Goal: Task Accomplishment & Management: Use online tool/utility

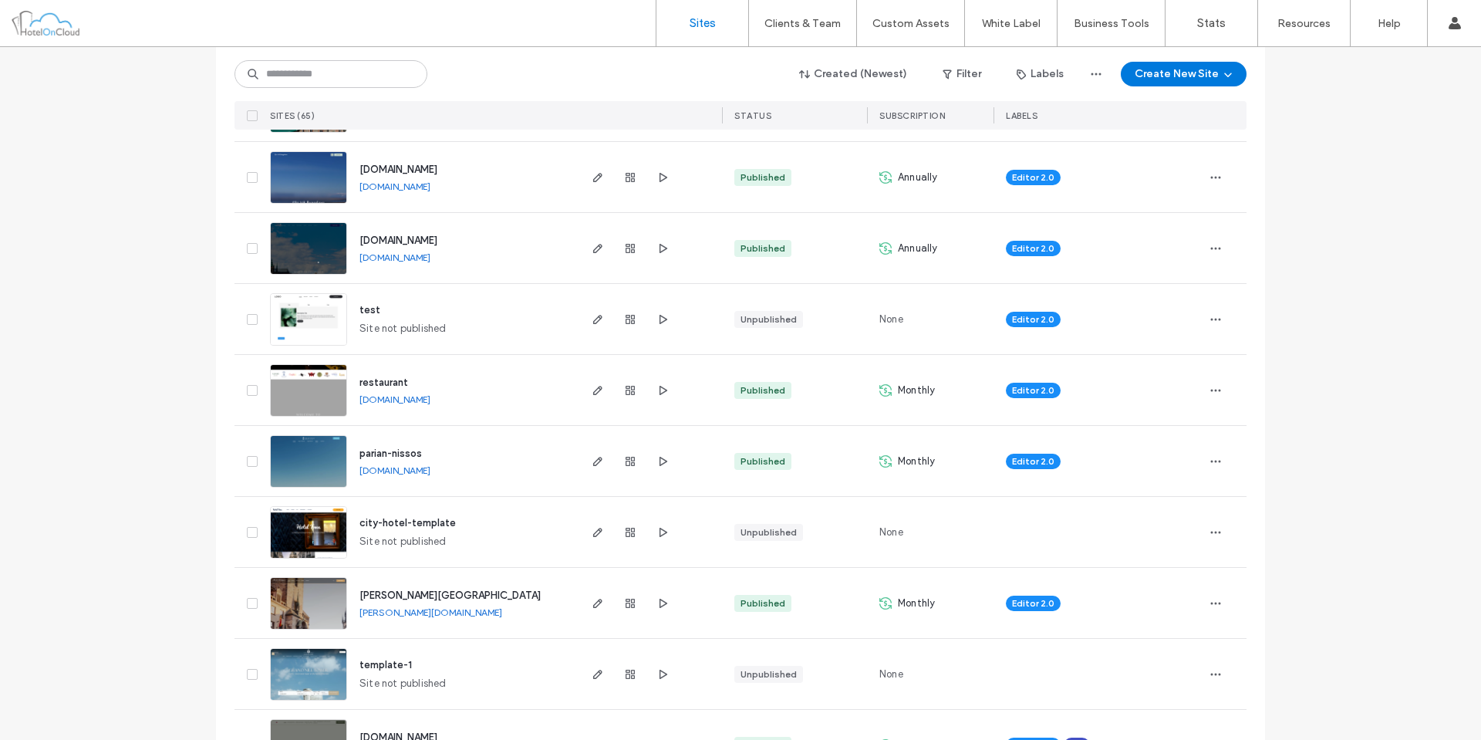
scroll to position [386, 0]
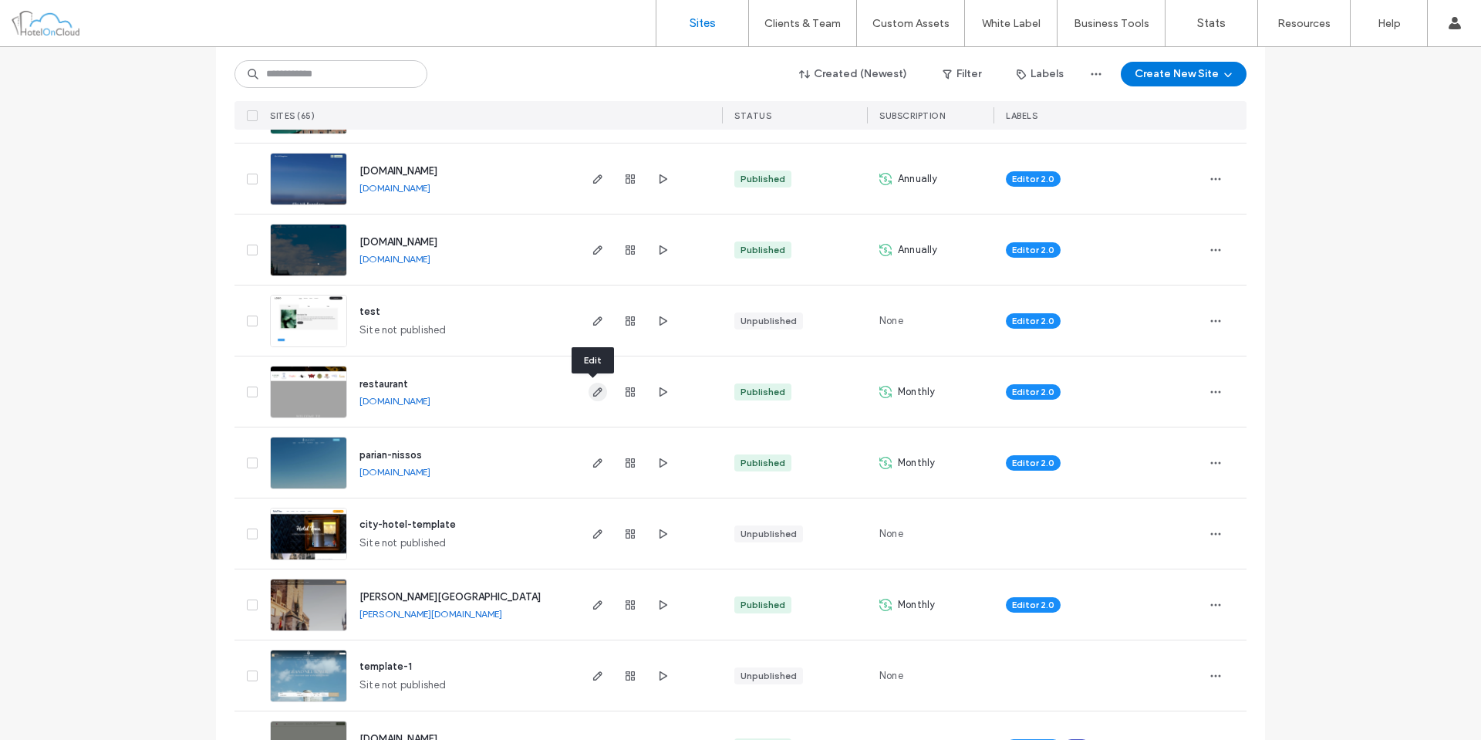
click at [593, 393] on use "button" at bounding box center [597, 391] width 9 height 9
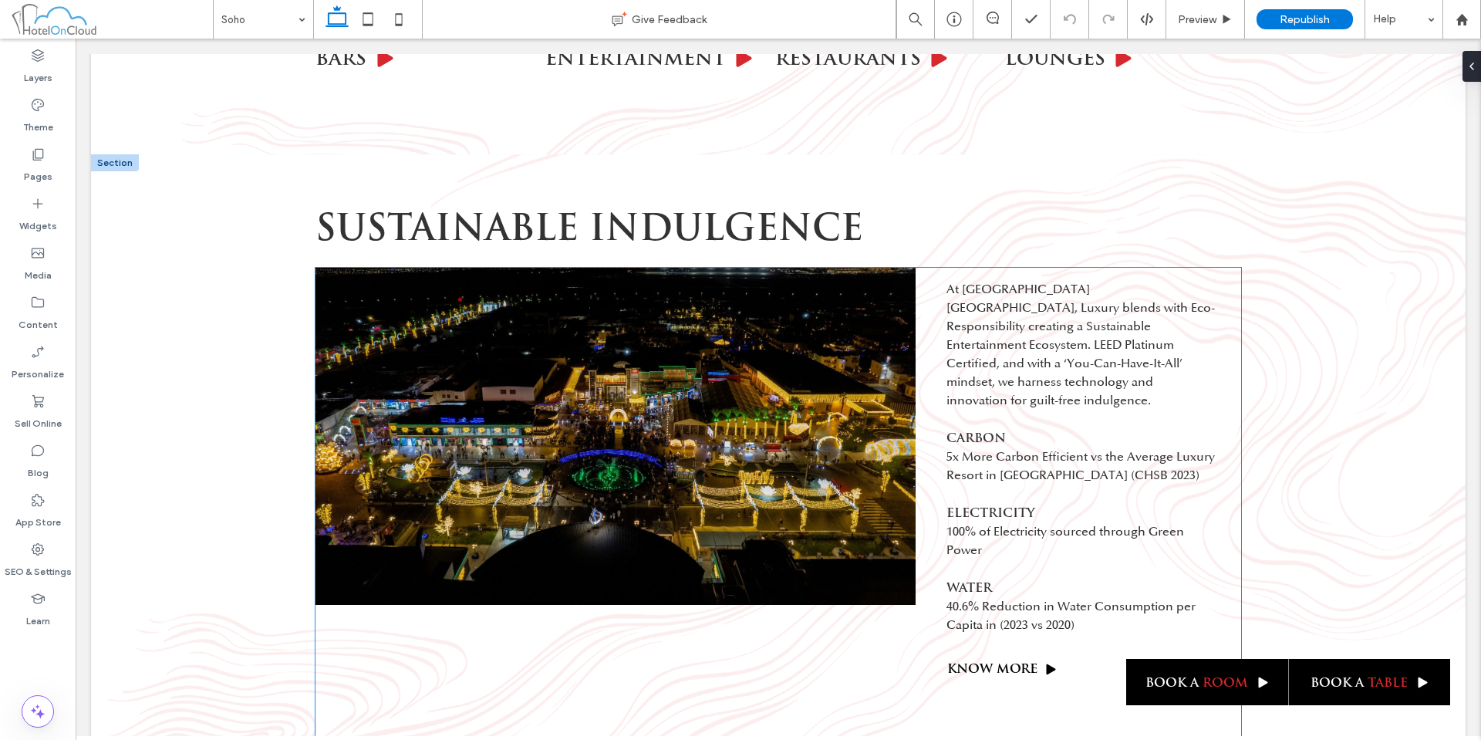
scroll to position [4629, 0]
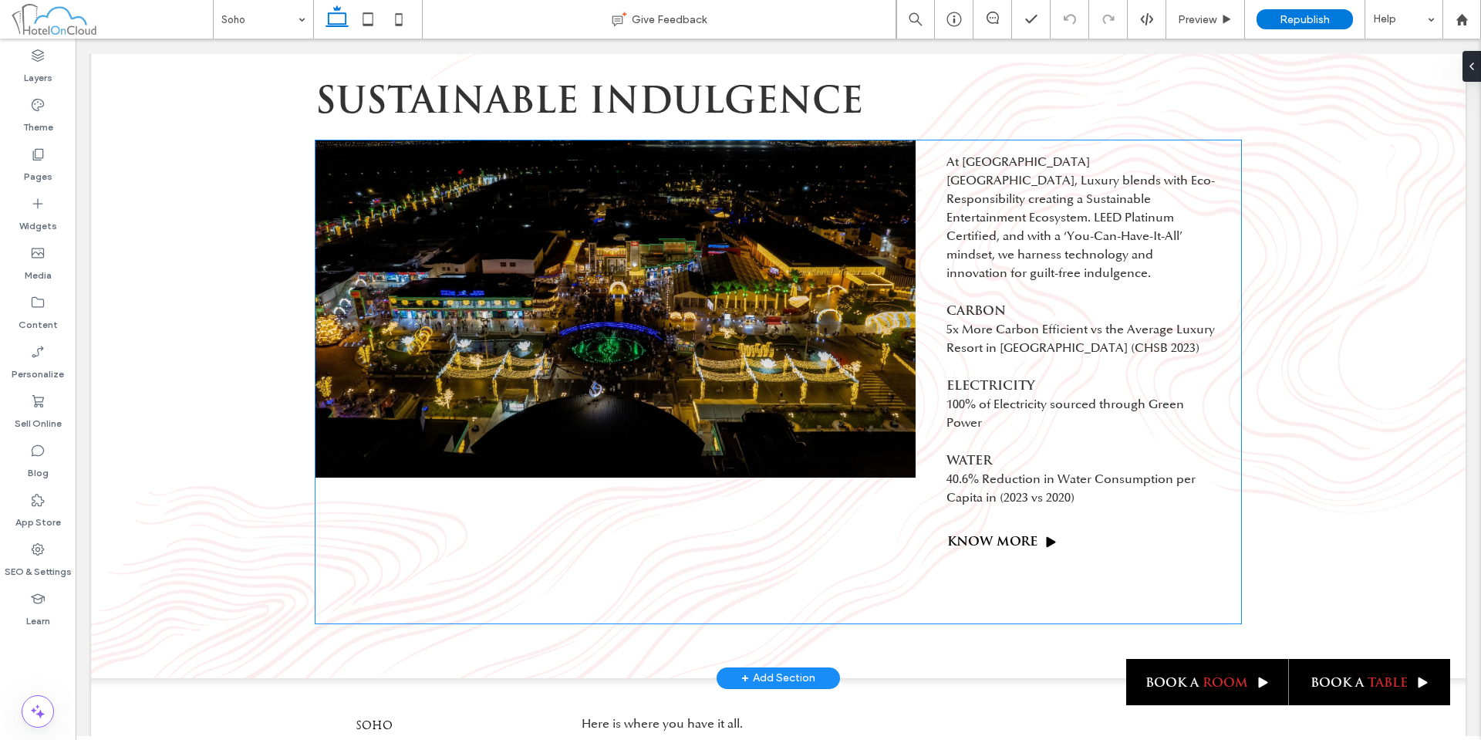
click at [1133, 555] on div "At [GEOGRAPHIC_DATA] [GEOGRAPHIC_DATA], Luxury blends with Eco-Responsibility c…" at bounding box center [779, 381] width 926 height 483
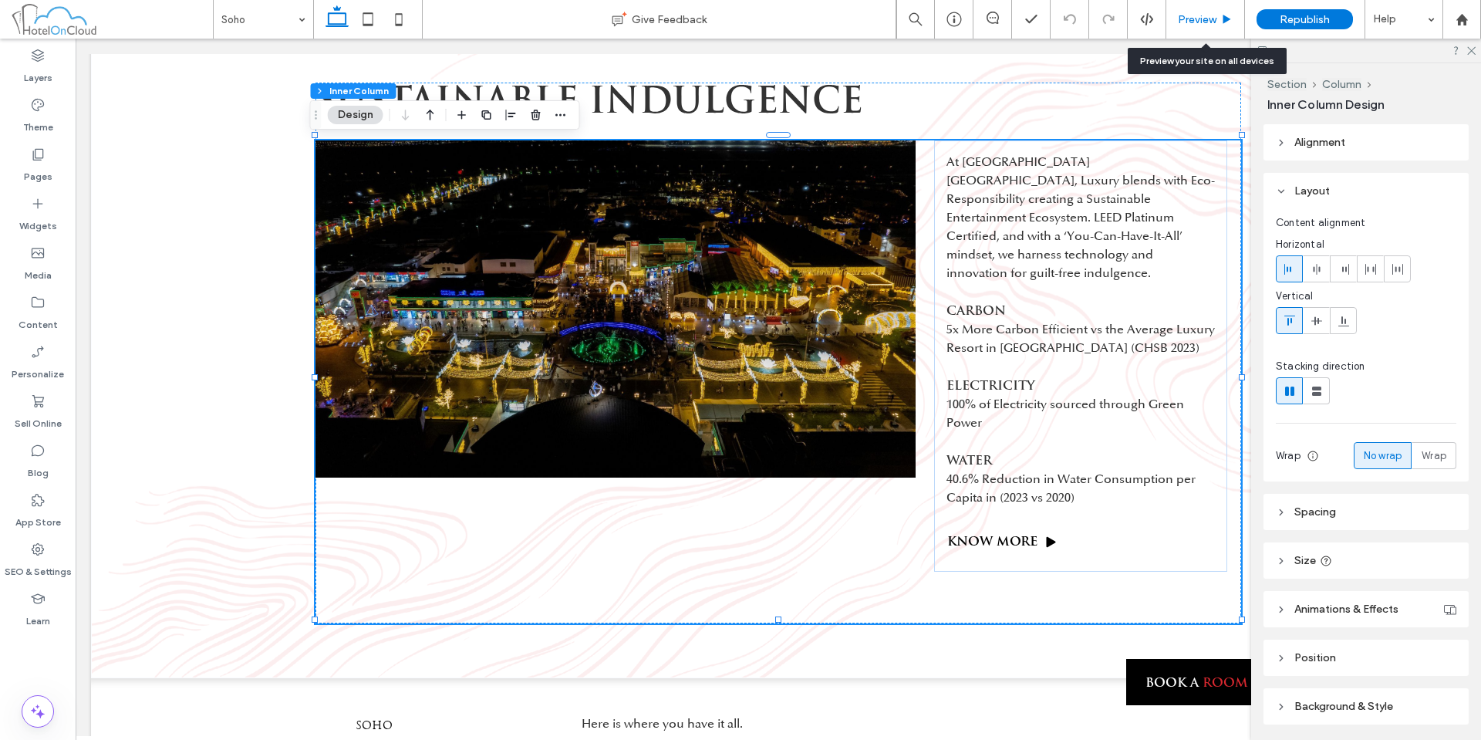
click at [1238, 22] on div "Preview" at bounding box center [1206, 19] width 78 height 13
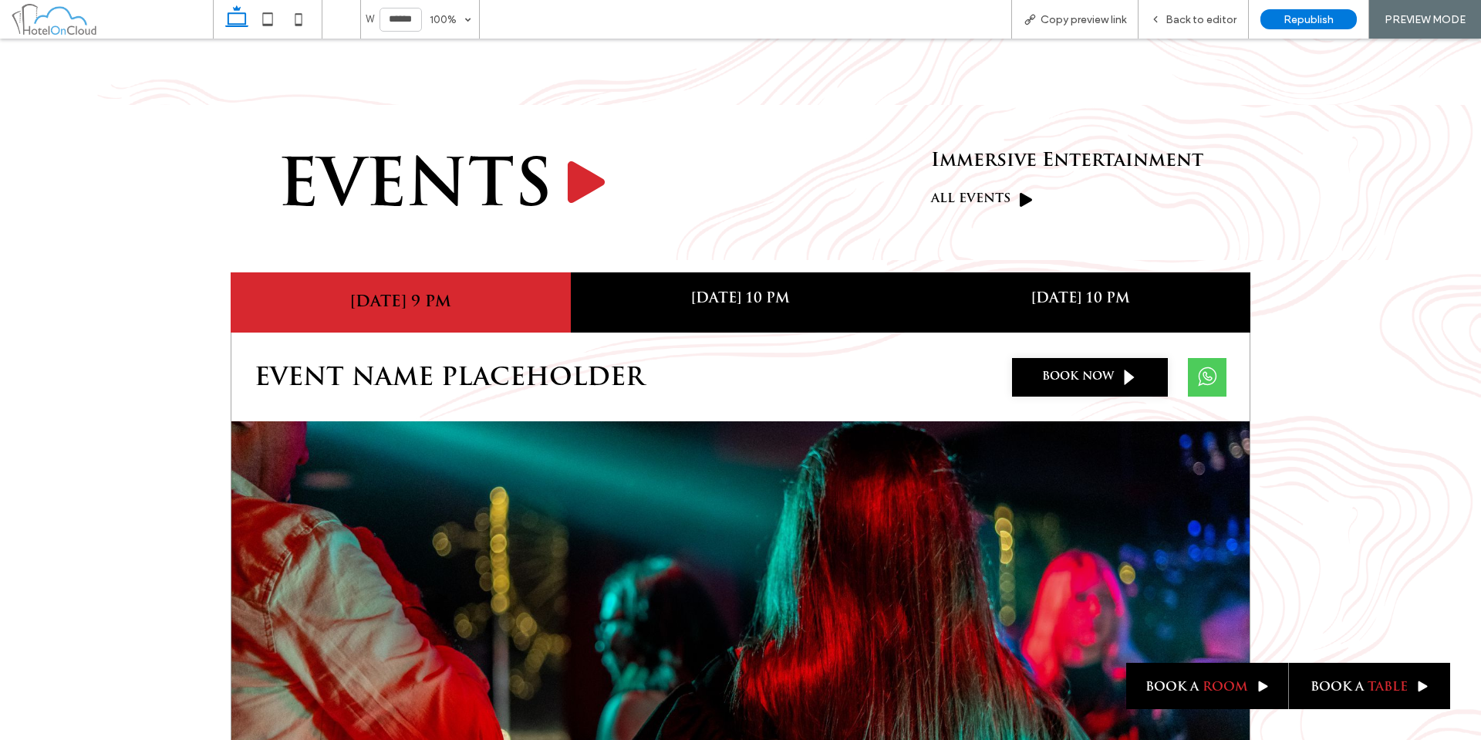
scroll to position [2541, 0]
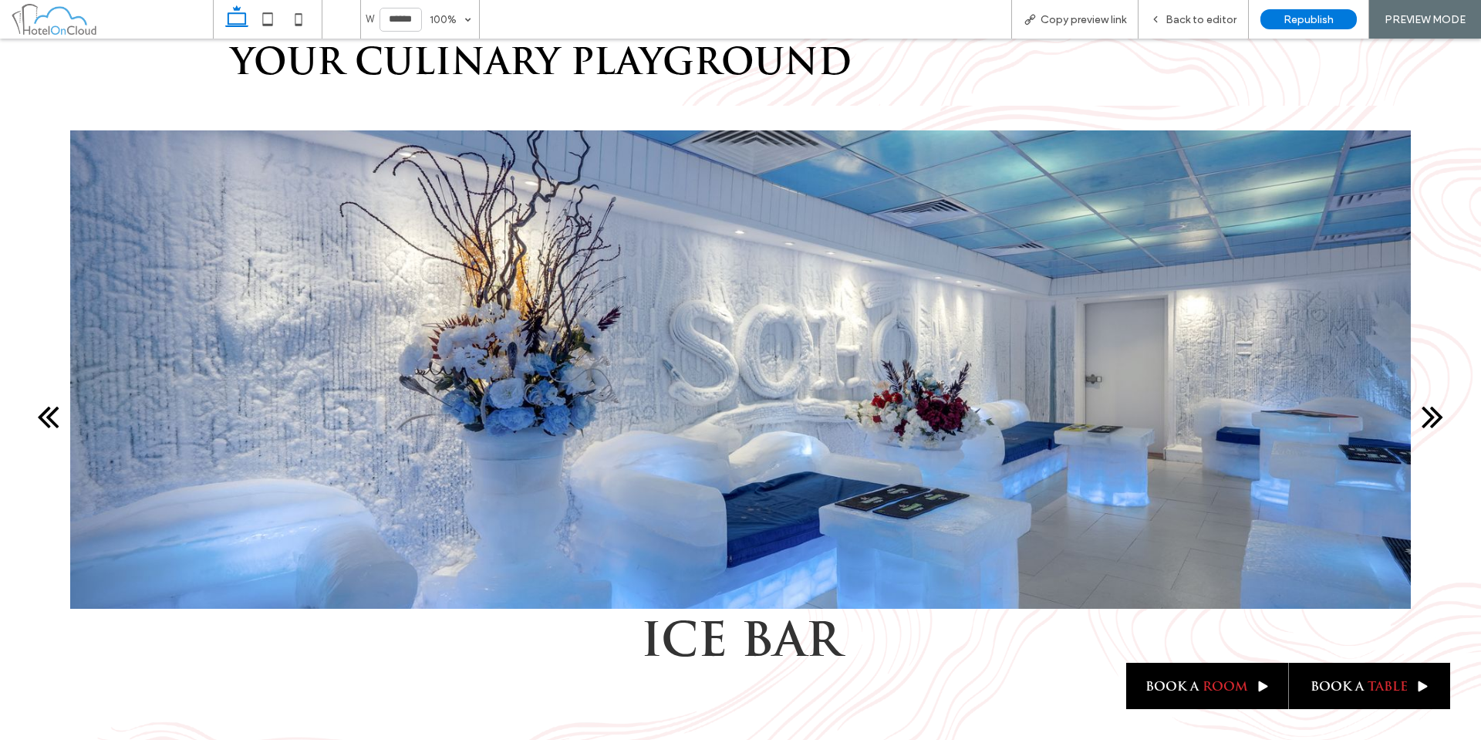
click at [1424, 405] on div "next" at bounding box center [1433, 416] width 22 height 39
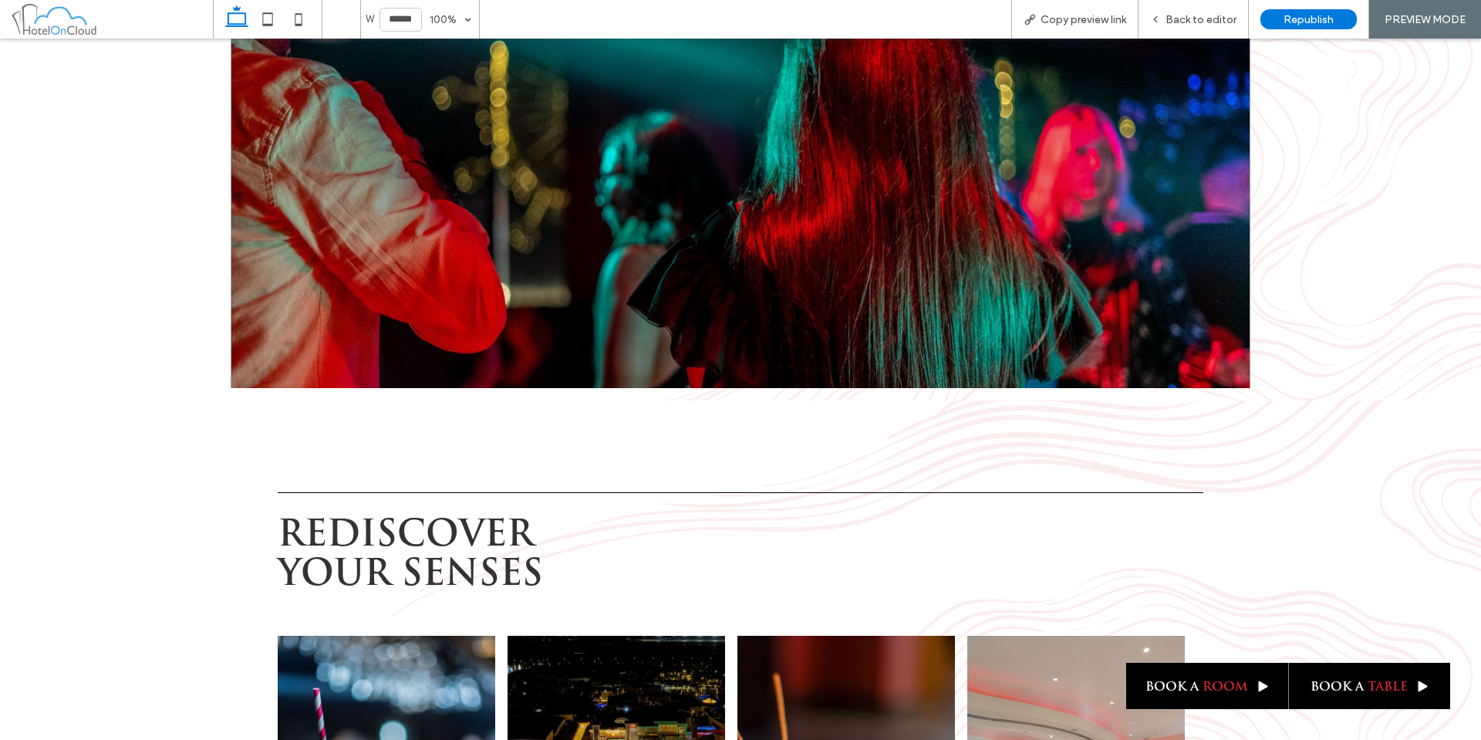
scroll to position [3313, 0]
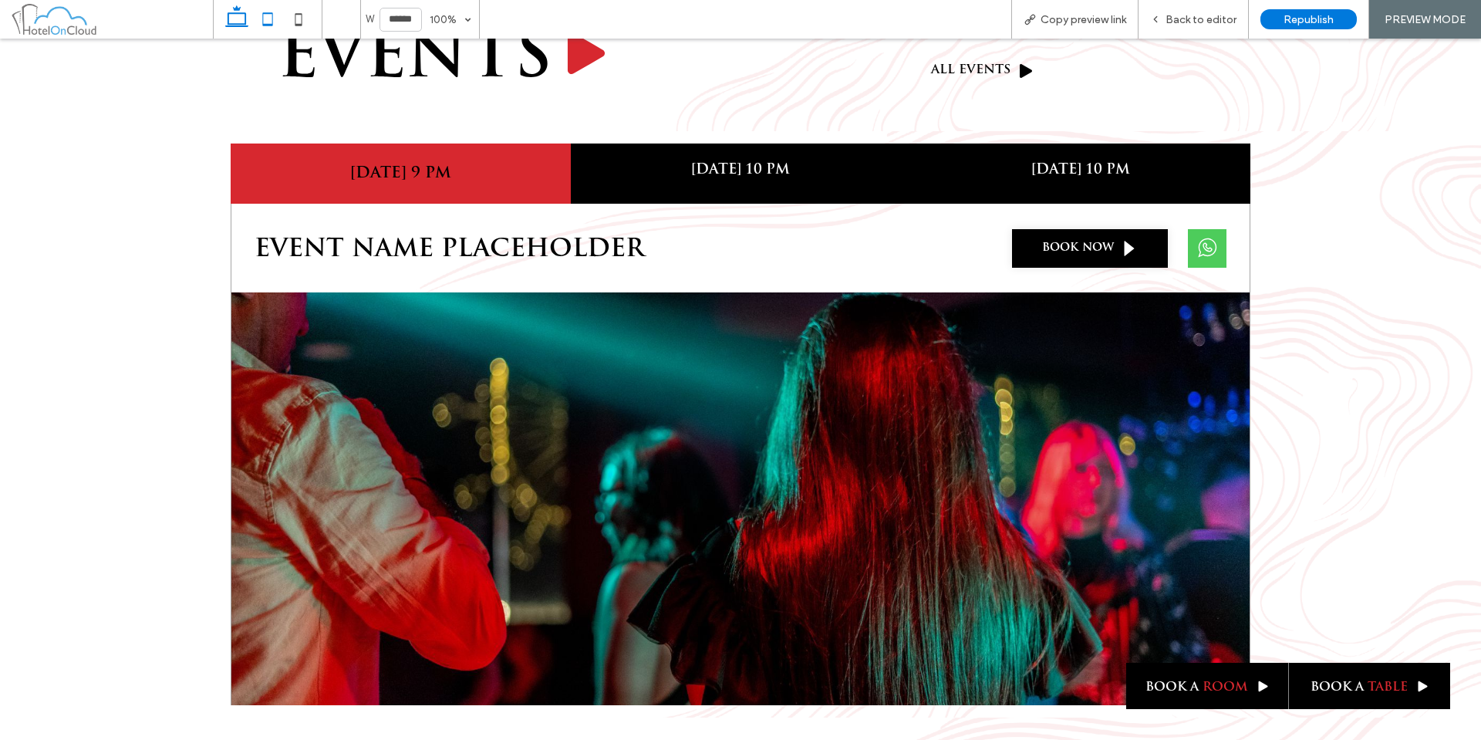
click at [265, 22] on icon at bounding box center [267, 19] width 31 height 31
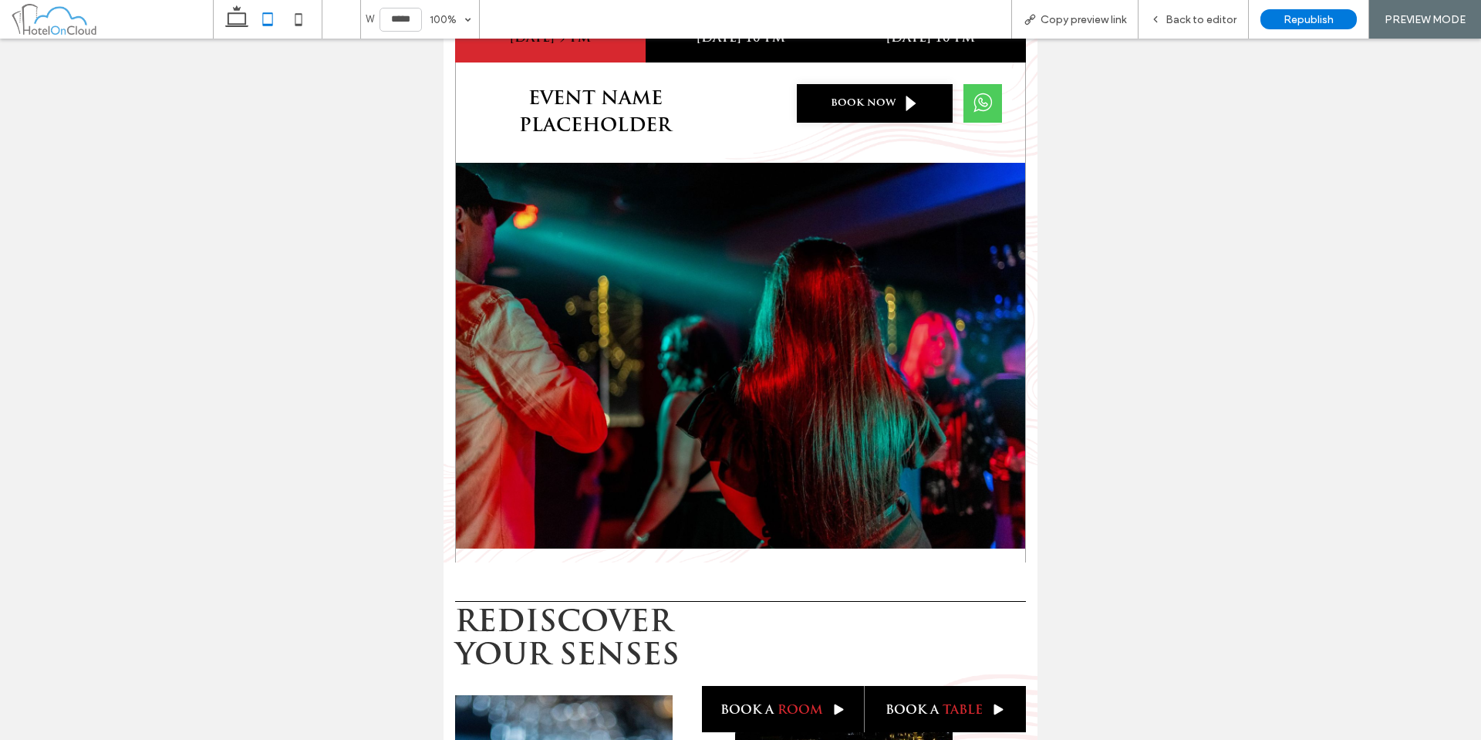
type input "*****"
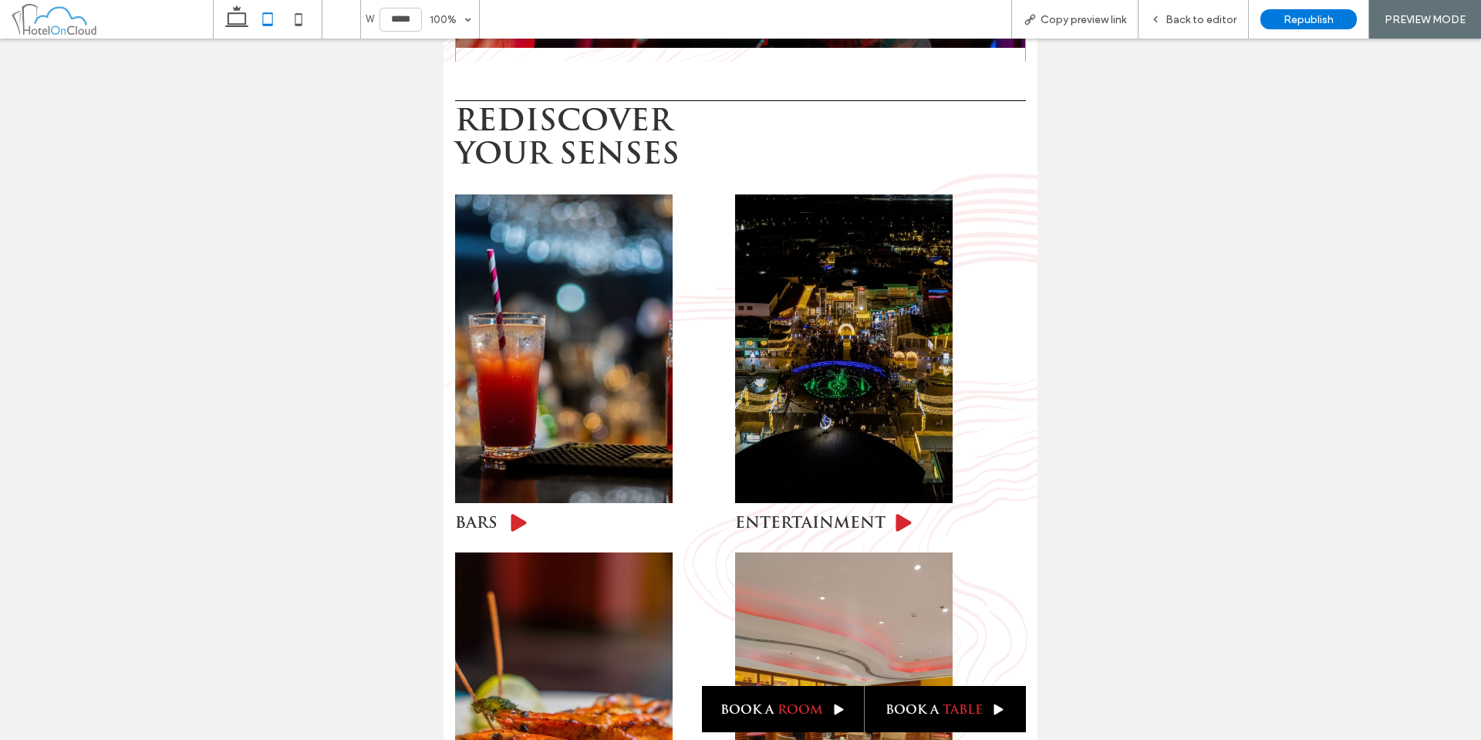
scroll to position [3783, 0]
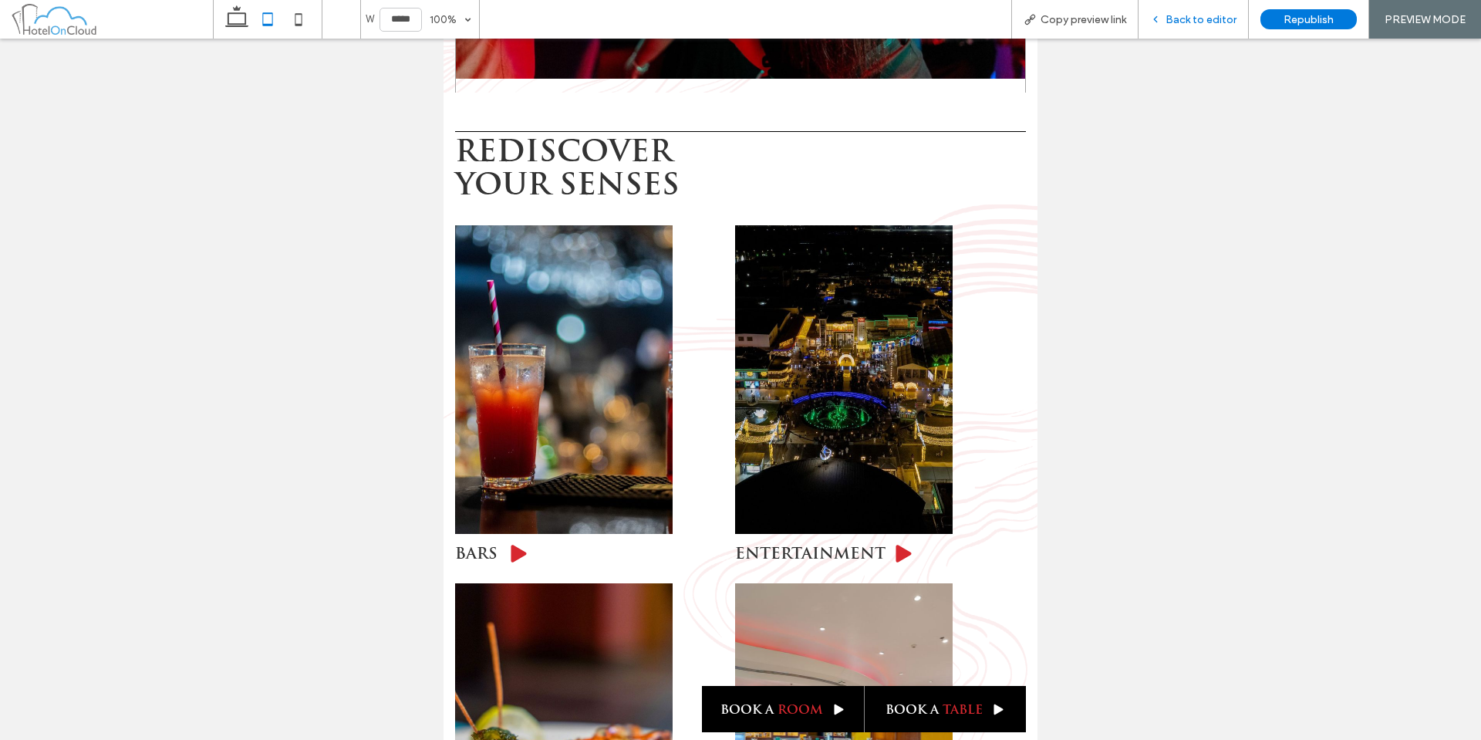
click at [1152, 21] on div "Back to editor" at bounding box center [1194, 19] width 110 height 13
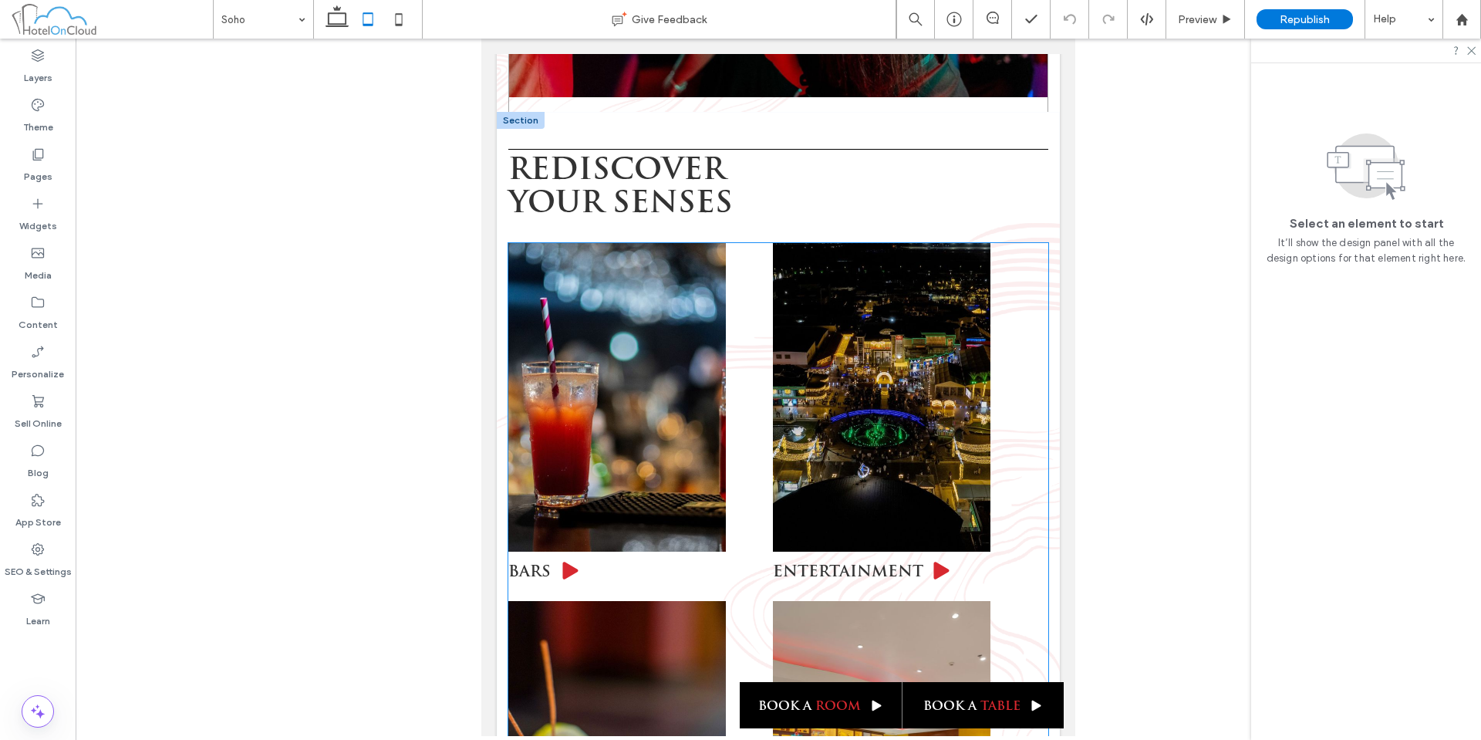
click at [1022, 244] on div "Button ENTERTAINMENT" at bounding box center [902, 412] width 259 height 339
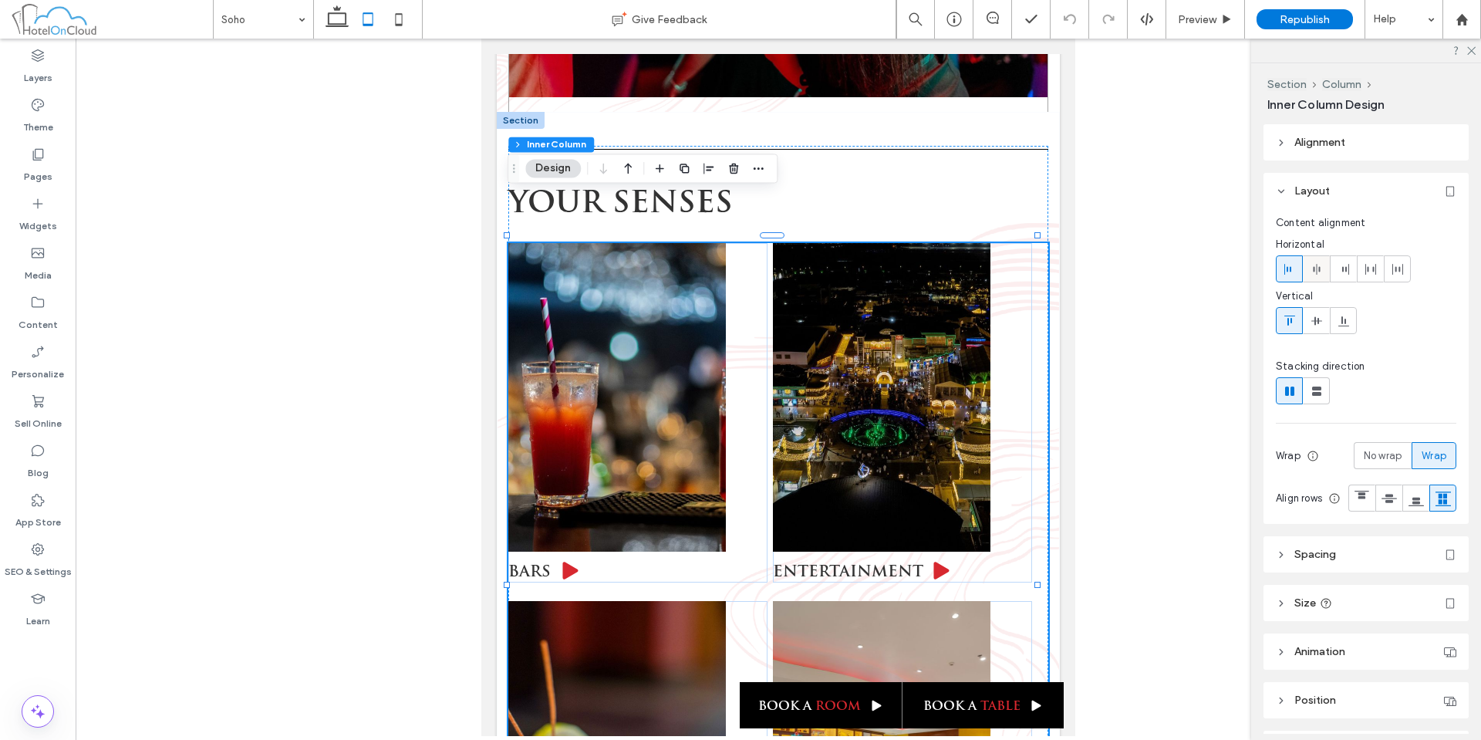
click at [1321, 270] on icon at bounding box center [1317, 269] width 12 height 12
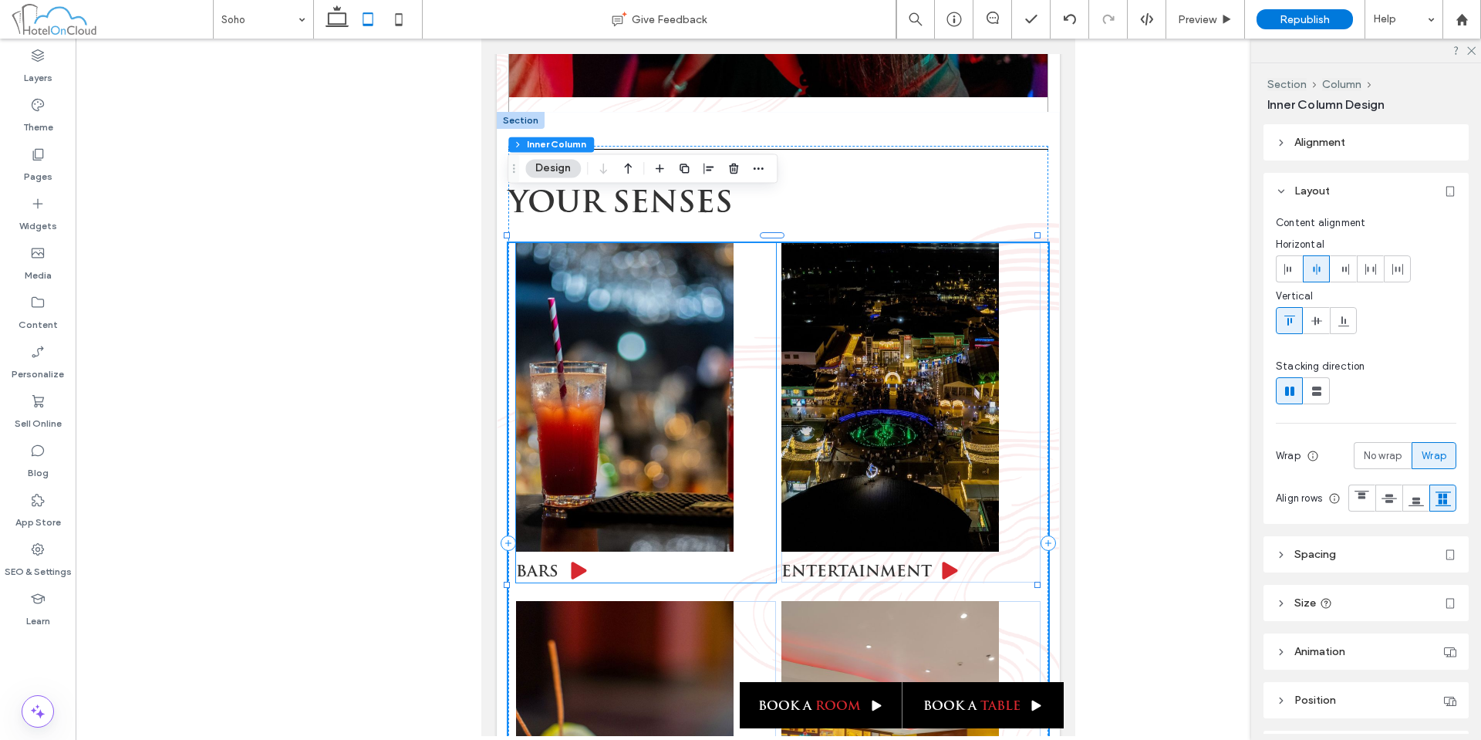
click at [751, 310] on div "Button BARS" at bounding box center [645, 412] width 259 height 339
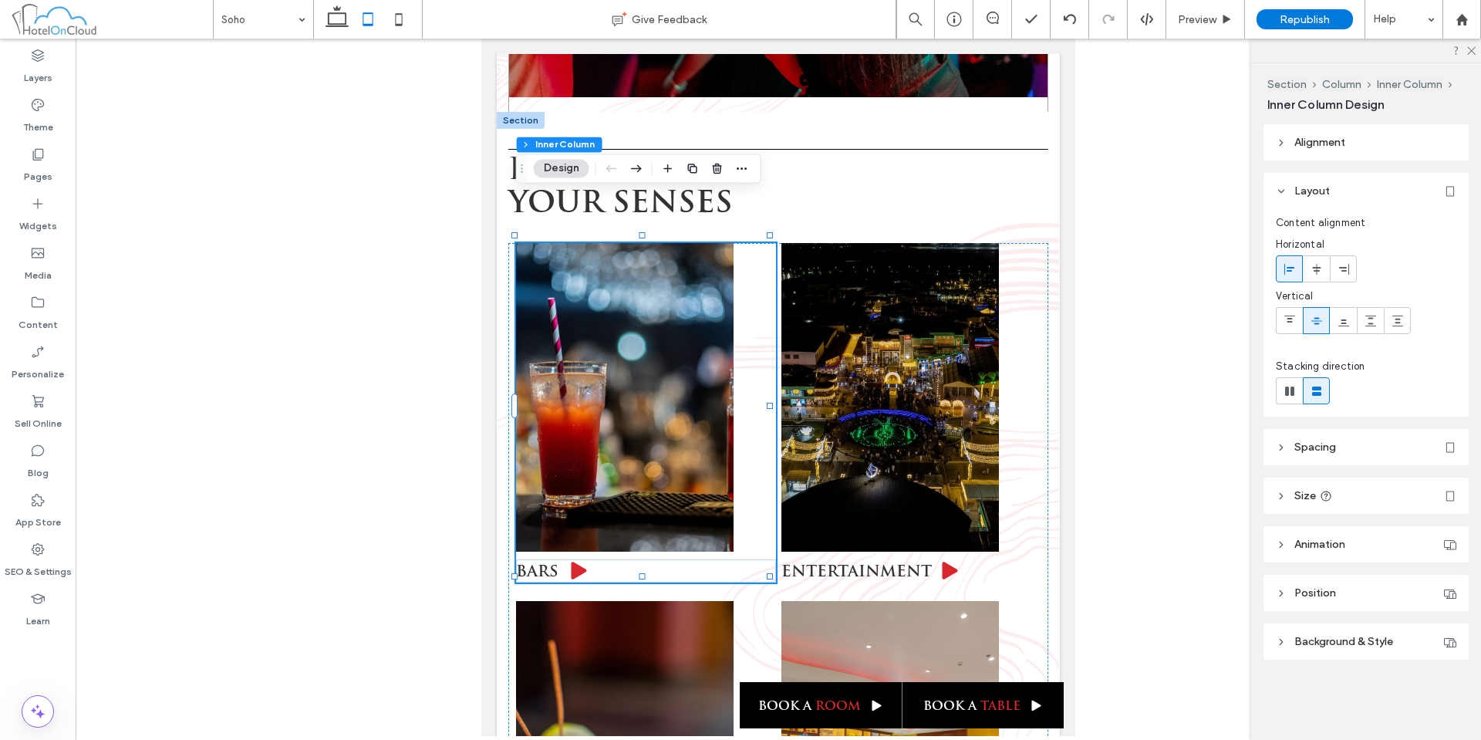
click at [1285, 495] on icon at bounding box center [1281, 496] width 11 height 11
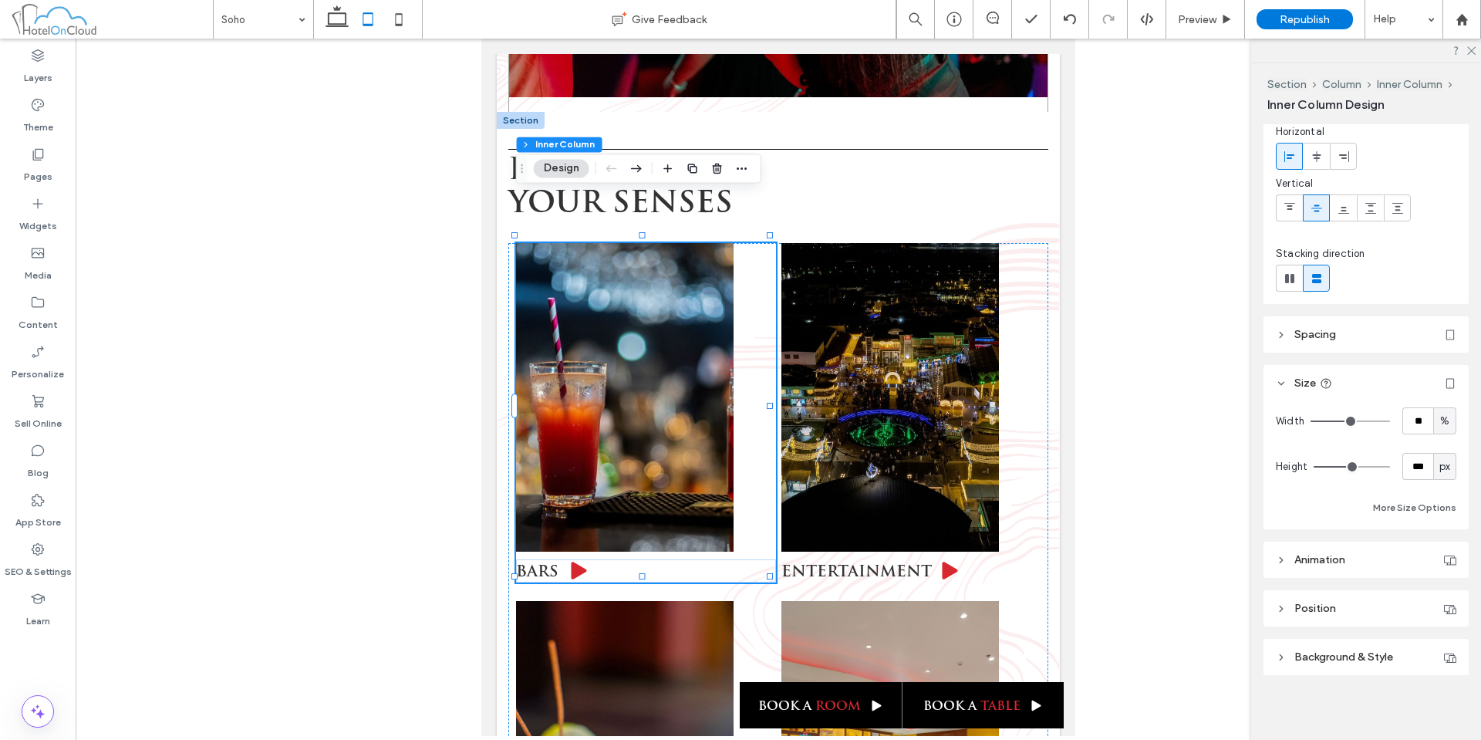
scroll to position [116, 0]
click at [1442, 419] on div "%" at bounding box center [1444, 417] width 15 height 15
click at [1434, 556] on span "A" at bounding box center [1437, 552] width 6 height 15
type input "*"
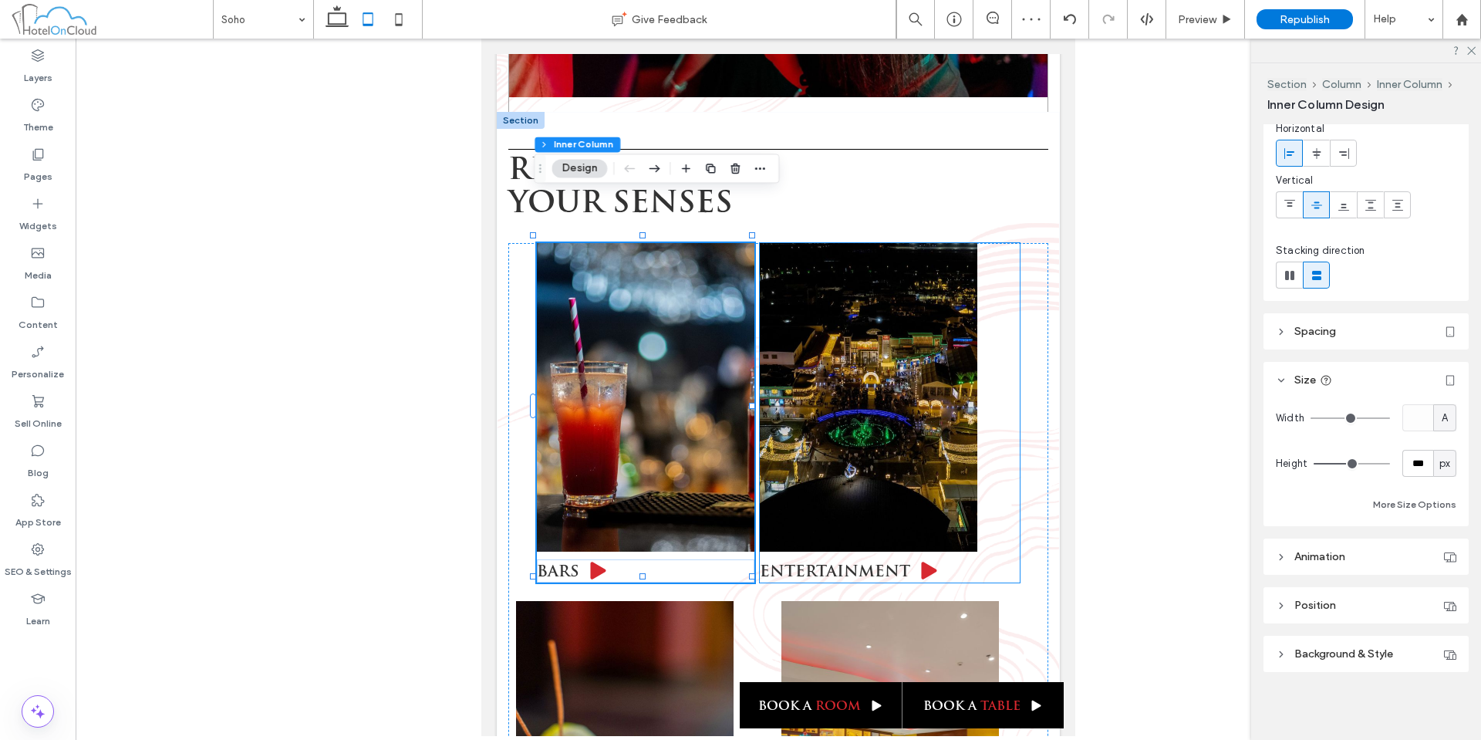
drag, startPoint x: 999, startPoint y: 315, endPoint x: 1636, endPoint y: 400, distance: 643.0
click at [999, 315] on div "Button ENTERTAINMENT" at bounding box center [889, 412] width 259 height 339
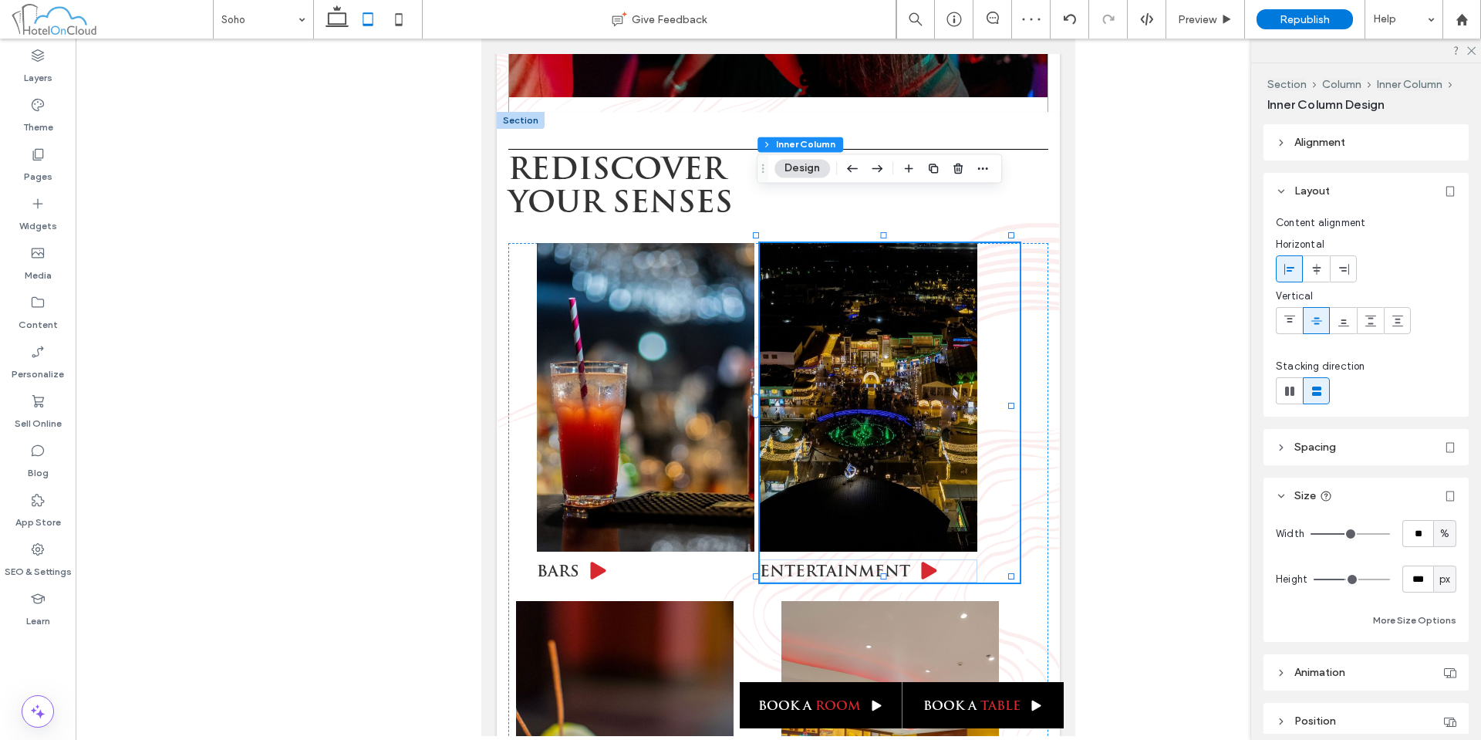
click at [1446, 545] on div "%" at bounding box center [1445, 533] width 23 height 27
click at [1437, 675] on span "A" at bounding box center [1437, 668] width 6 height 15
type input "*"
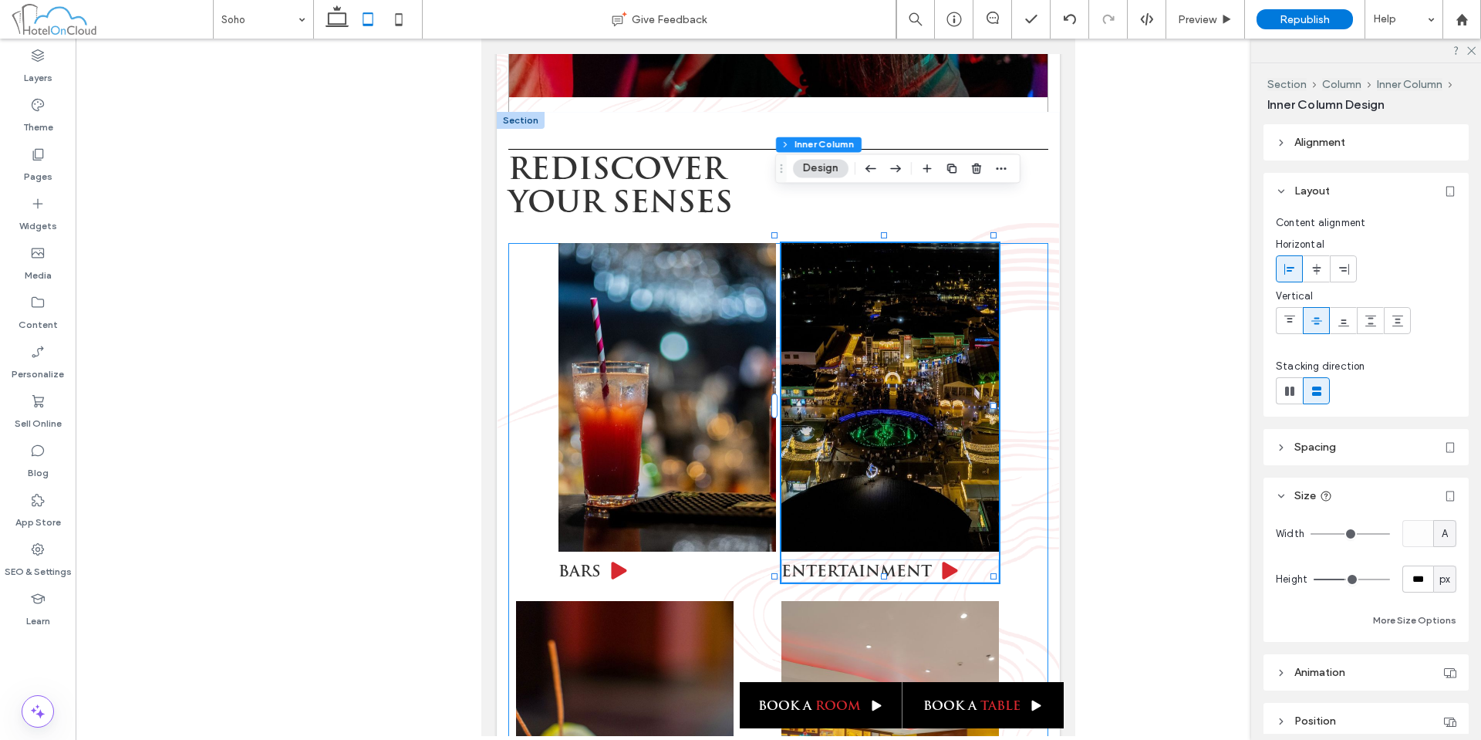
click at [1037, 326] on div "Button BARS Button ENTERTAINMENT Button RESTAURANTS Button LOUNGES" at bounding box center [778, 591] width 541 height 697
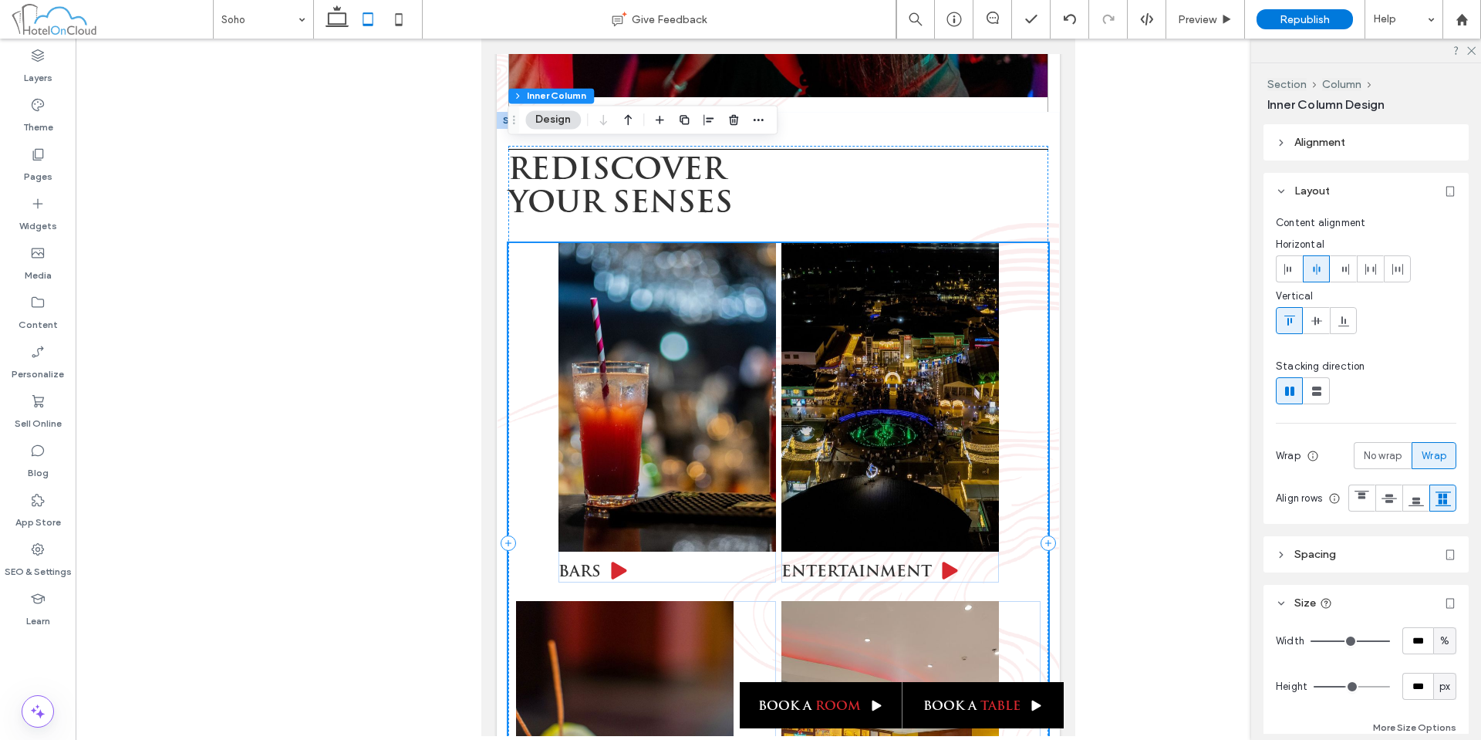
scroll to position [3911, 0]
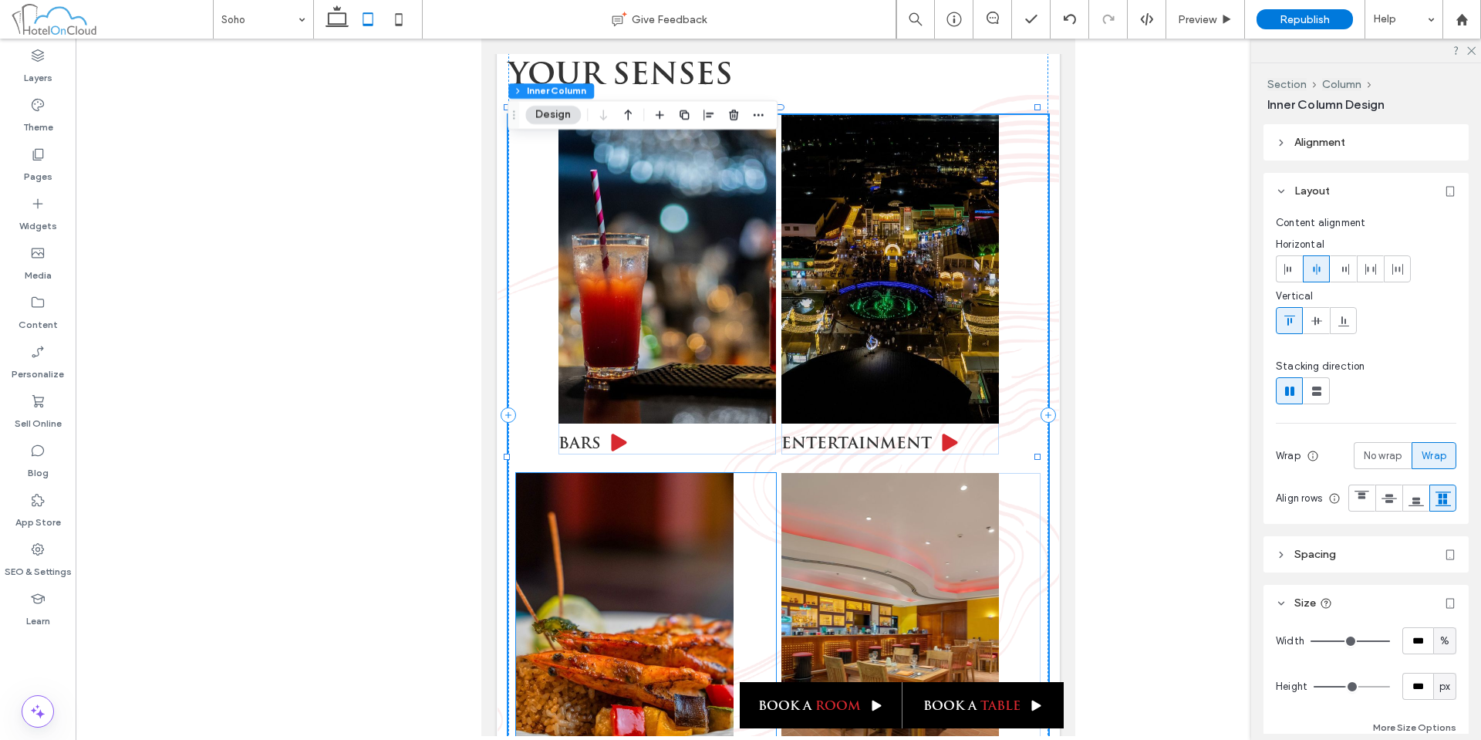
click at [756, 491] on div "Button RESTAURANTS" at bounding box center [645, 642] width 259 height 339
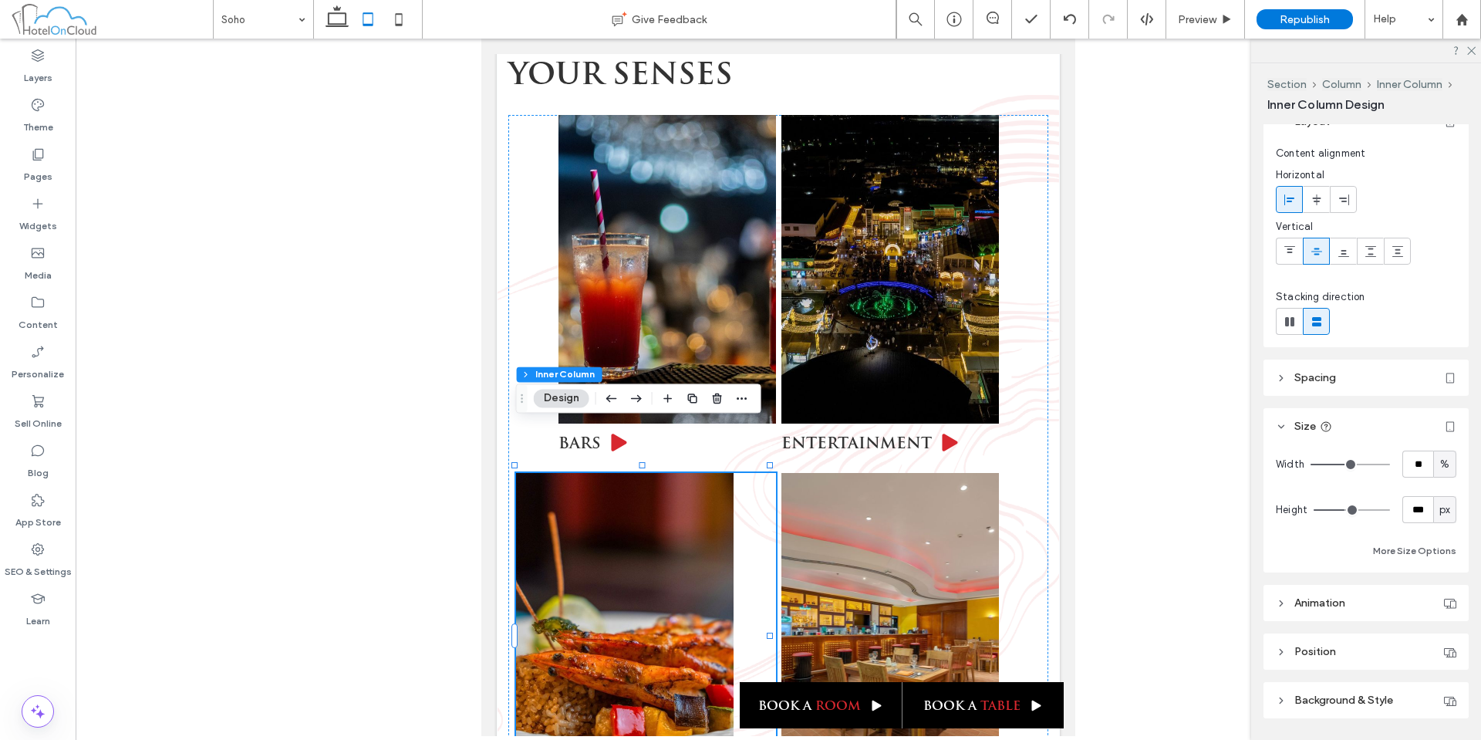
scroll to position [116, 0]
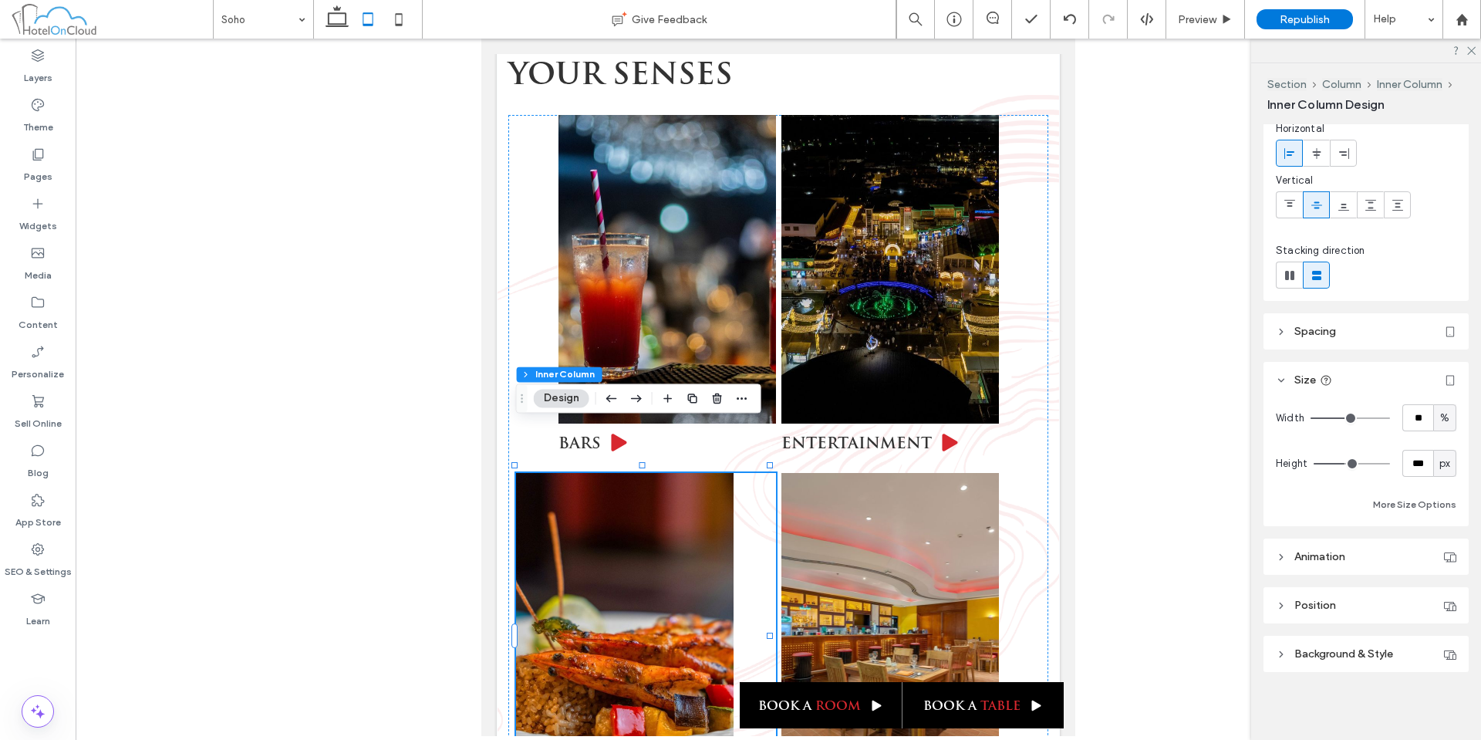
click at [1440, 419] on span "%" at bounding box center [1444, 417] width 9 height 15
click at [1432, 553] on div "A" at bounding box center [1438, 552] width 22 height 27
type input "*"
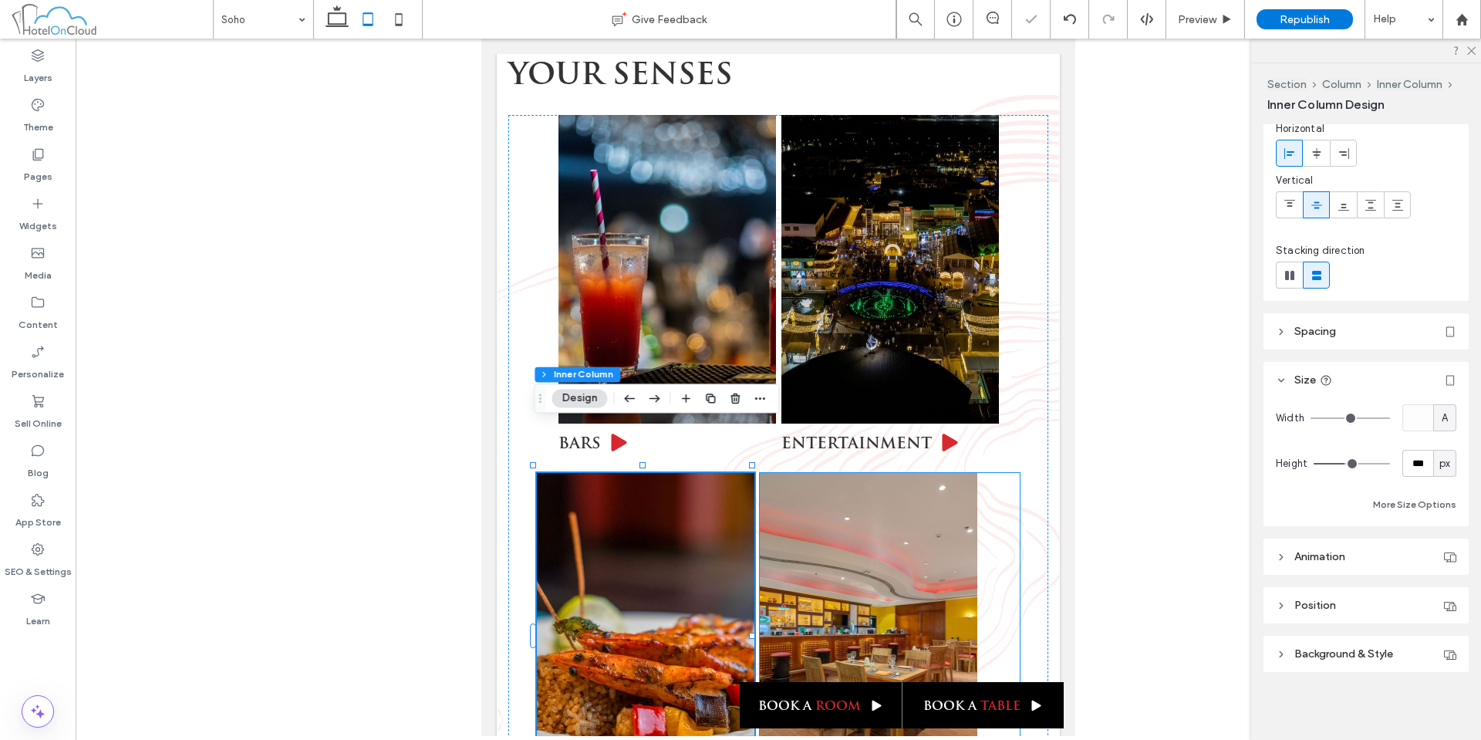
click at [1000, 522] on div "Button LOUNGES" at bounding box center [889, 642] width 259 height 339
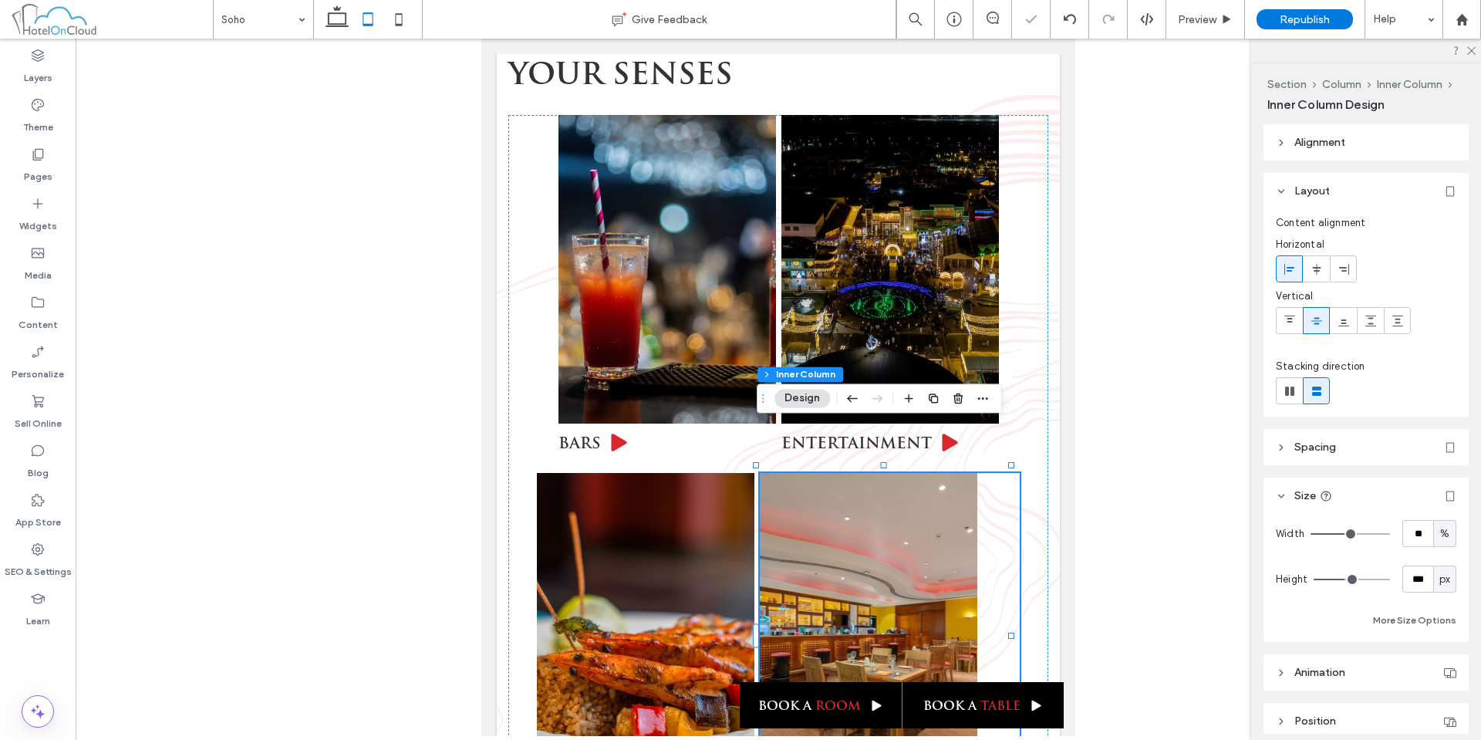
click at [1444, 535] on div "%" at bounding box center [1444, 533] width 15 height 15
click at [1432, 672] on div "A" at bounding box center [1438, 668] width 22 height 27
type input "*"
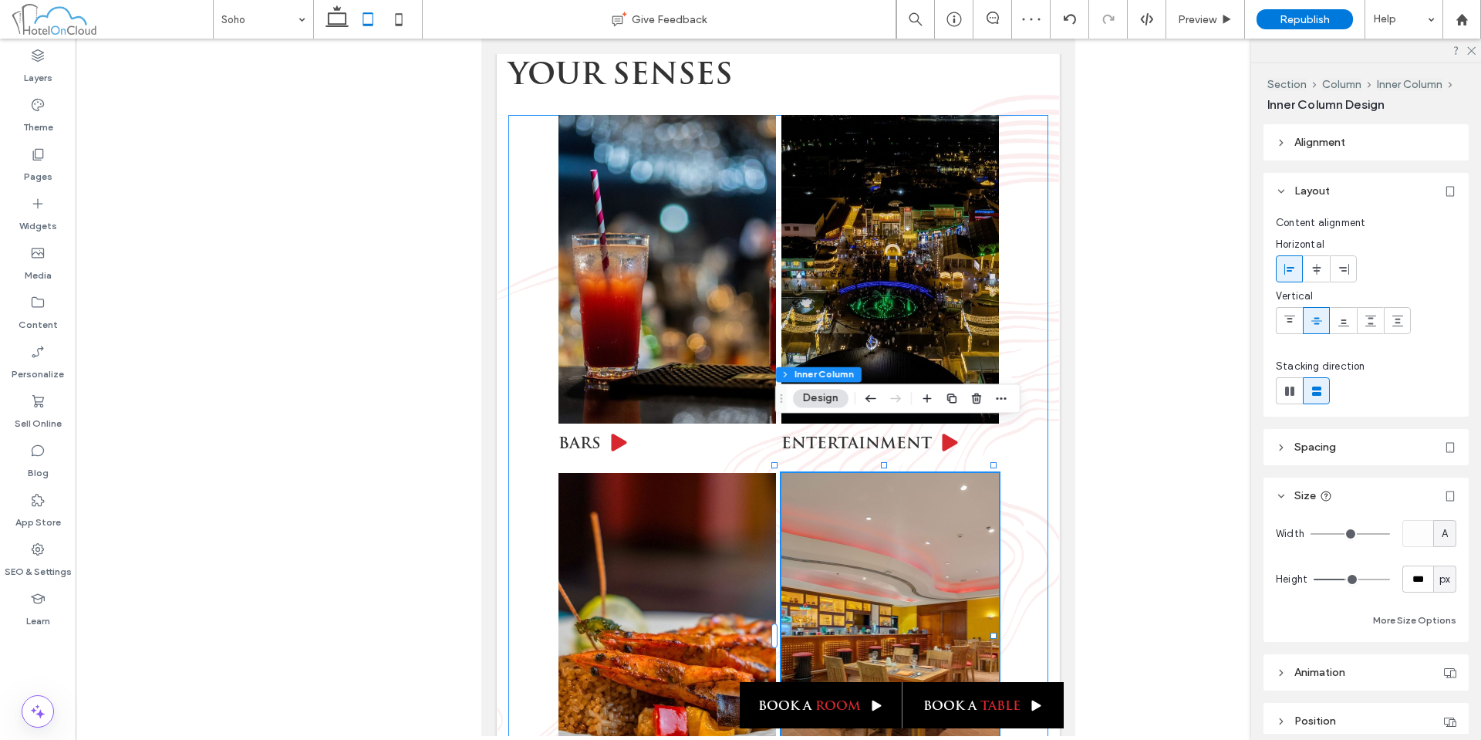
click at [1025, 282] on div "Button BARS Button ENTERTAINMENT Button RESTAURANTS Button LOUNGES" at bounding box center [778, 463] width 541 height 697
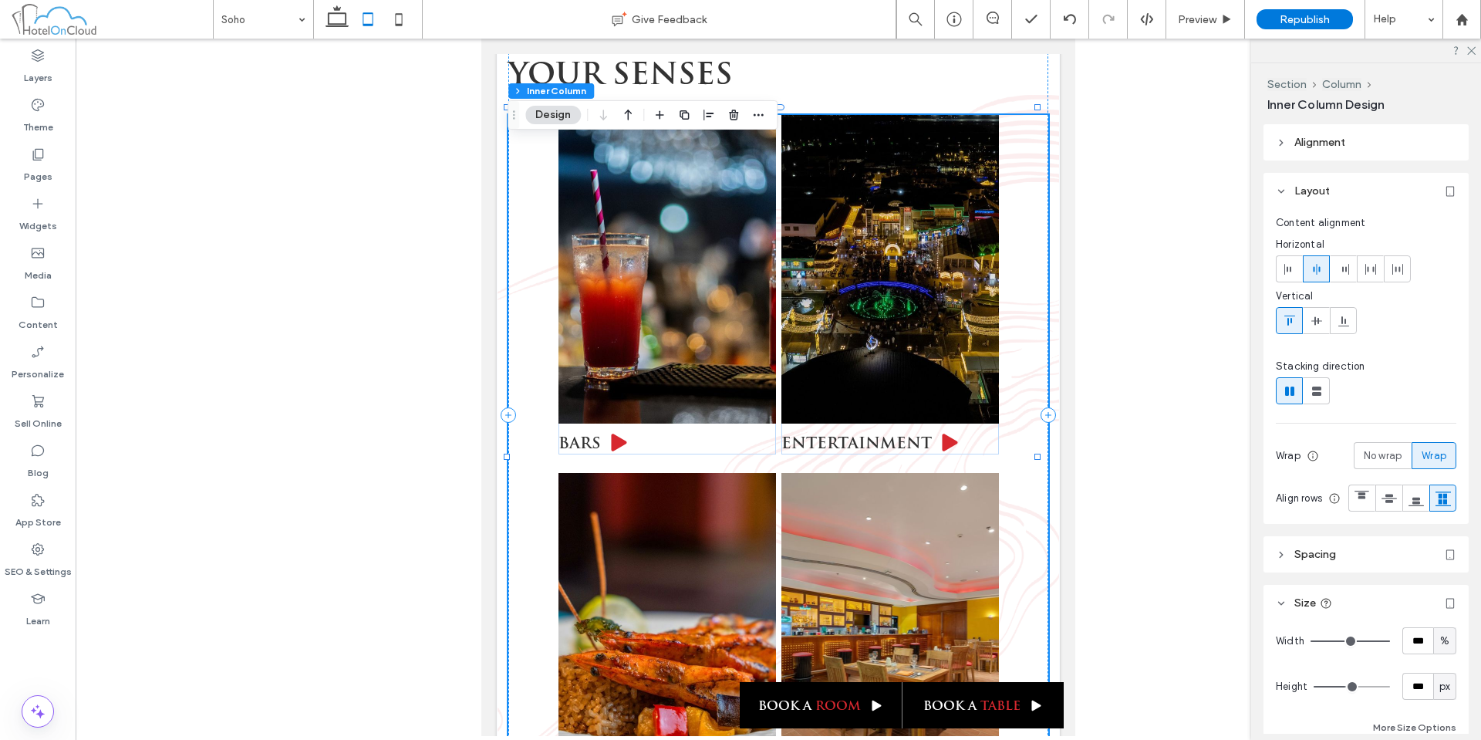
click at [1010, 295] on div "Button BARS Button ENTERTAINMENT Button RESTAURANTS Button LOUNGES" at bounding box center [778, 463] width 541 height 697
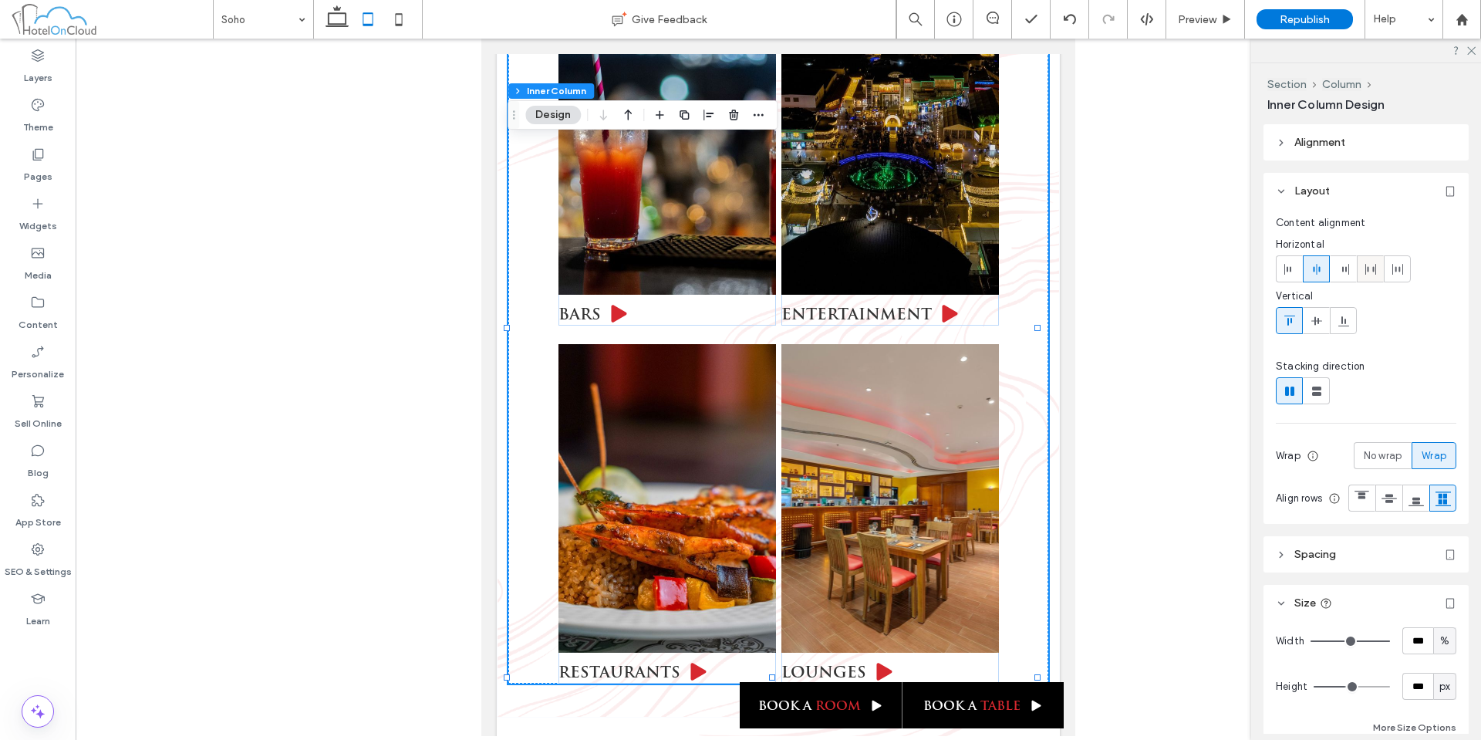
click at [1363, 275] on div at bounding box center [1370, 268] width 25 height 25
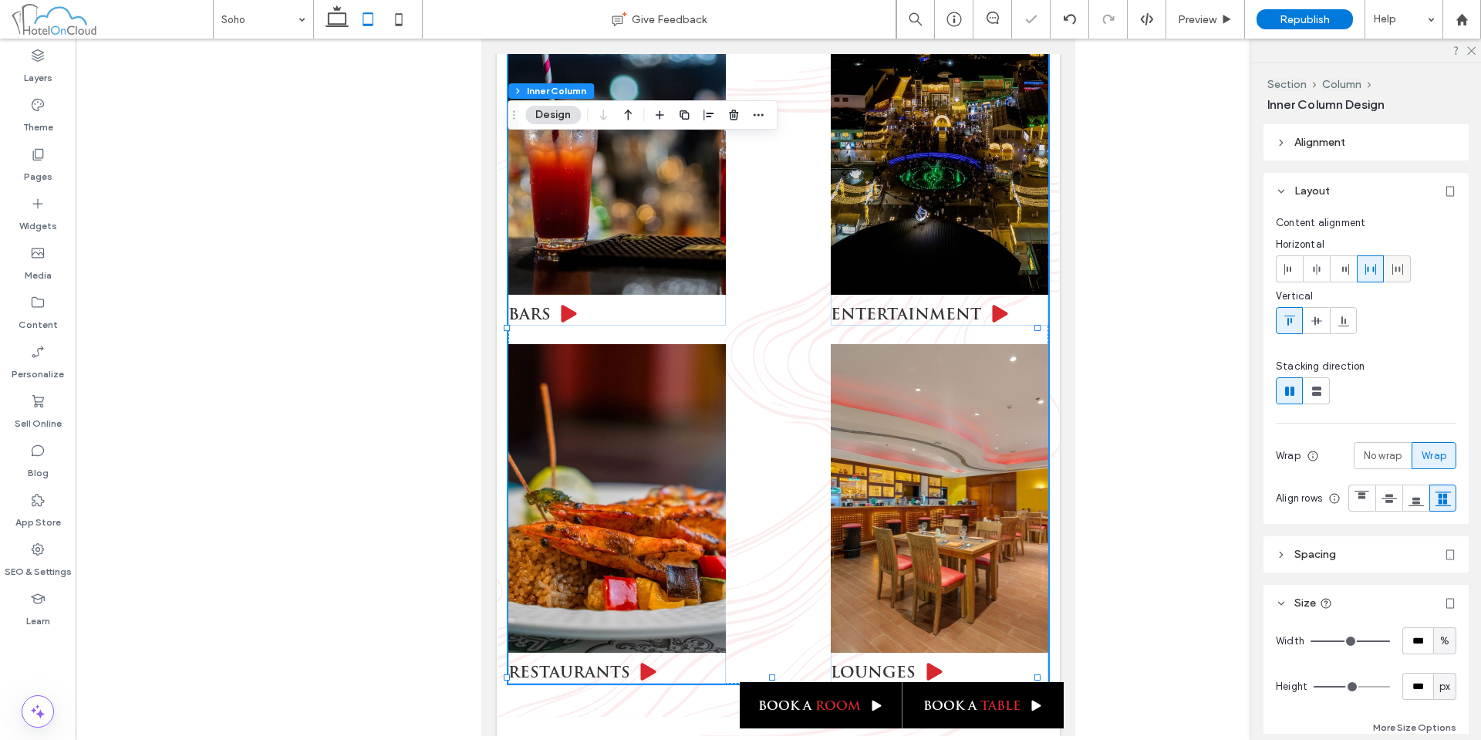
click at [1397, 275] on icon at bounding box center [1398, 269] width 12 height 12
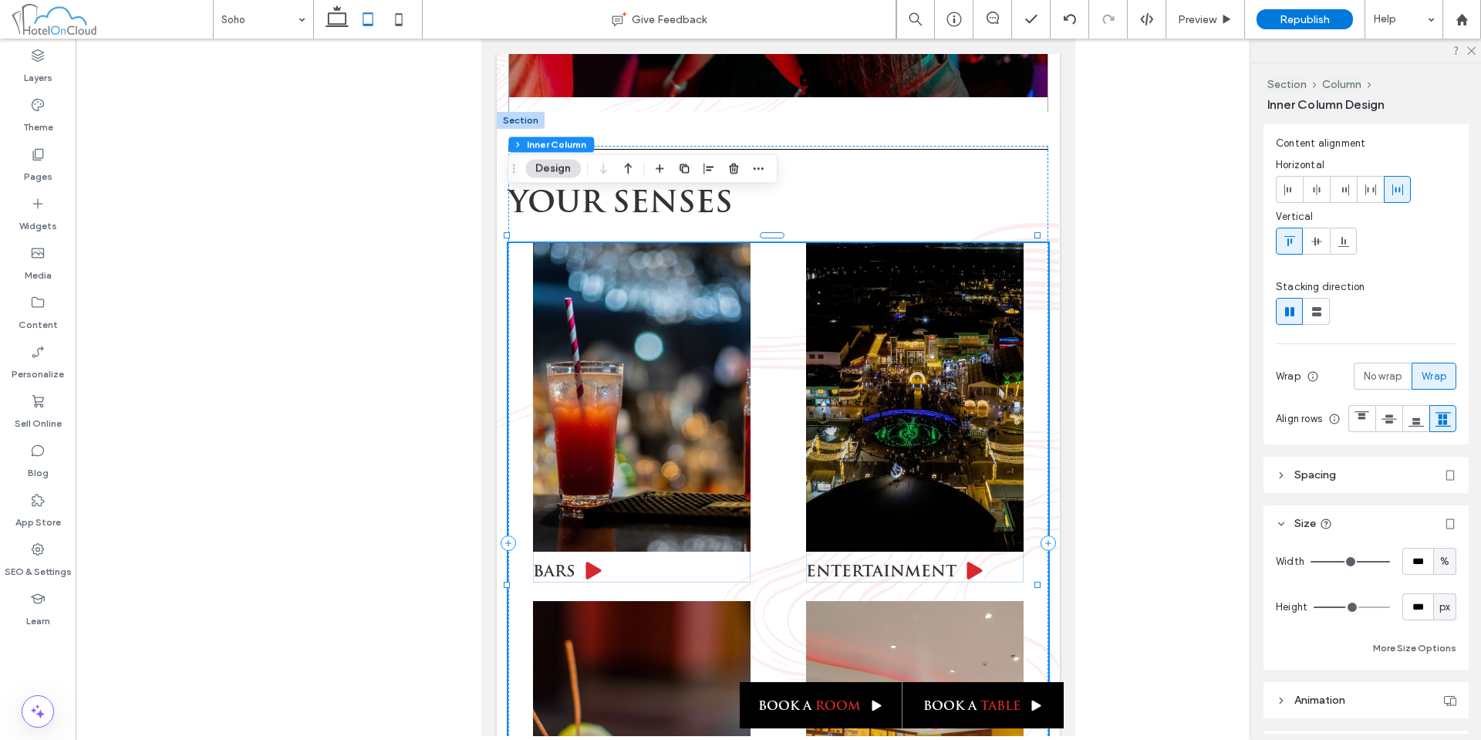
scroll to position [0, 0]
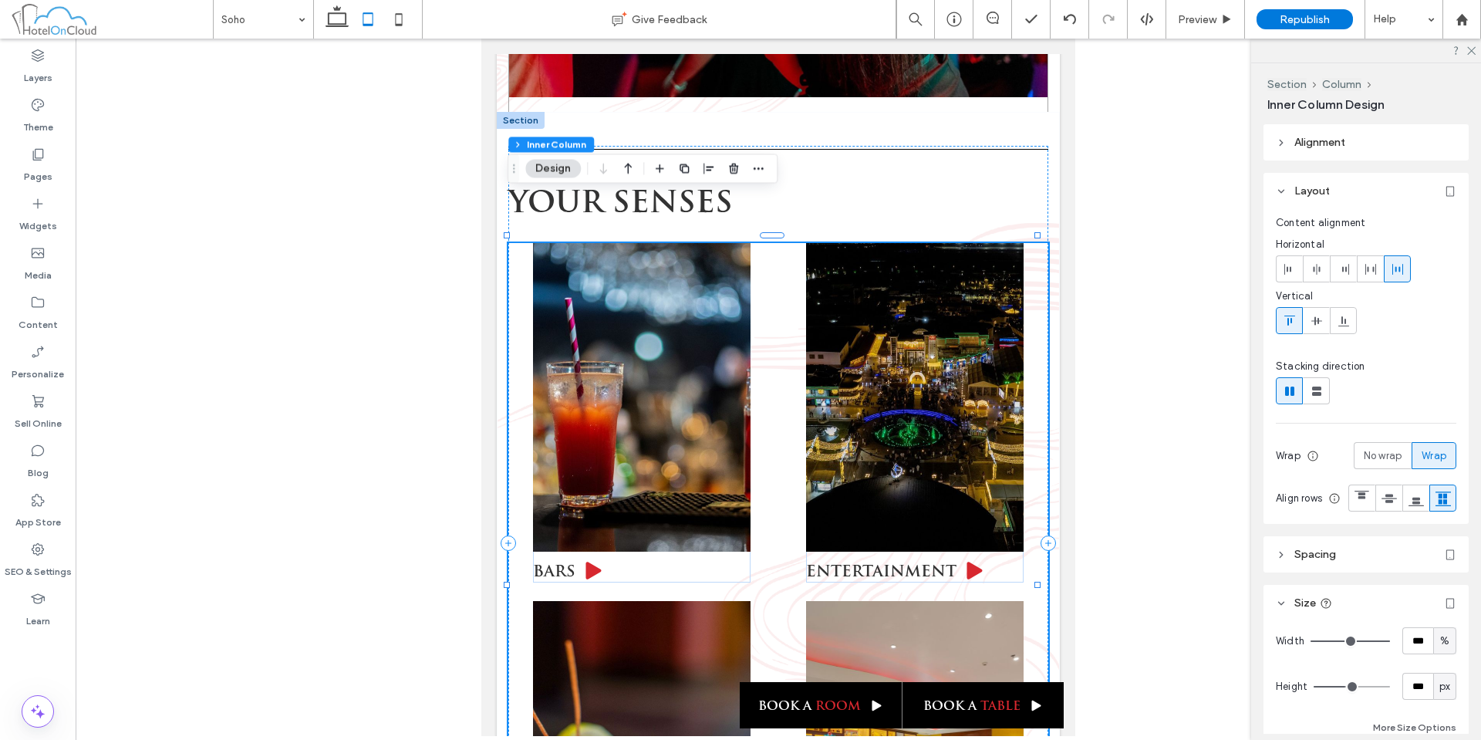
click at [1316, 569] on header "Spacing" at bounding box center [1366, 554] width 205 height 36
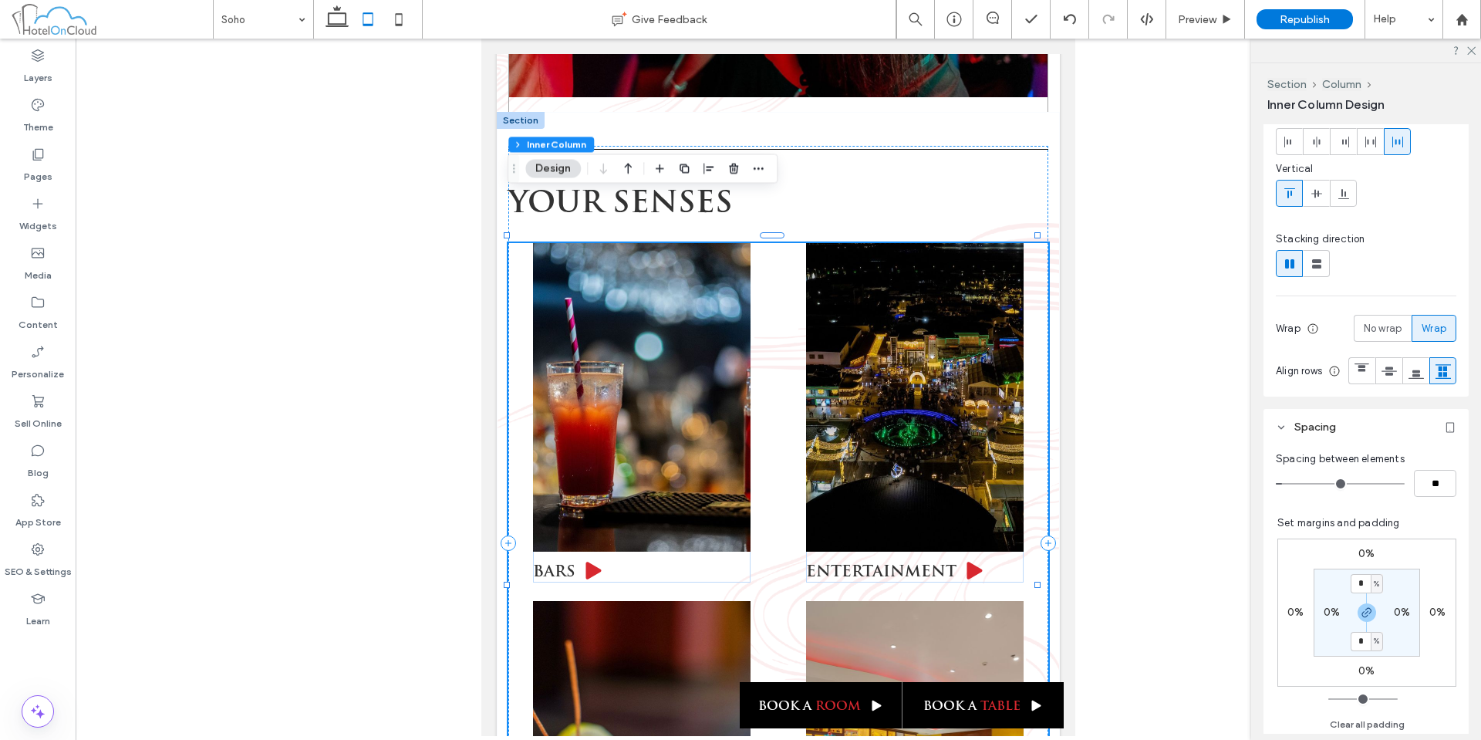
scroll to position [129, 0]
type input "*"
type input "**"
click at [1295, 483] on input "range" at bounding box center [1340, 482] width 129 height 2
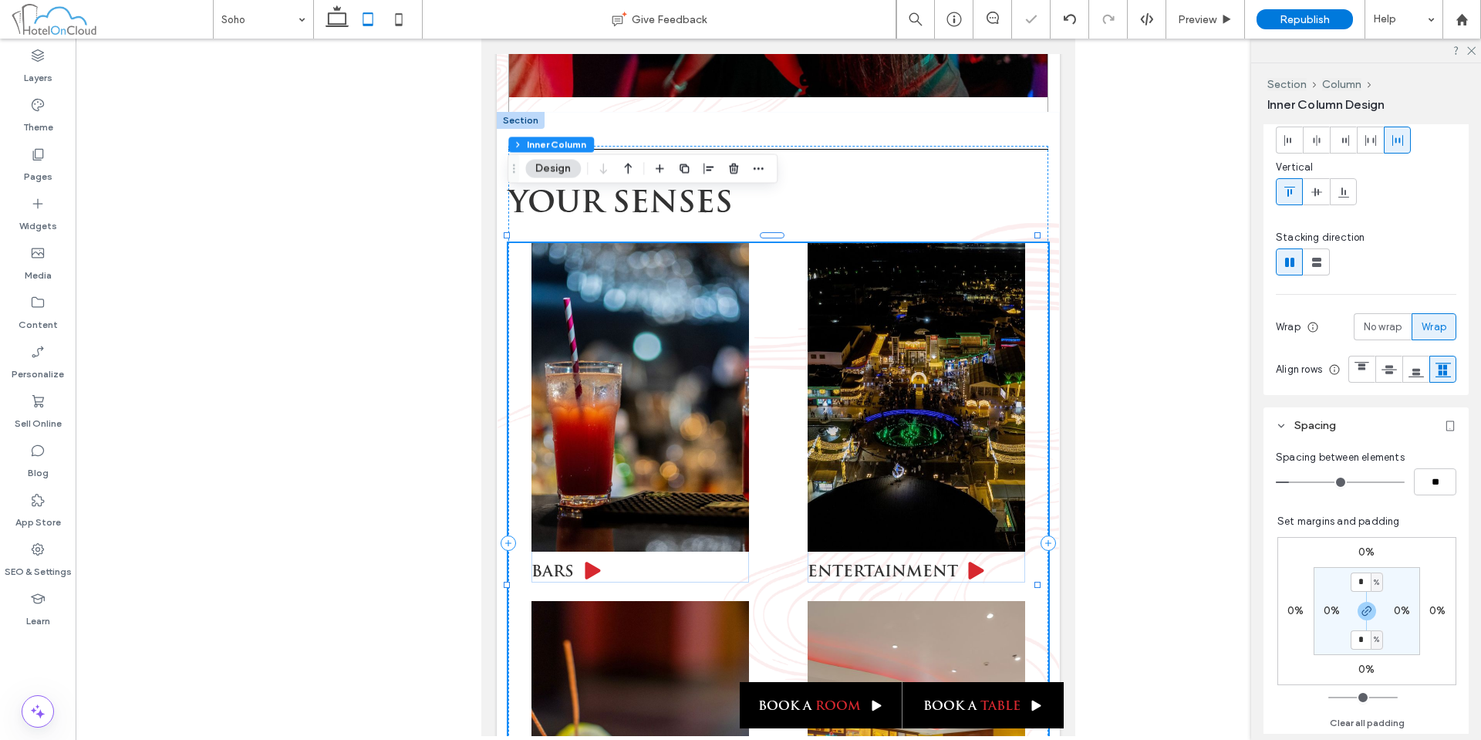
type input "*"
type input "**"
type input "*"
type input "**"
drag, startPoint x: 1295, startPoint y: 515, endPoint x: 1283, endPoint y: 515, distance: 11.6
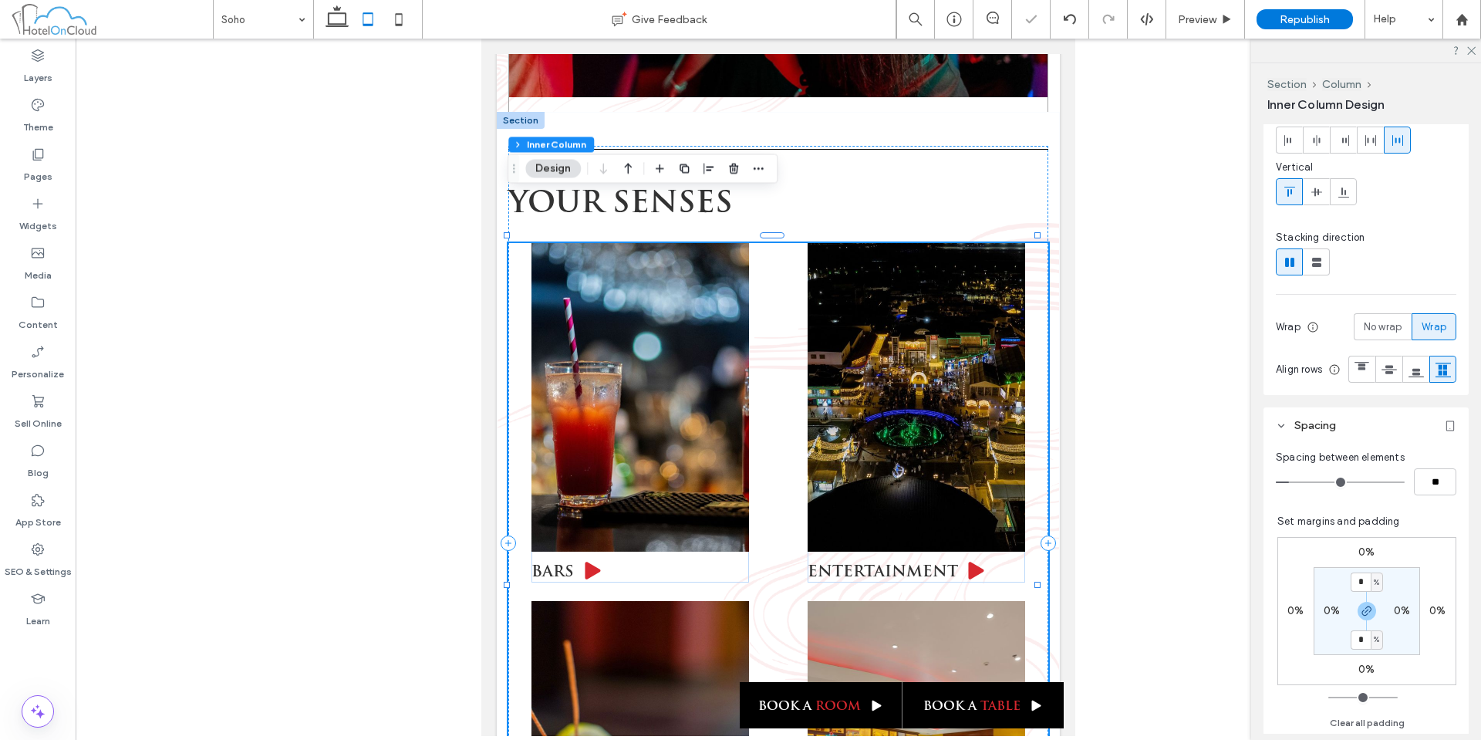
click at [1283, 483] on input "range" at bounding box center [1340, 482] width 129 height 2
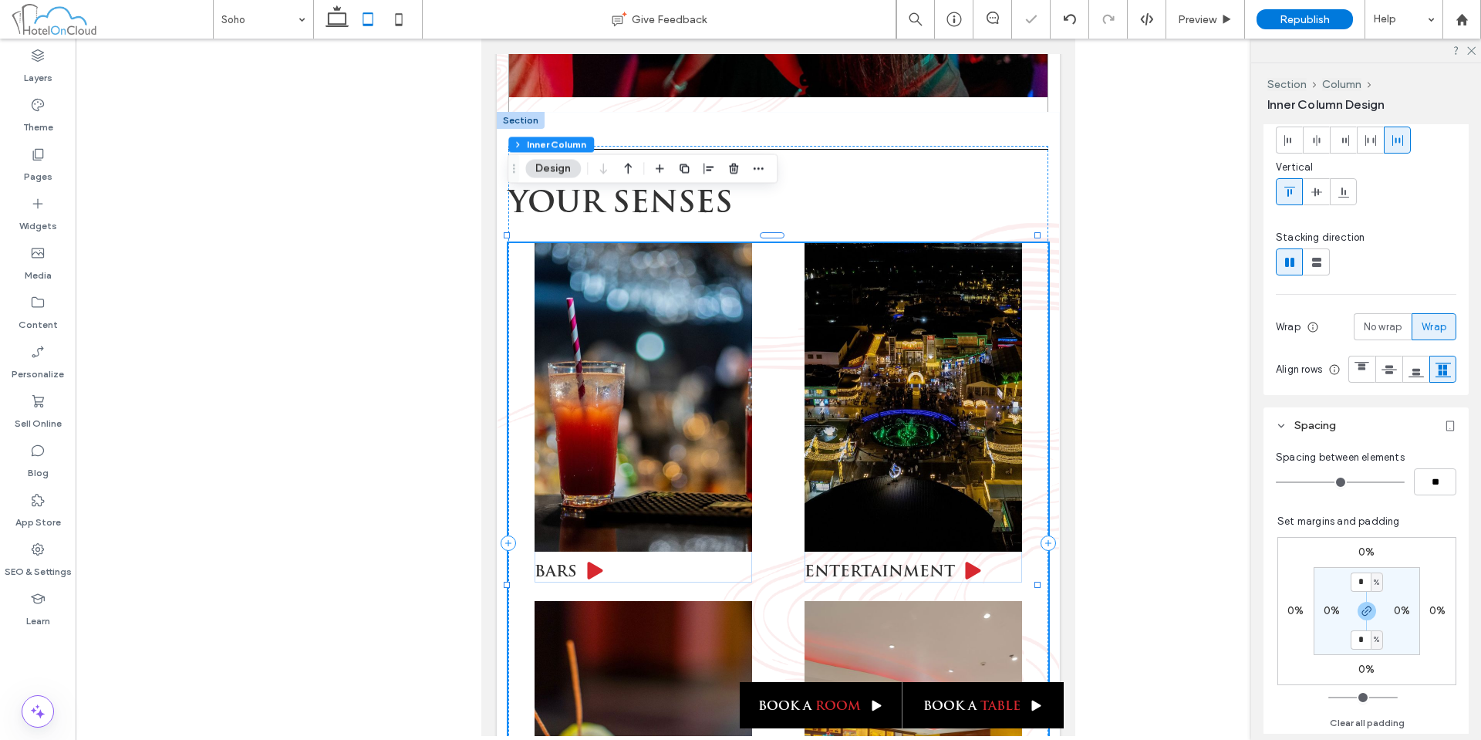
click at [1278, 483] on input "range" at bounding box center [1340, 482] width 129 height 2
click at [1366, 146] on icon at bounding box center [1371, 140] width 12 height 12
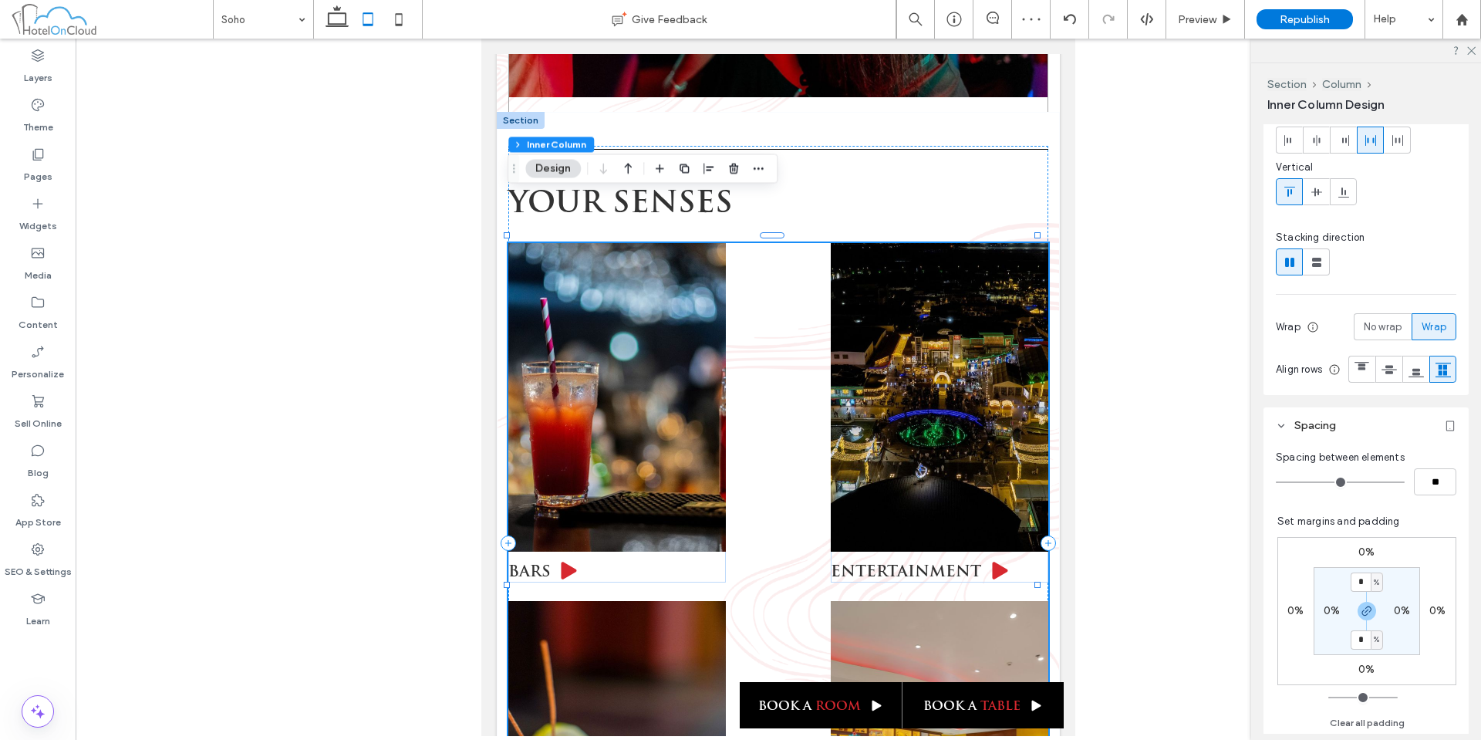
type input "*"
type input "**"
type input "*"
type input "**"
drag, startPoint x: 1280, startPoint y: 515, endPoint x: 1292, endPoint y: 515, distance: 12.3
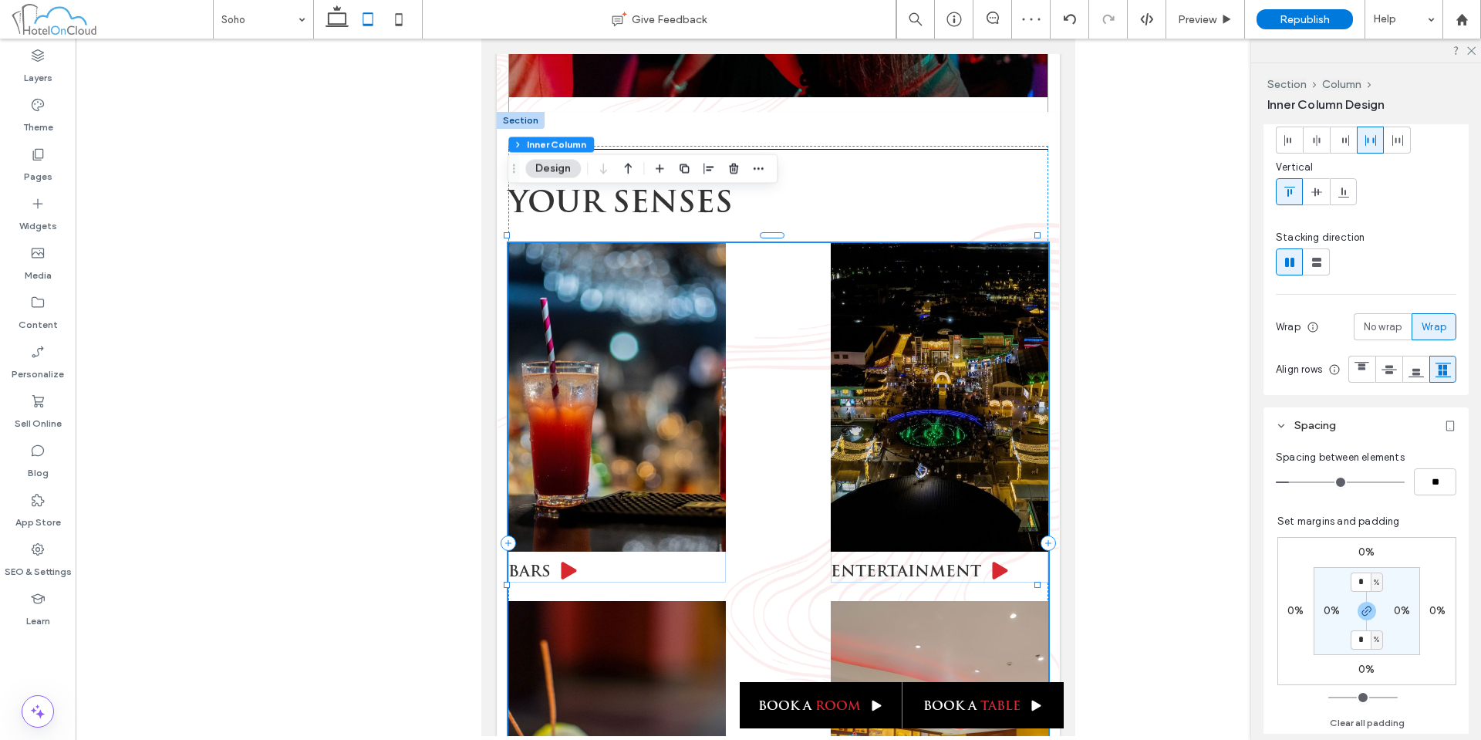
click at [1292, 483] on input "range" at bounding box center [1340, 482] width 129 height 2
type input "*"
type input "**"
type input "*"
type input "**"
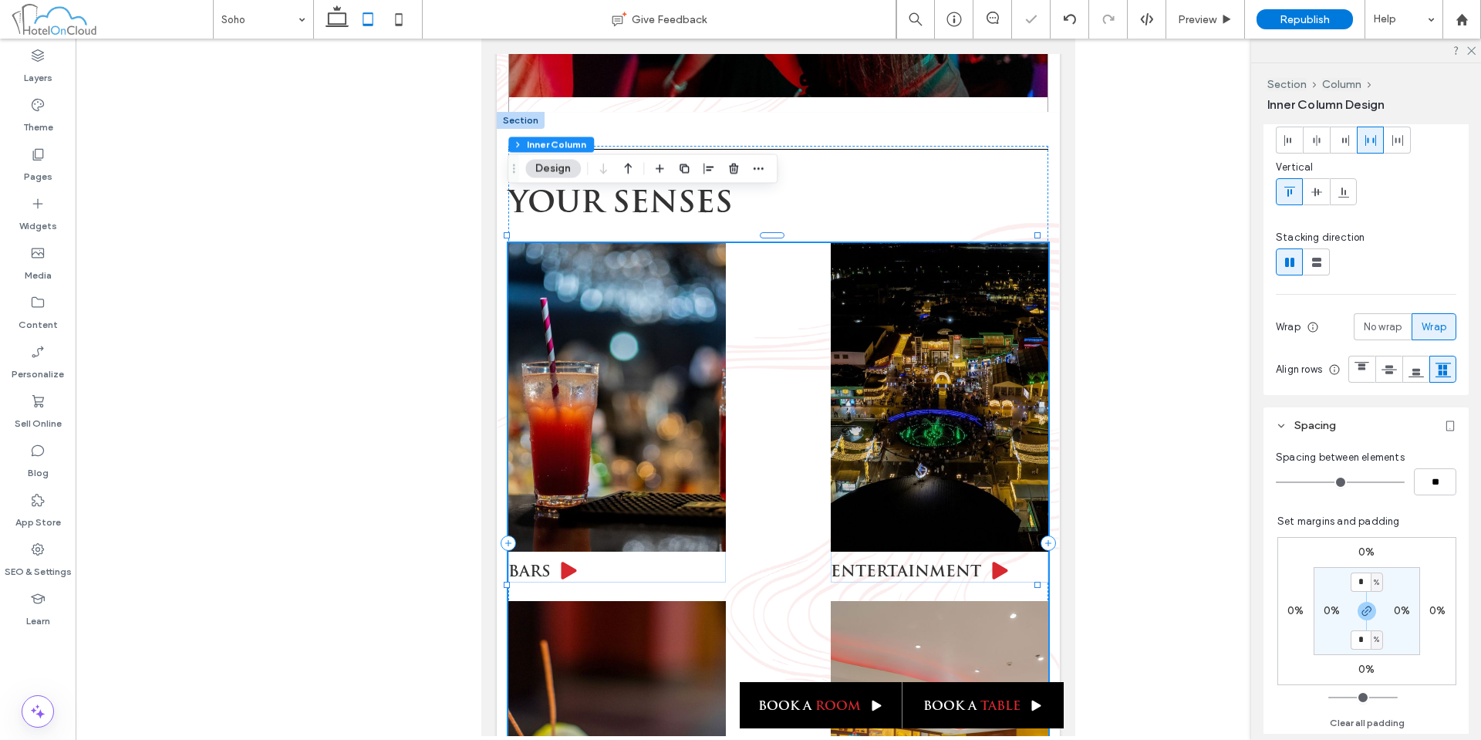
drag, startPoint x: 1292, startPoint y: 515, endPoint x: 1268, endPoint y: 512, distance: 24.8
click at [1276, 483] on input "range" at bounding box center [1340, 482] width 129 height 2
click at [1323, 141] on div at bounding box center [1316, 139] width 25 height 25
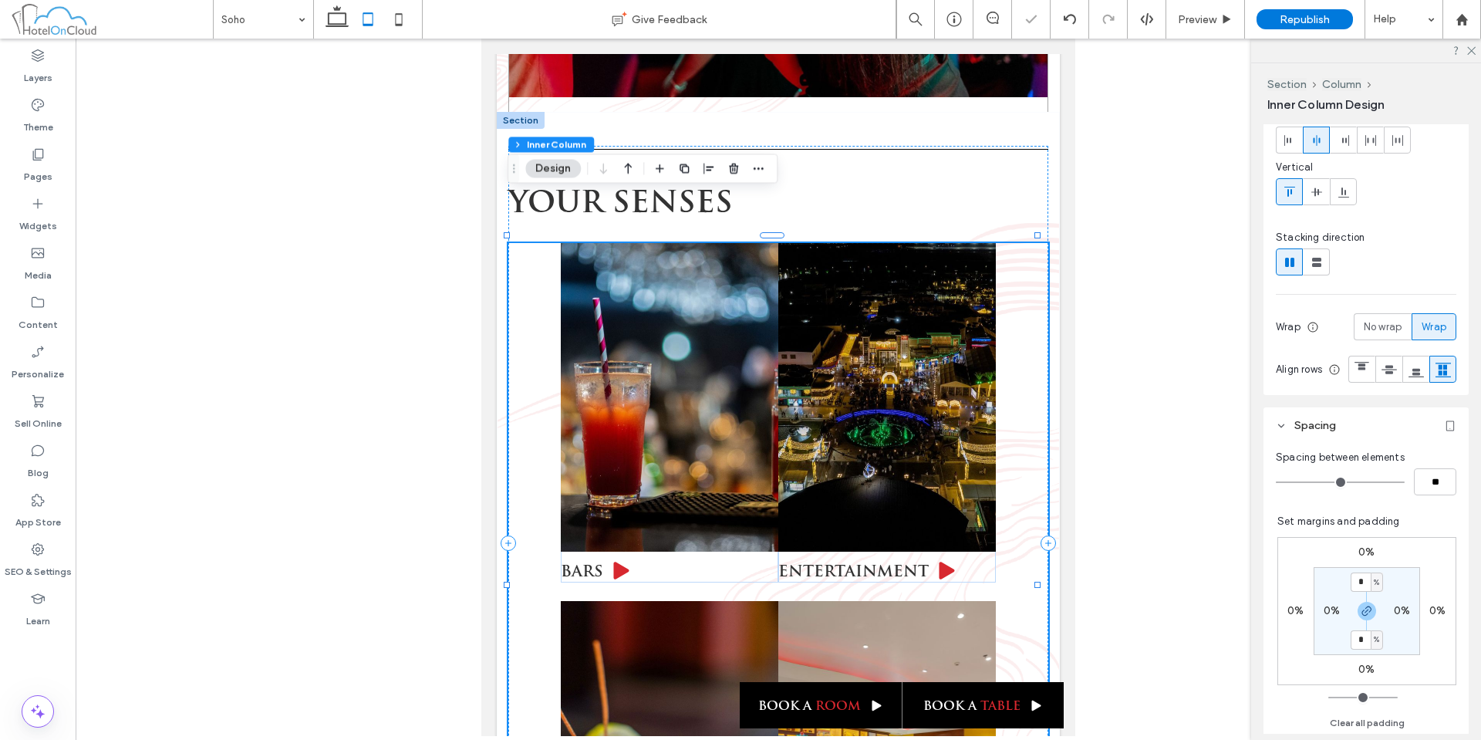
type input "*"
type input "**"
type input "*"
type input "**"
type input "*"
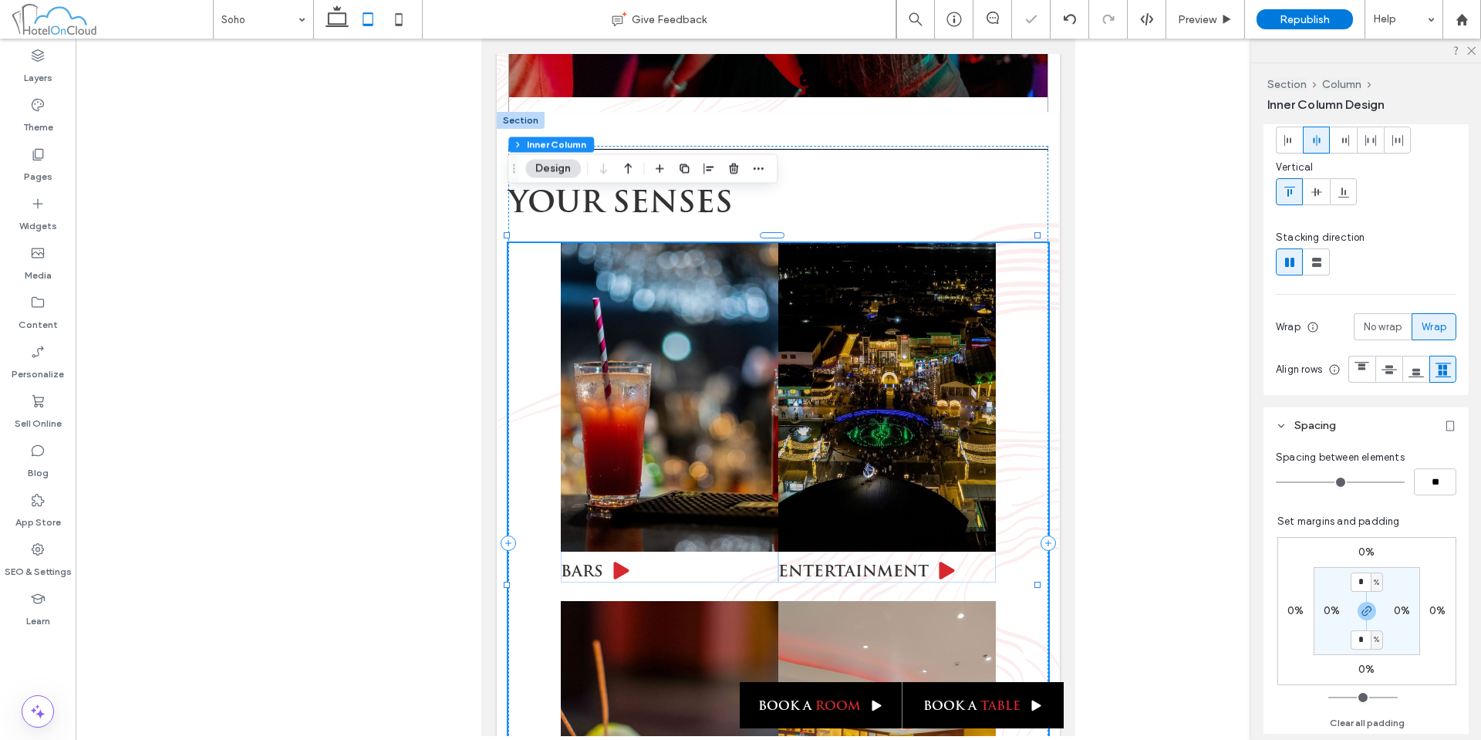
type input "**"
drag, startPoint x: 1285, startPoint y: 510, endPoint x: 1298, endPoint y: 509, distance: 12.4
type input "*"
click at [1298, 483] on input "range" at bounding box center [1340, 482] width 129 height 2
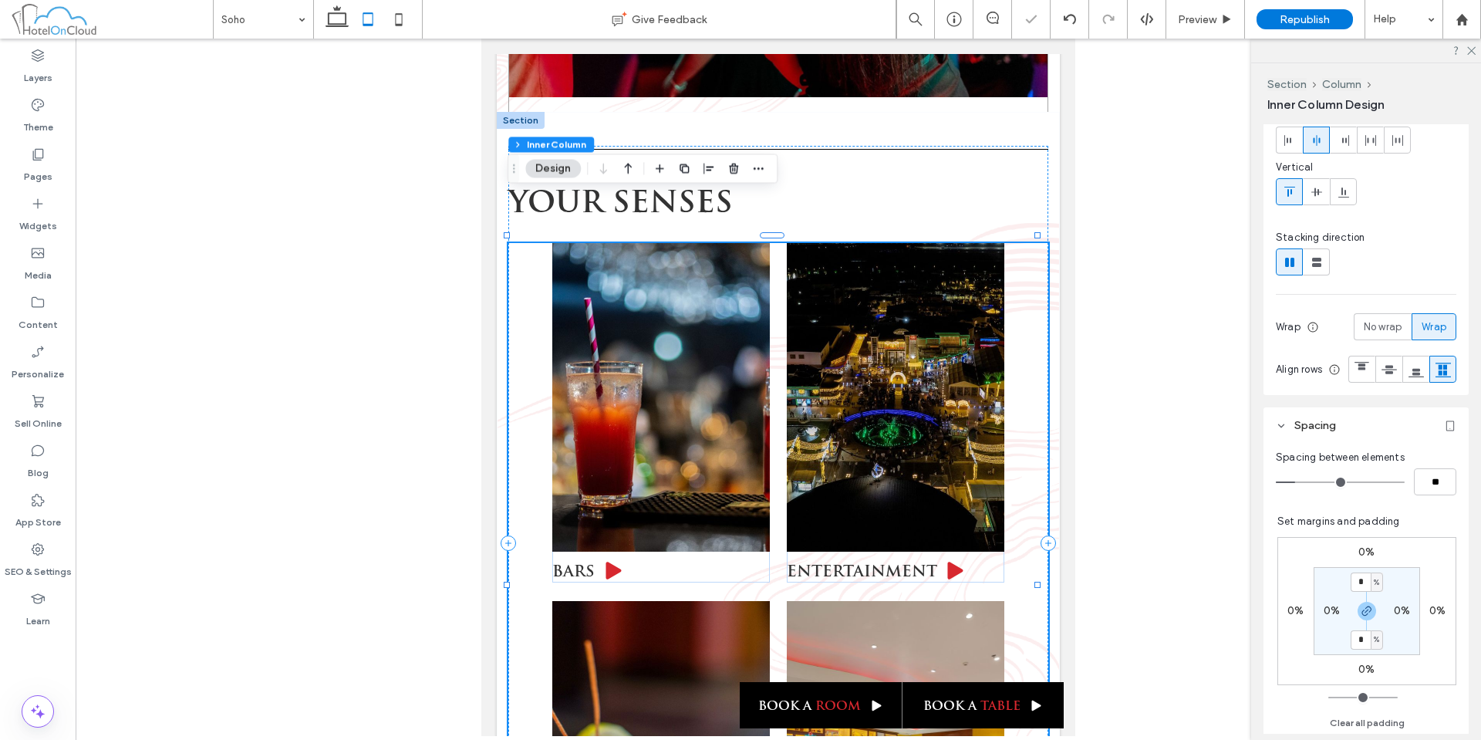
click at [1300, 483] on input "range" at bounding box center [1340, 482] width 129 height 2
click at [1296, 483] on input "range" at bounding box center [1340, 482] width 129 height 2
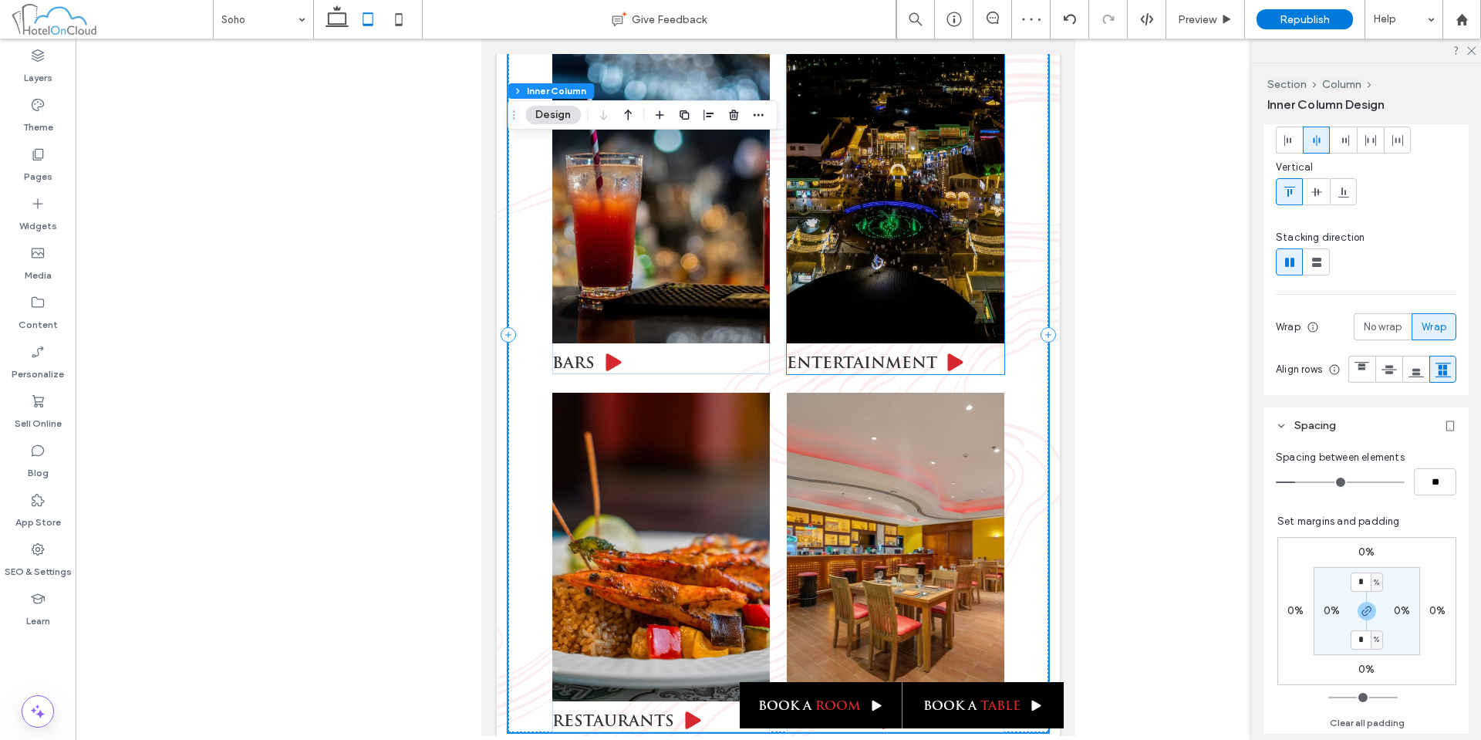
scroll to position [4040, 0]
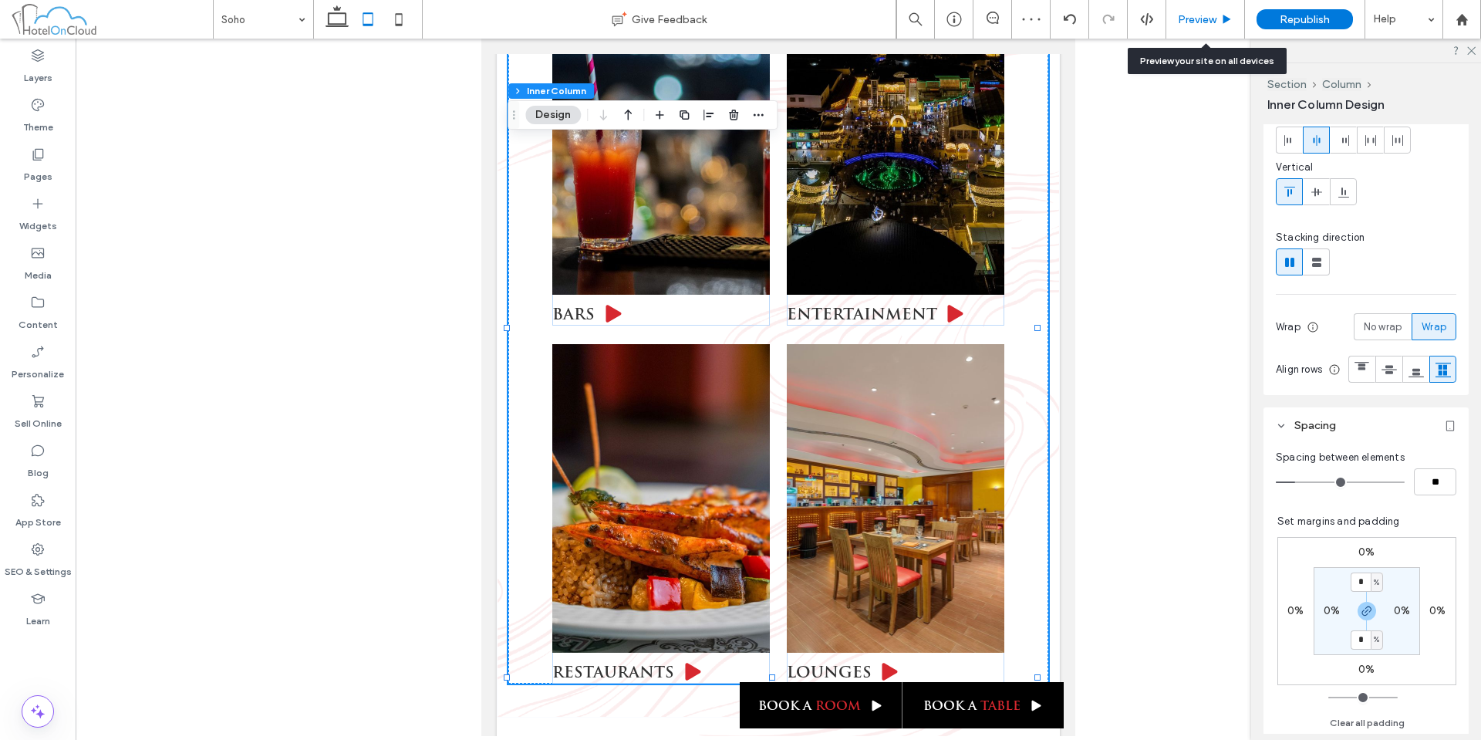
click at [1204, 21] on span "Preview" at bounding box center [1197, 19] width 39 height 13
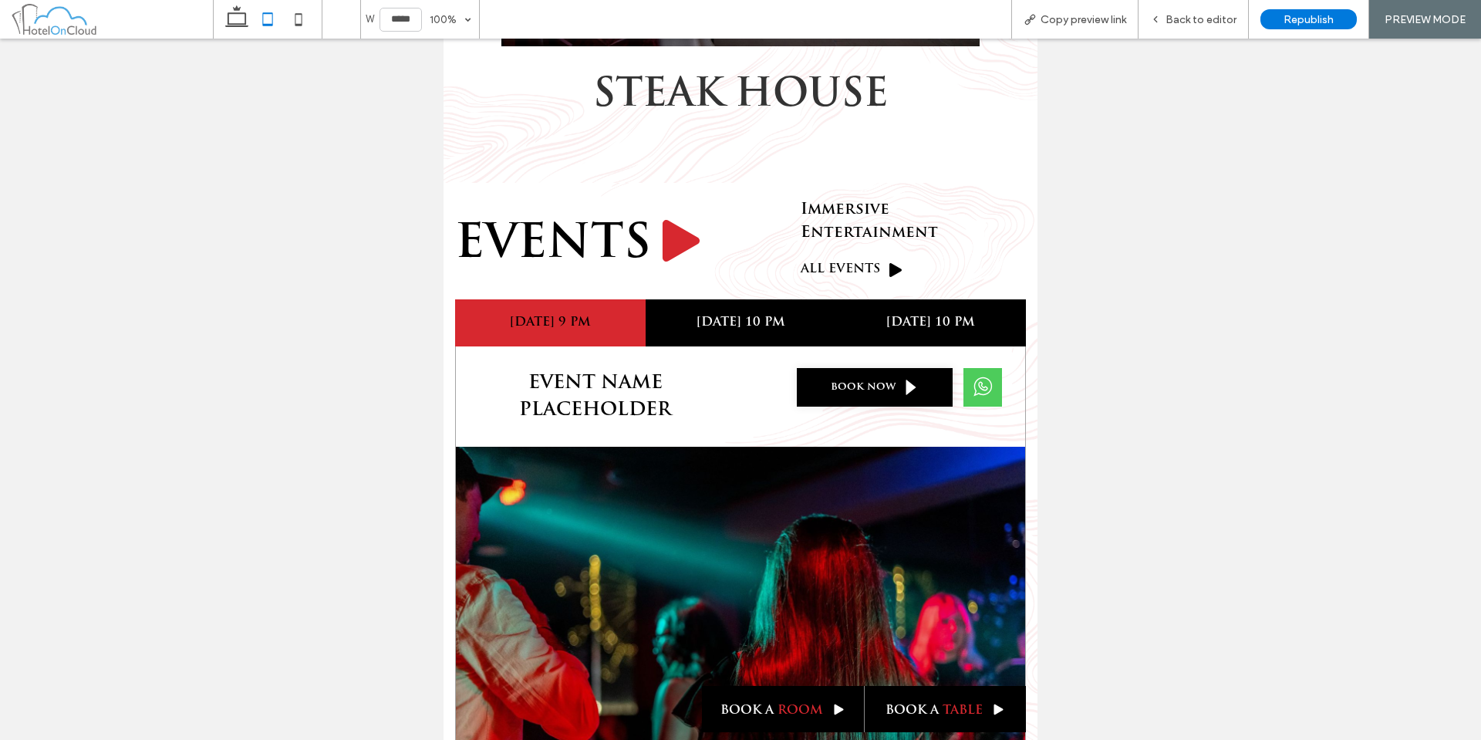
scroll to position [3258, 0]
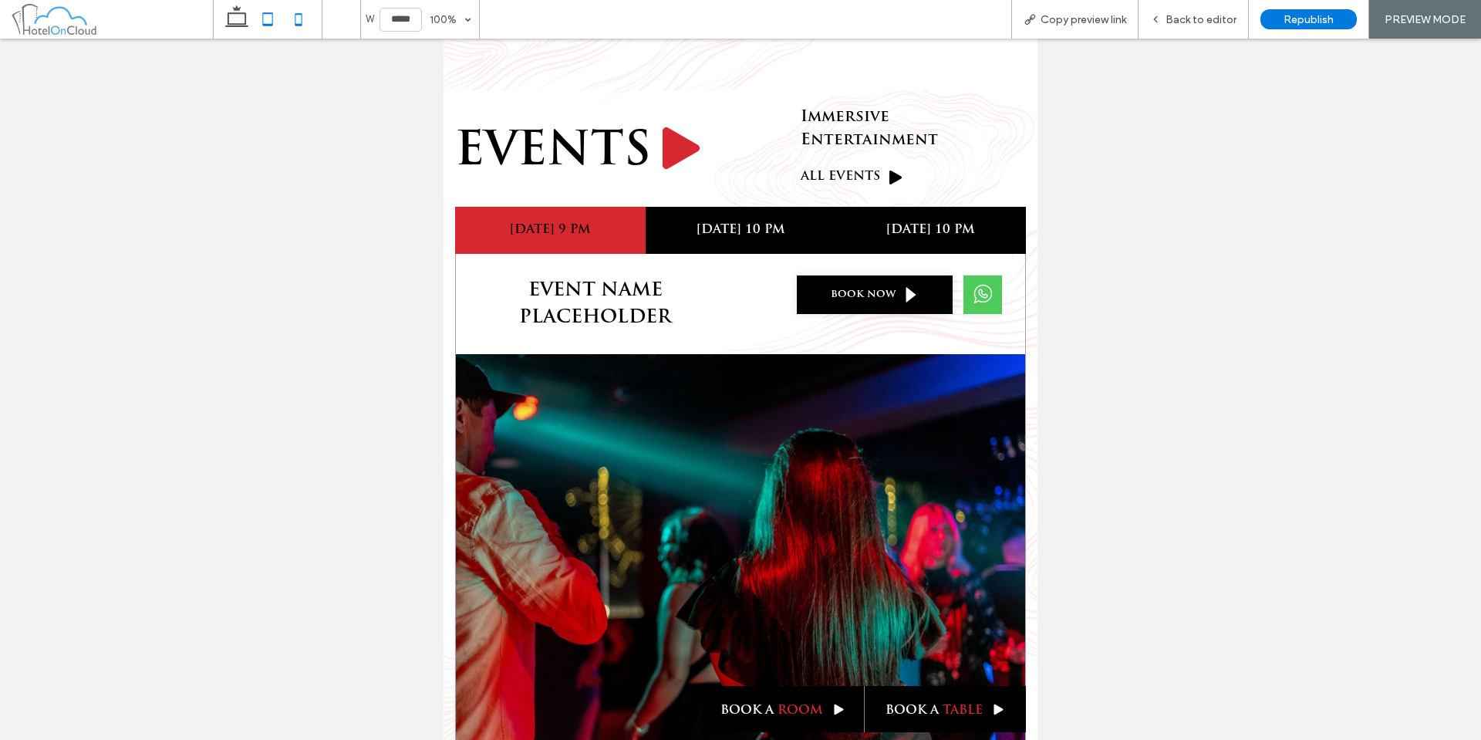
click at [302, 22] on icon at bounding box center [298, 19] width 31 height 31
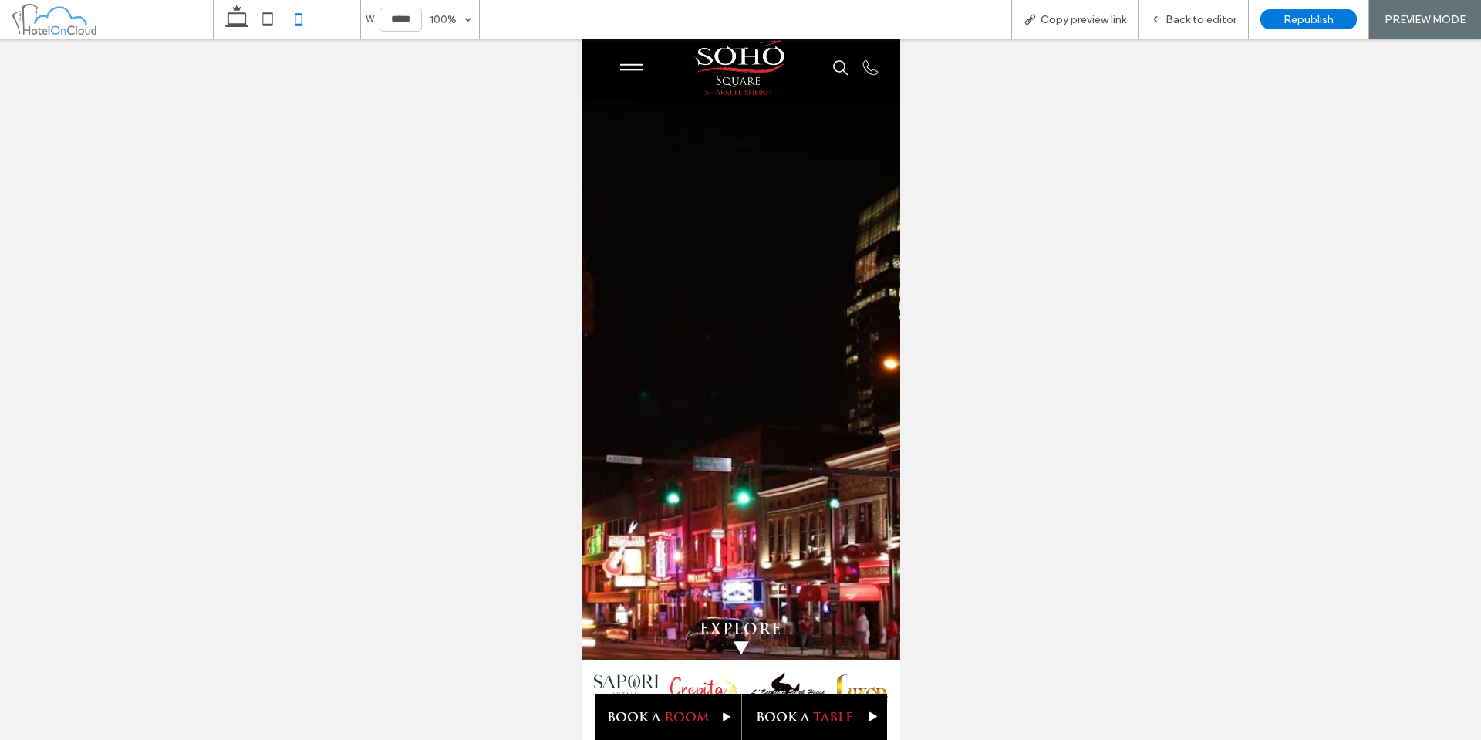
scroll to position [0, 0]
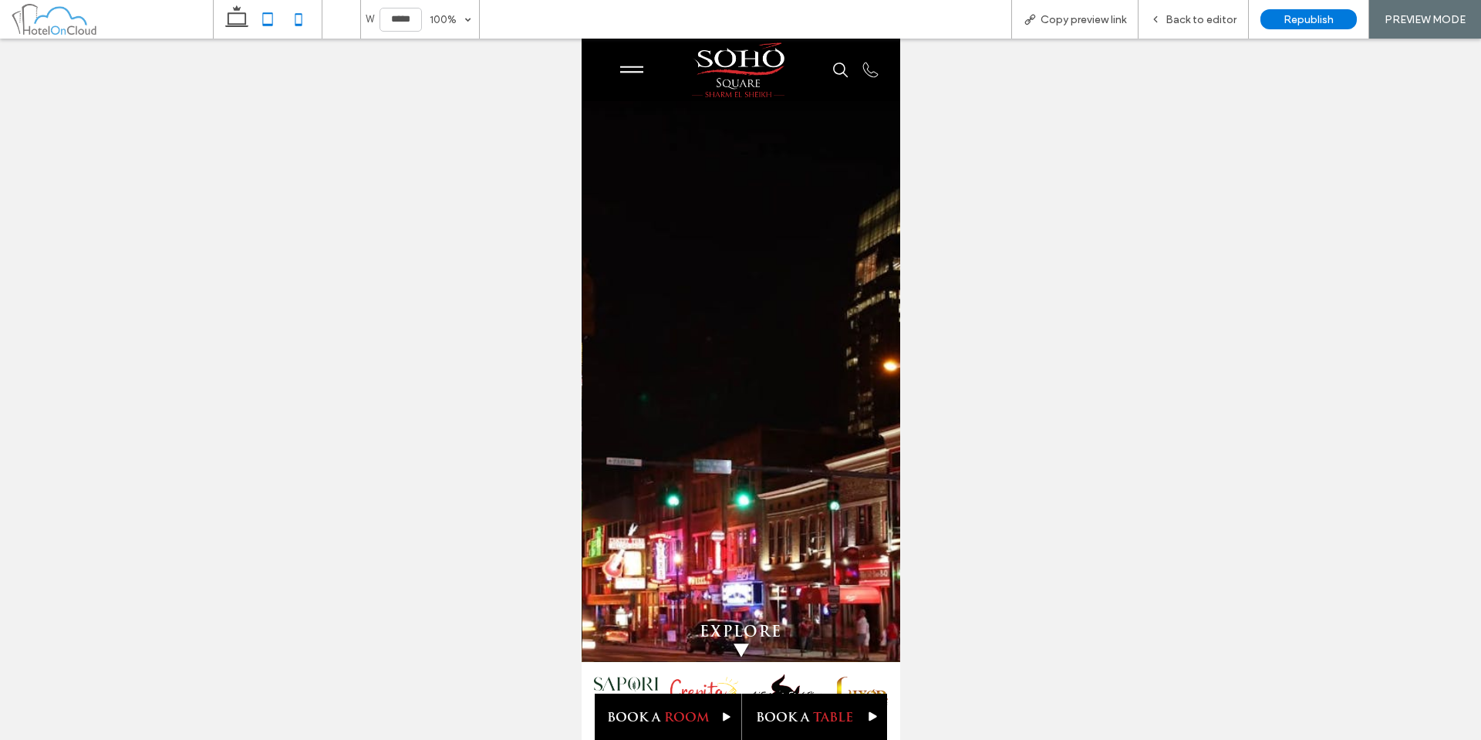
click at [276, 22] on icon at bounding box center [267, 19] width 31 height 31
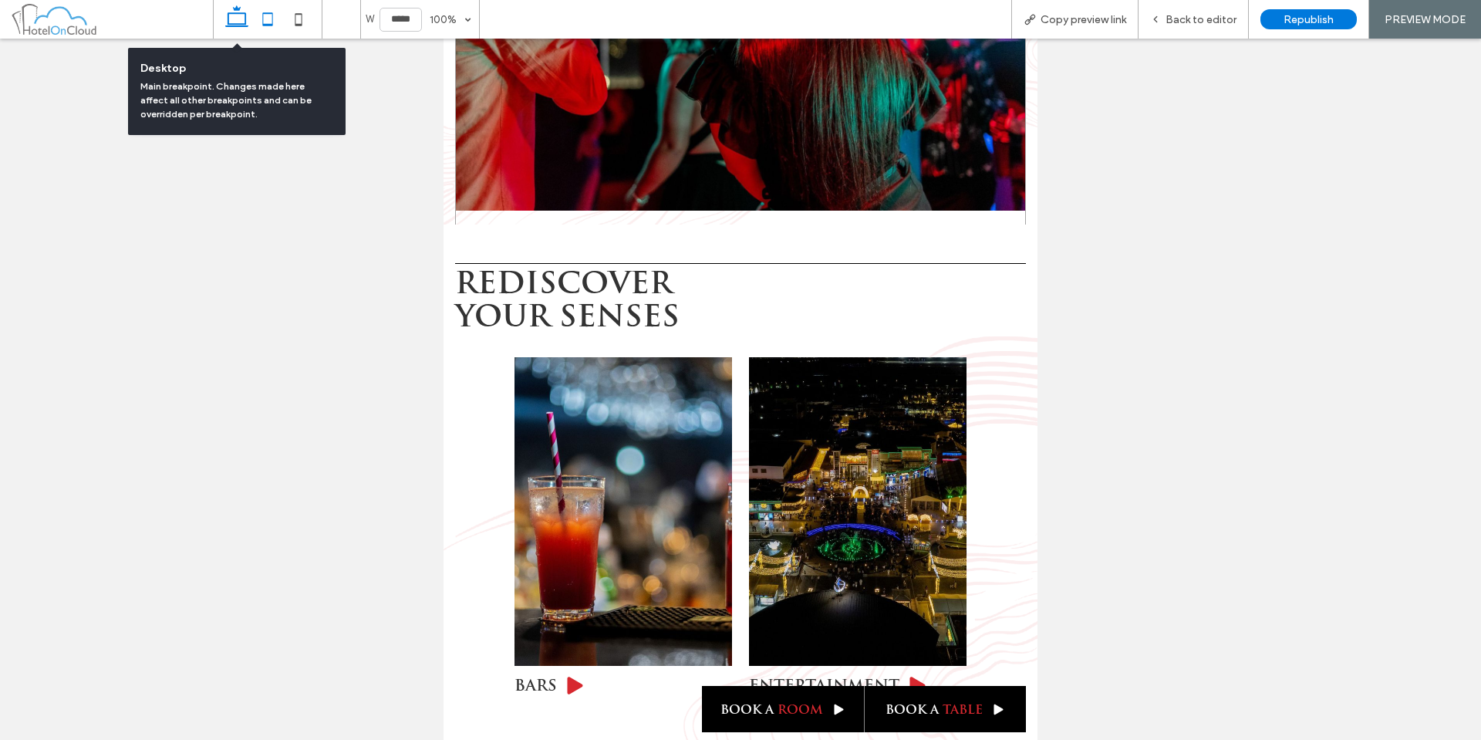
scroll to position [4057, 0]
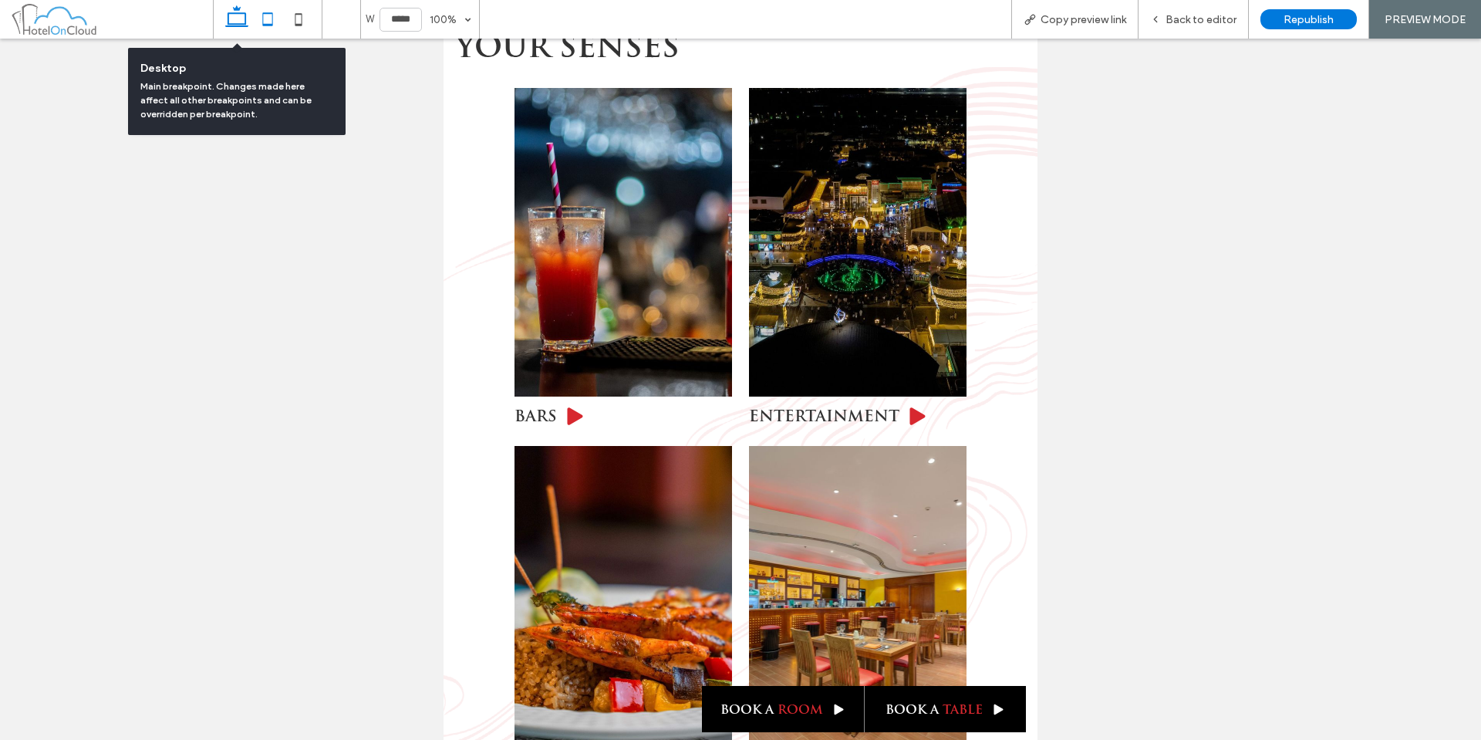
click at [241, 22] on icon at bounding box center [236, 19] width 31 height 31
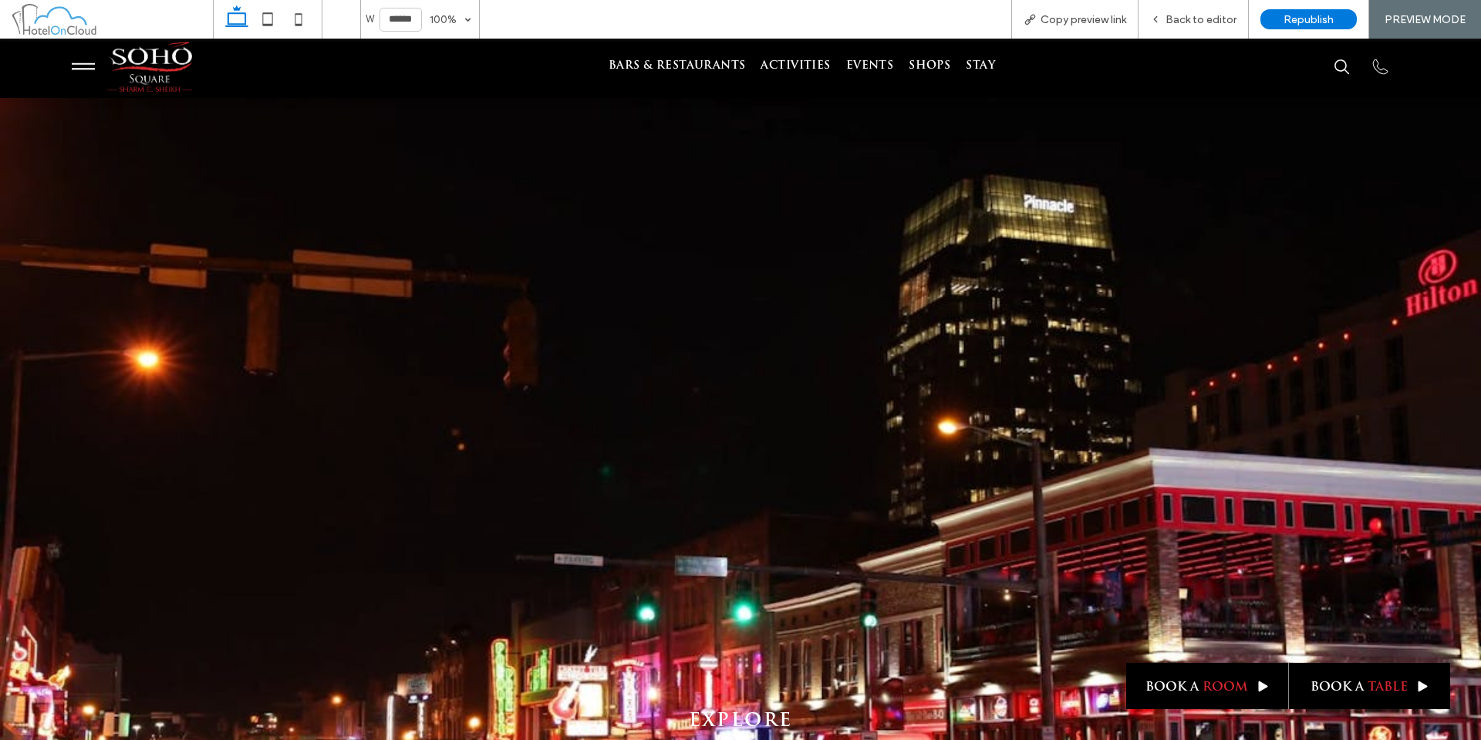
scroll to position [0, 0]
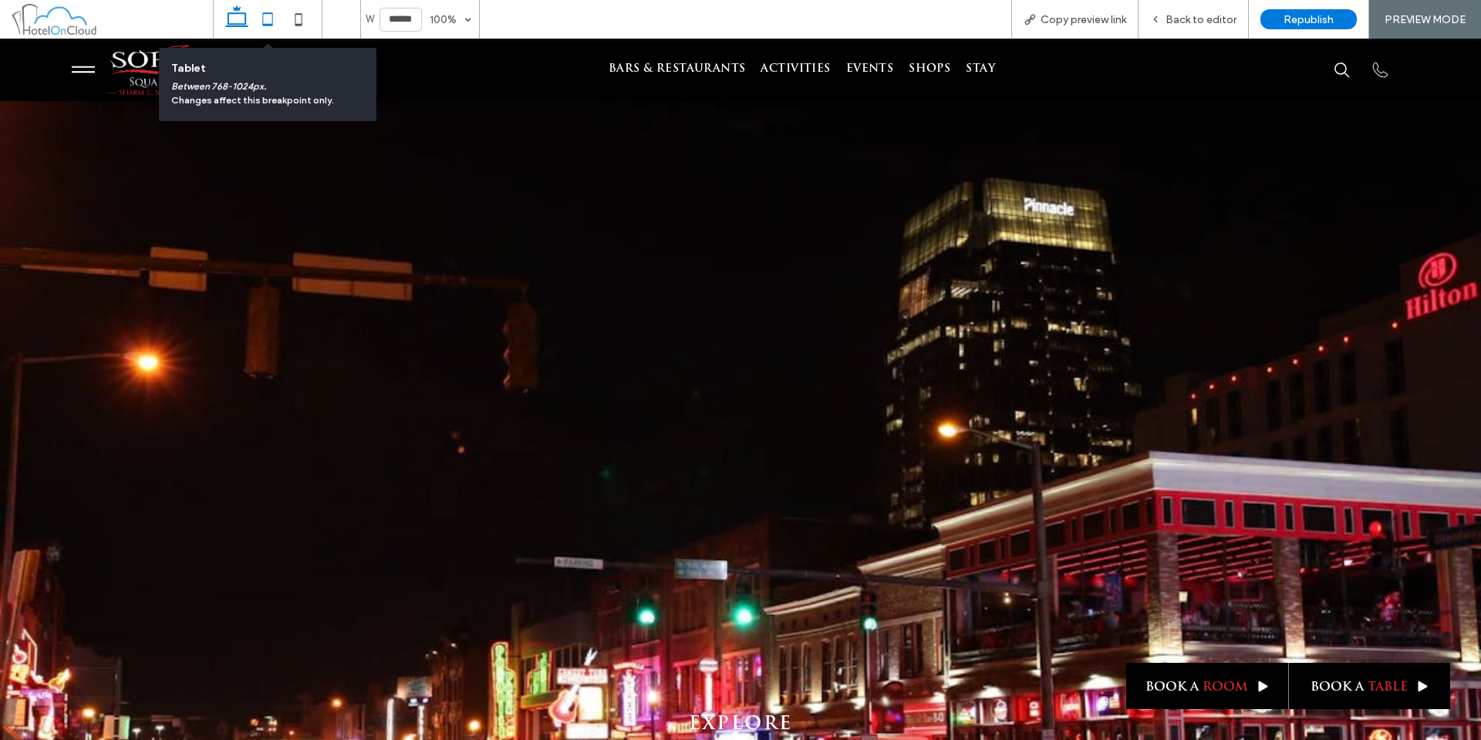
click at [275, 15] on icon at bounding box center [267, 19] width 31 height 31
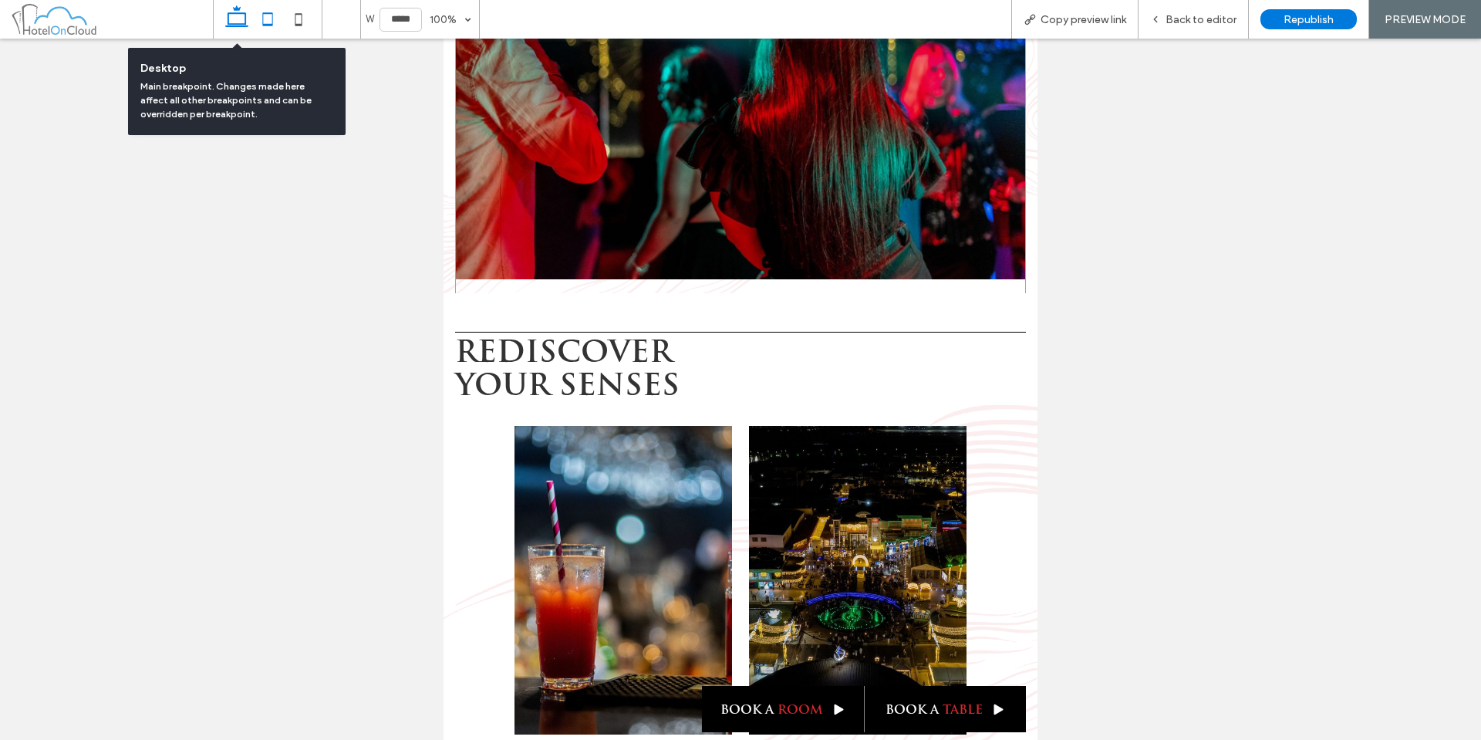
click at [243, 25] on use at bounding box center [236, 16] width 23 height 22
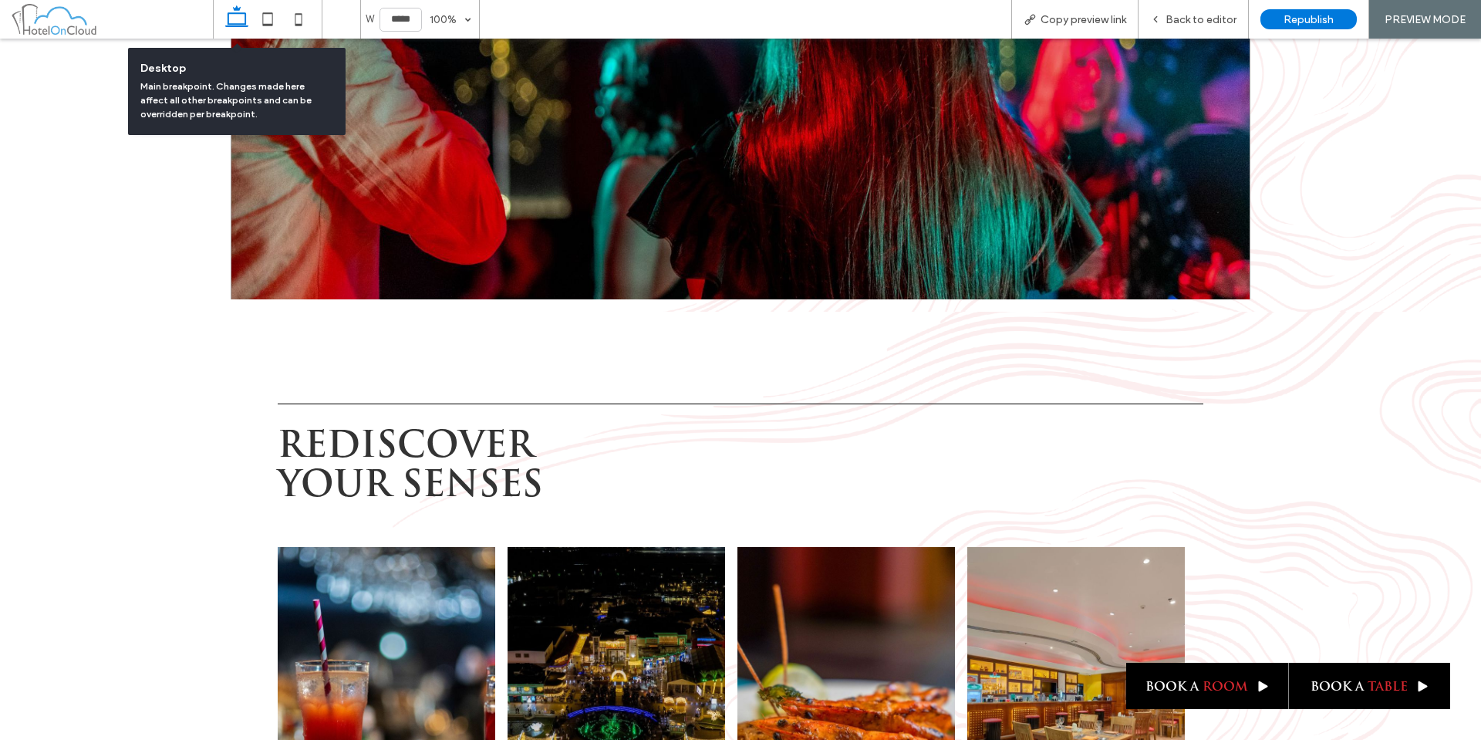
type input "******"
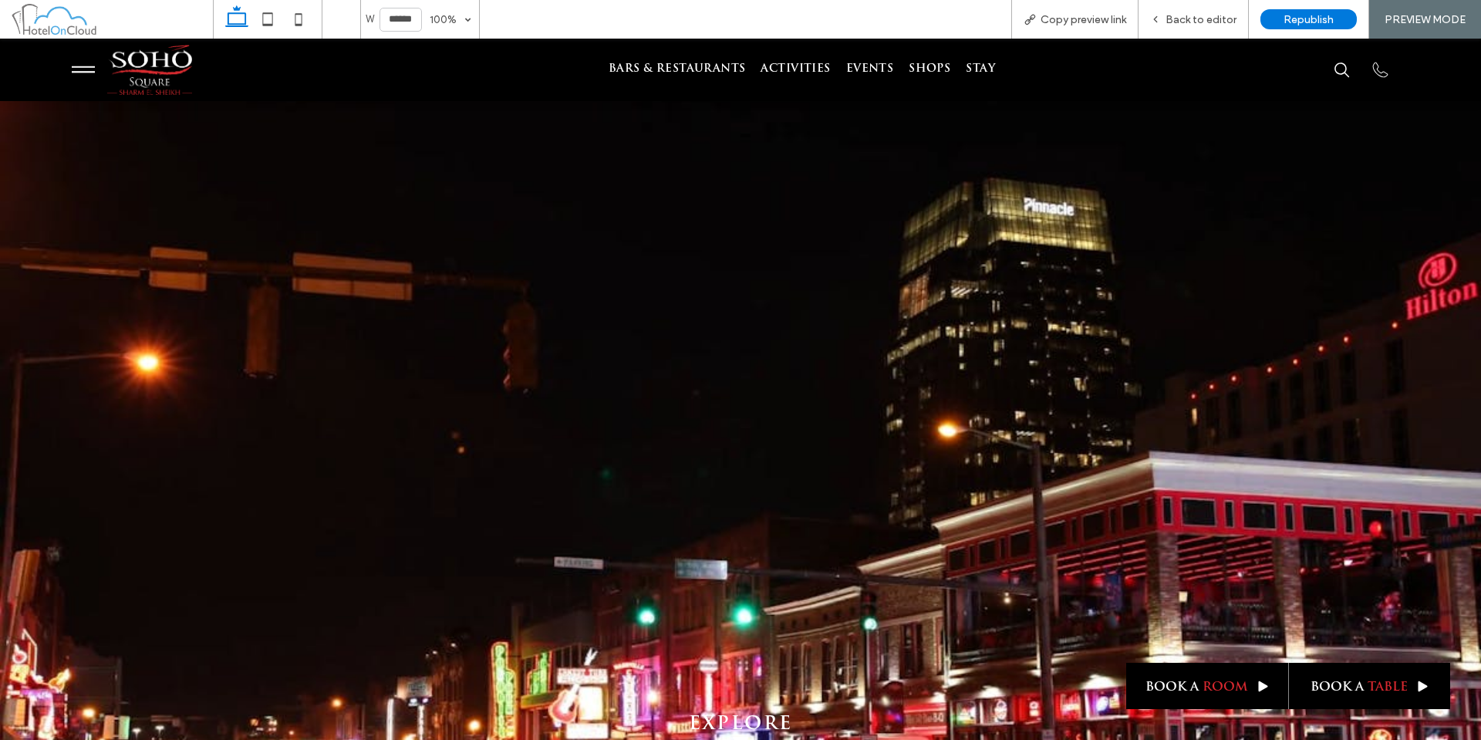
click at [81, 76] on icon at bounding box center [83, 69] width 23 height 23
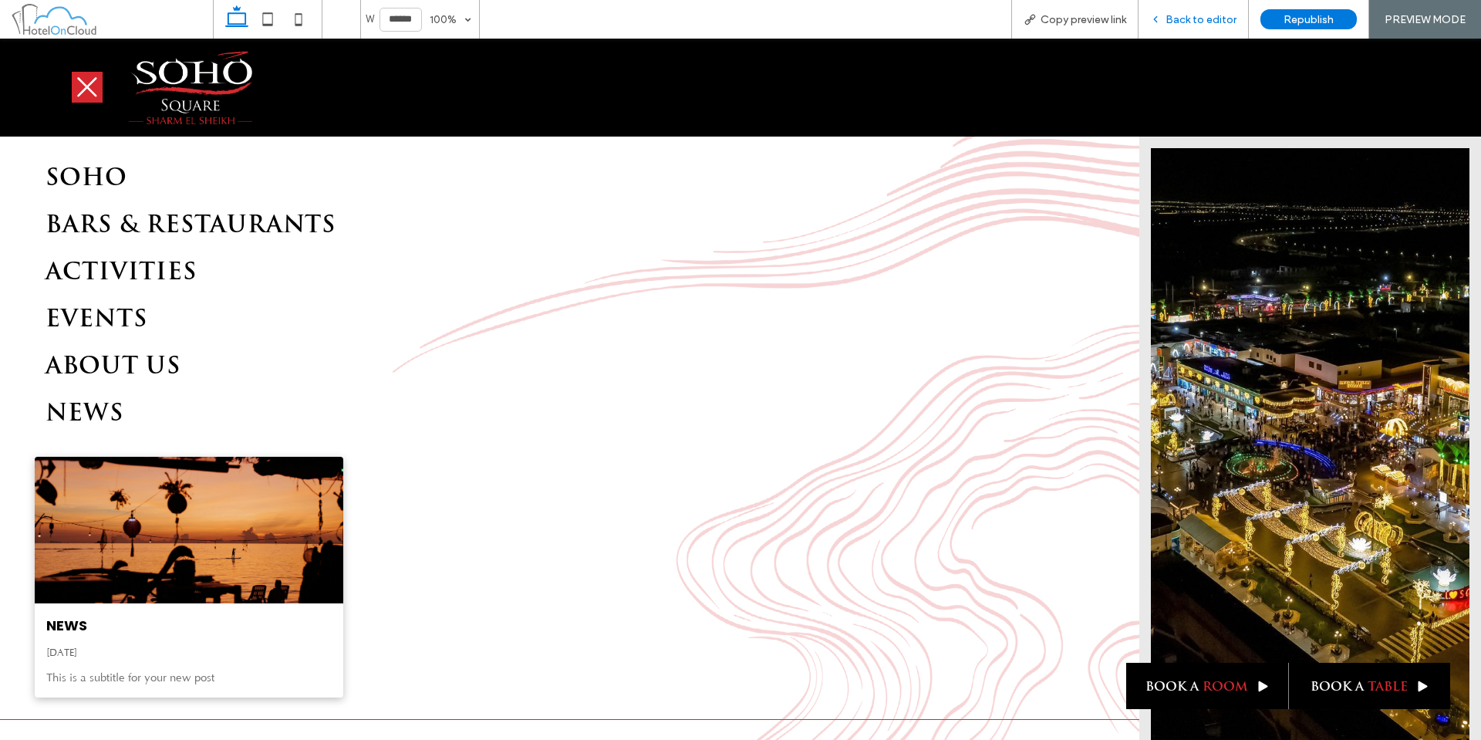
click at [1170, 16] on span "Back to editor" at bounding box center [1201, 19] width 71 height 13
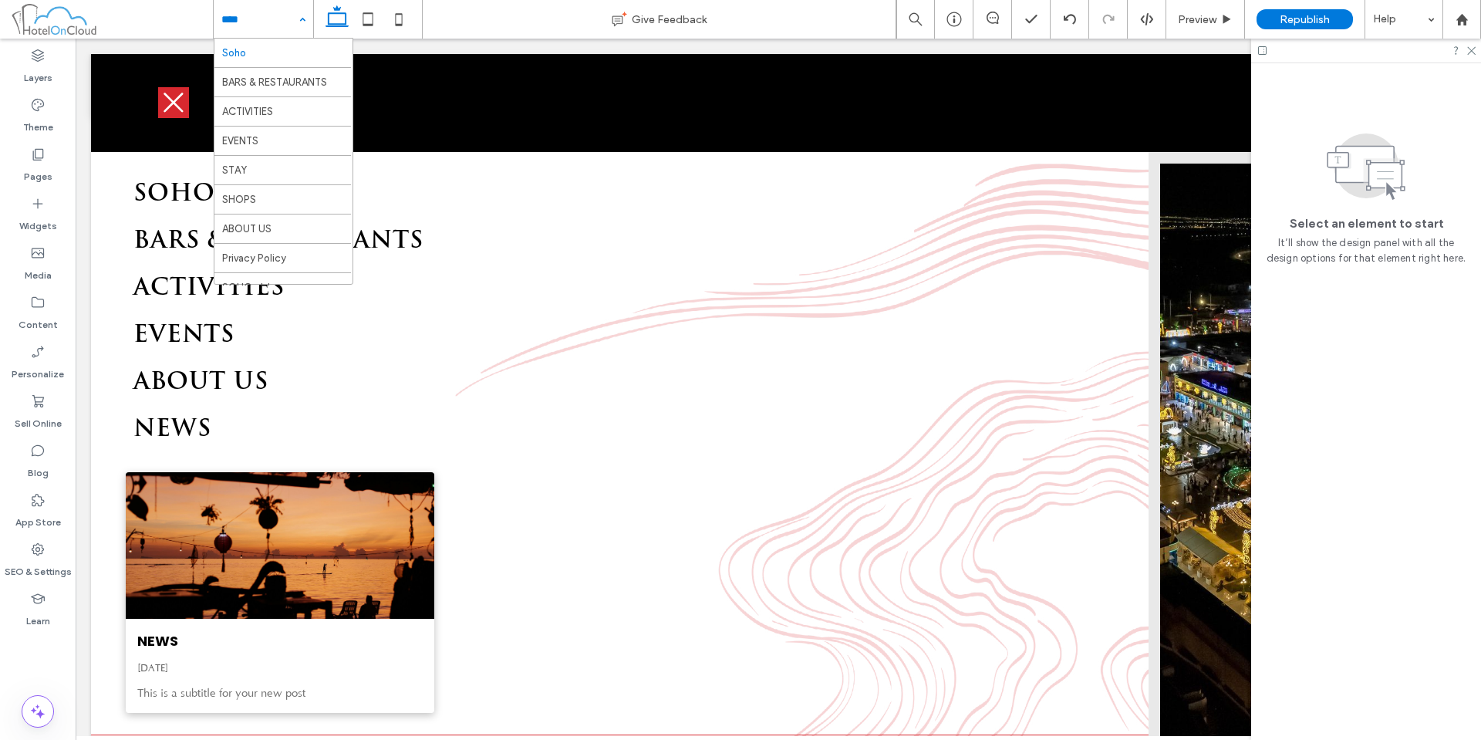
click at [303, 14] on div "Soho BARS & RESTAURANTS ACTIVITIES EVENTS STAY SHOPS ABOUT US Privacy Policy [G…" at bounding box center [264, 19] width 100 height 39
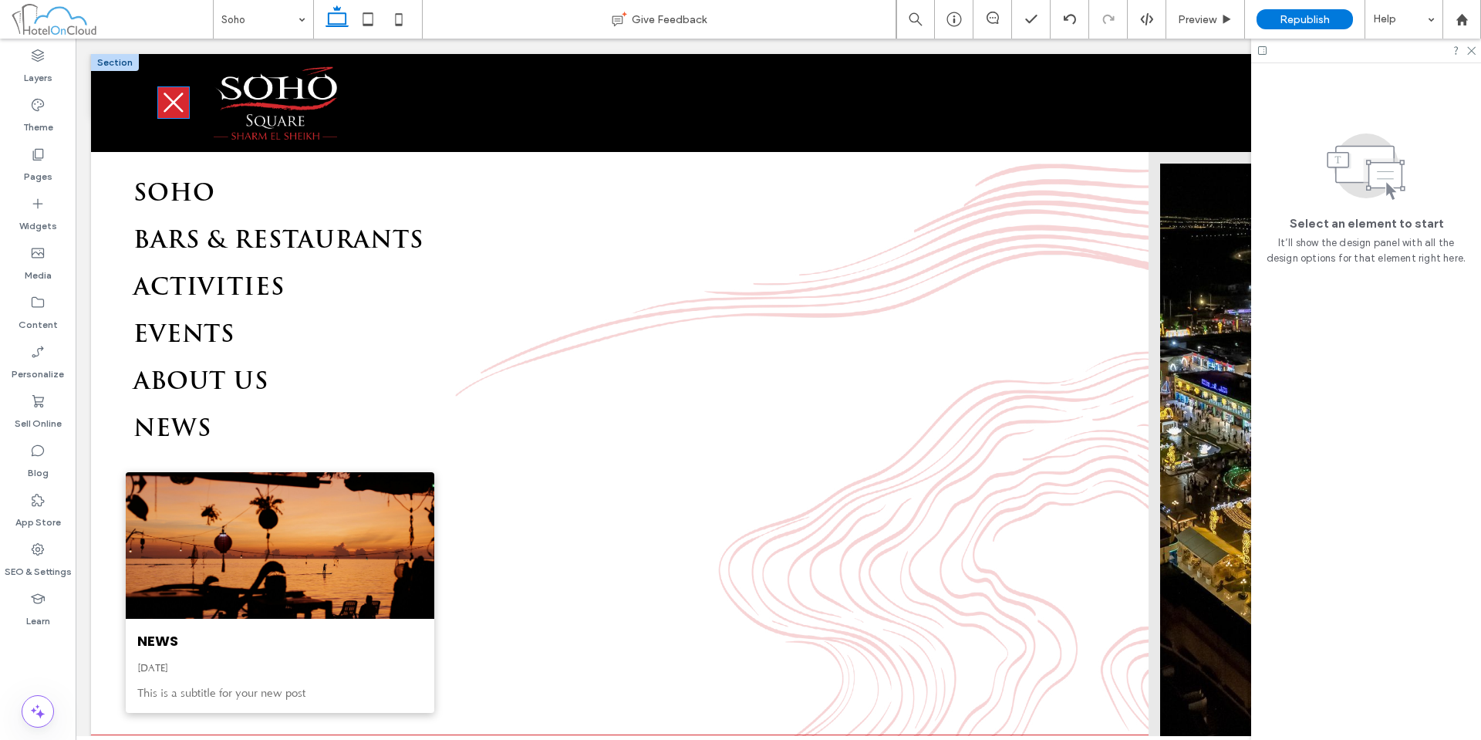
click at [177, 106] on icon at bounding box center [173, 102] width 19 height 19
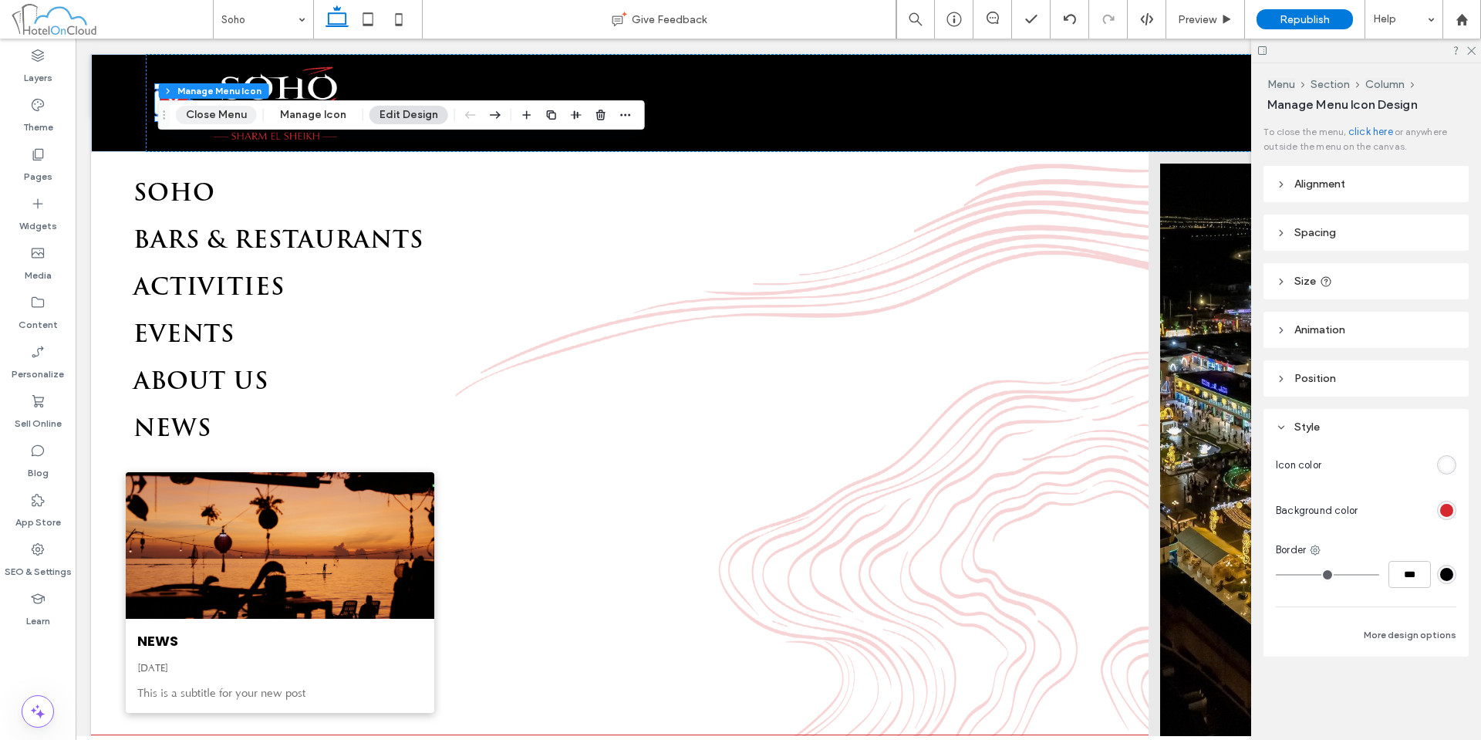
click at [221, 121] on button "Close Menu" at bounding box center [216, 115] width 81 height 19
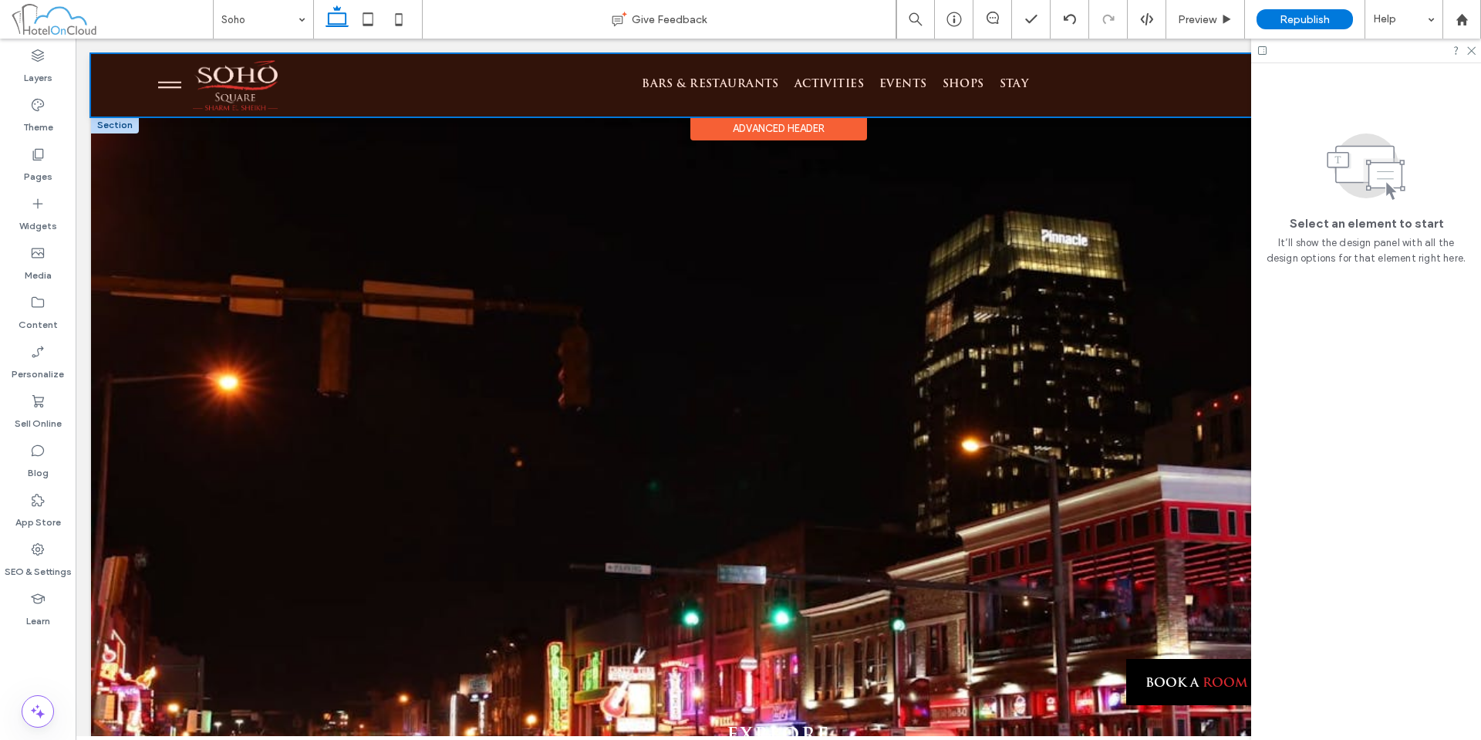
click at [174, 84] on div at bounding box center [778, 85] width 1375 height 62
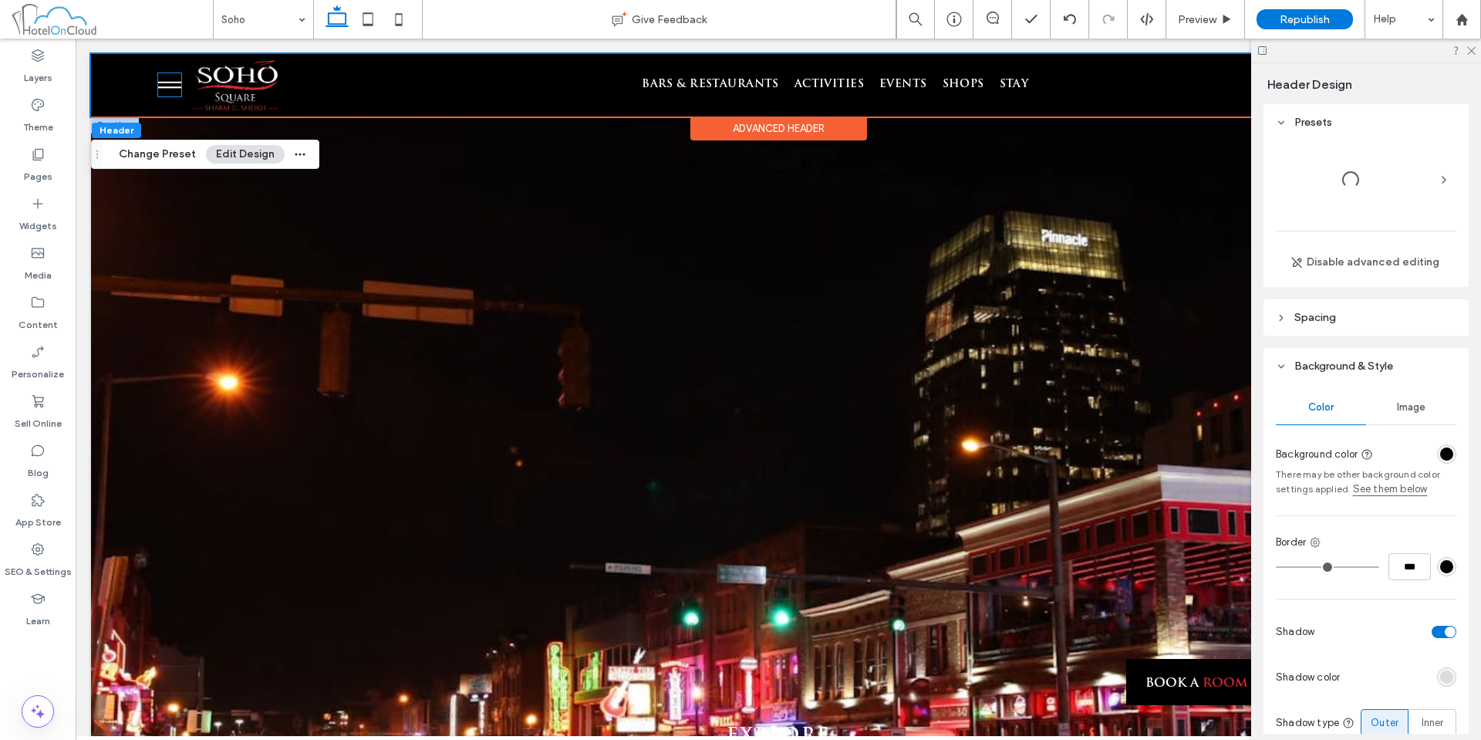
click at [174, 84] on icon at bounding box center [169, 84] width 23 height 23
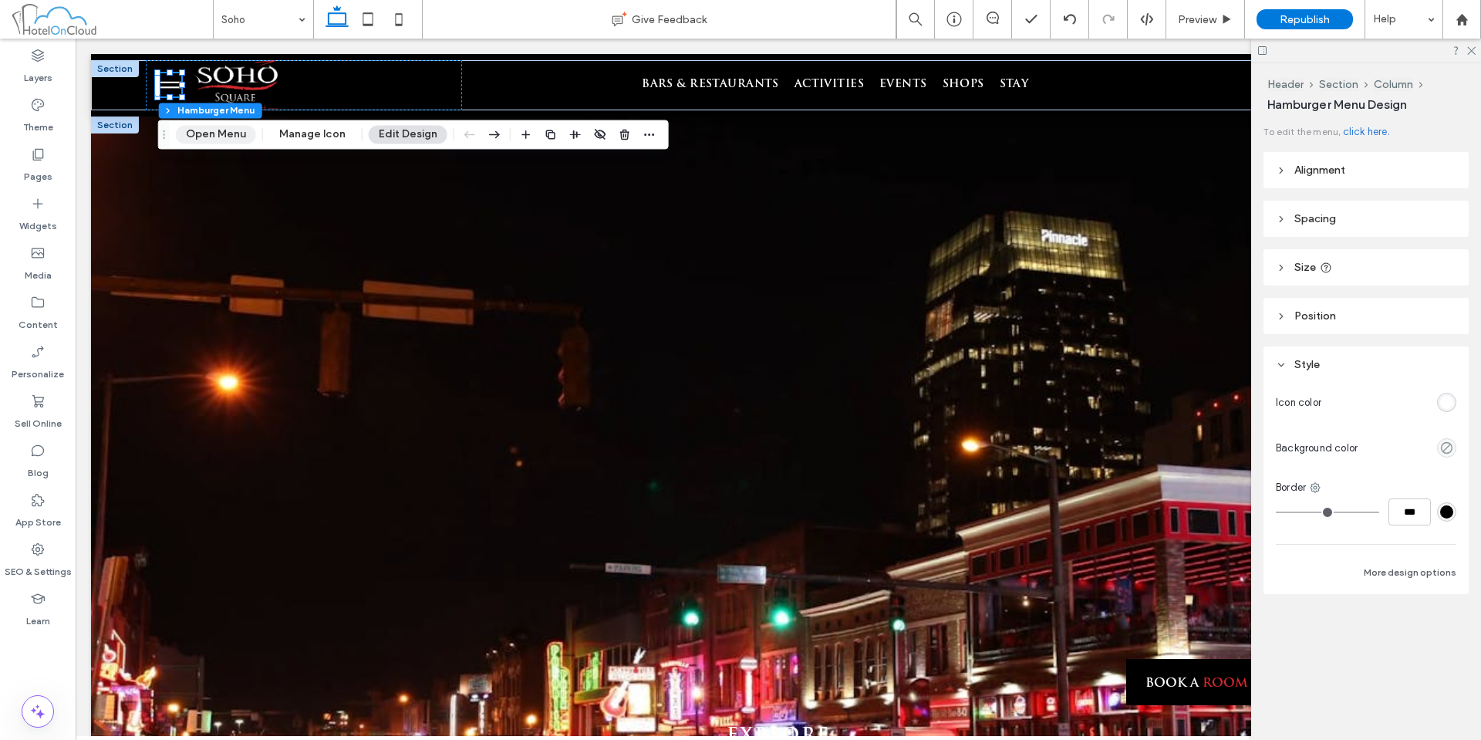
click at [186, 137] on button "Open Menu" at bounding box center [216, 134] width 80 height 19
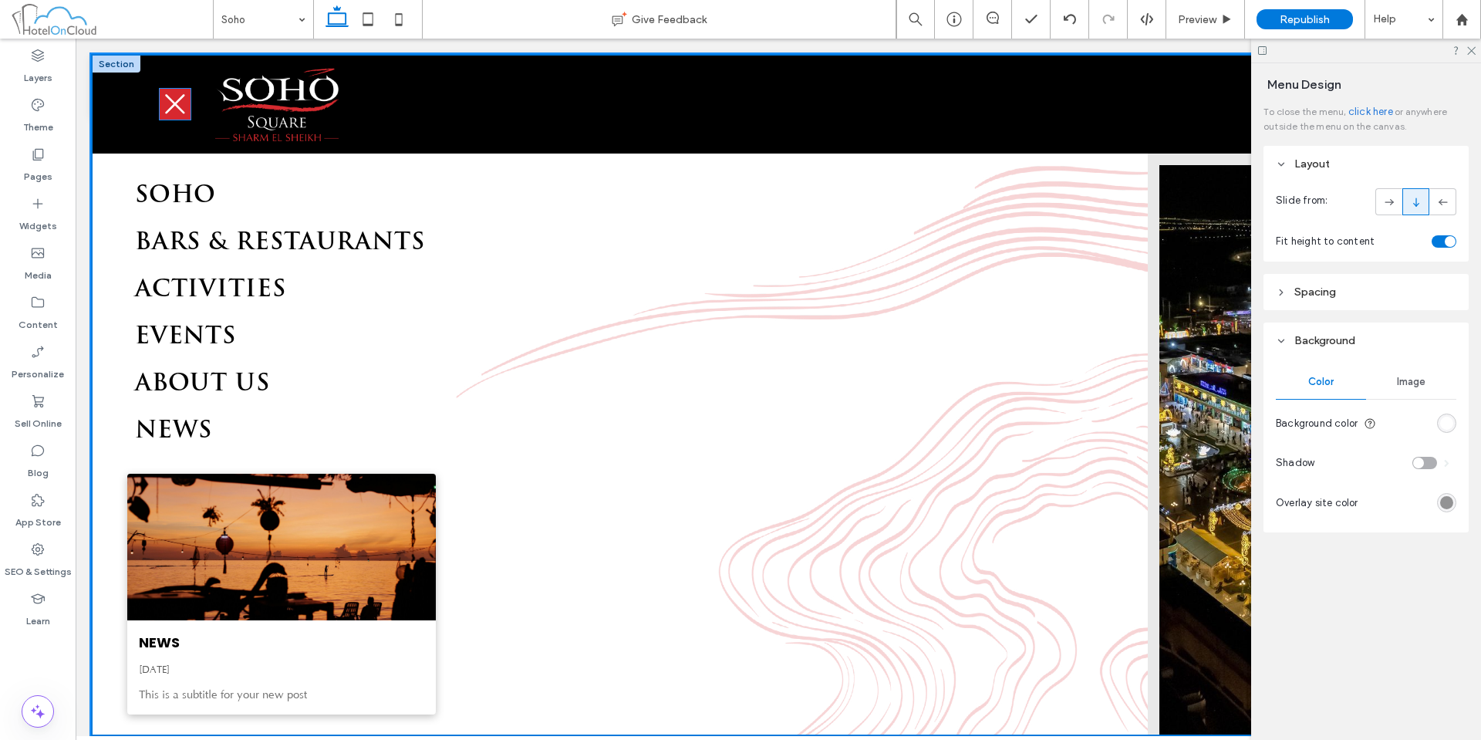
click at [177, 113] on icon at bounding box center [175, 104] width 25 height 25
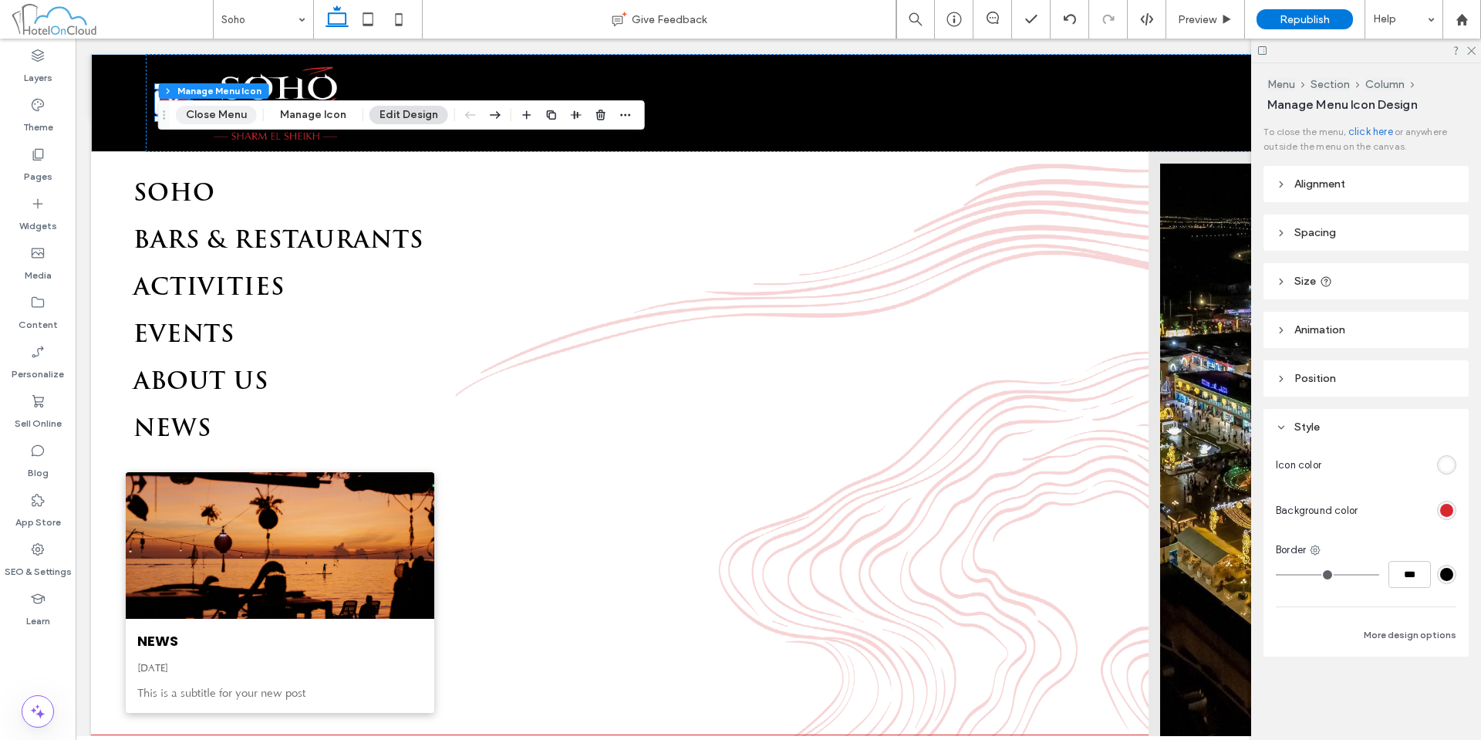
click at [234, 119] on button "Close Menu" at bounding box center [216, 115] width 81 height 19
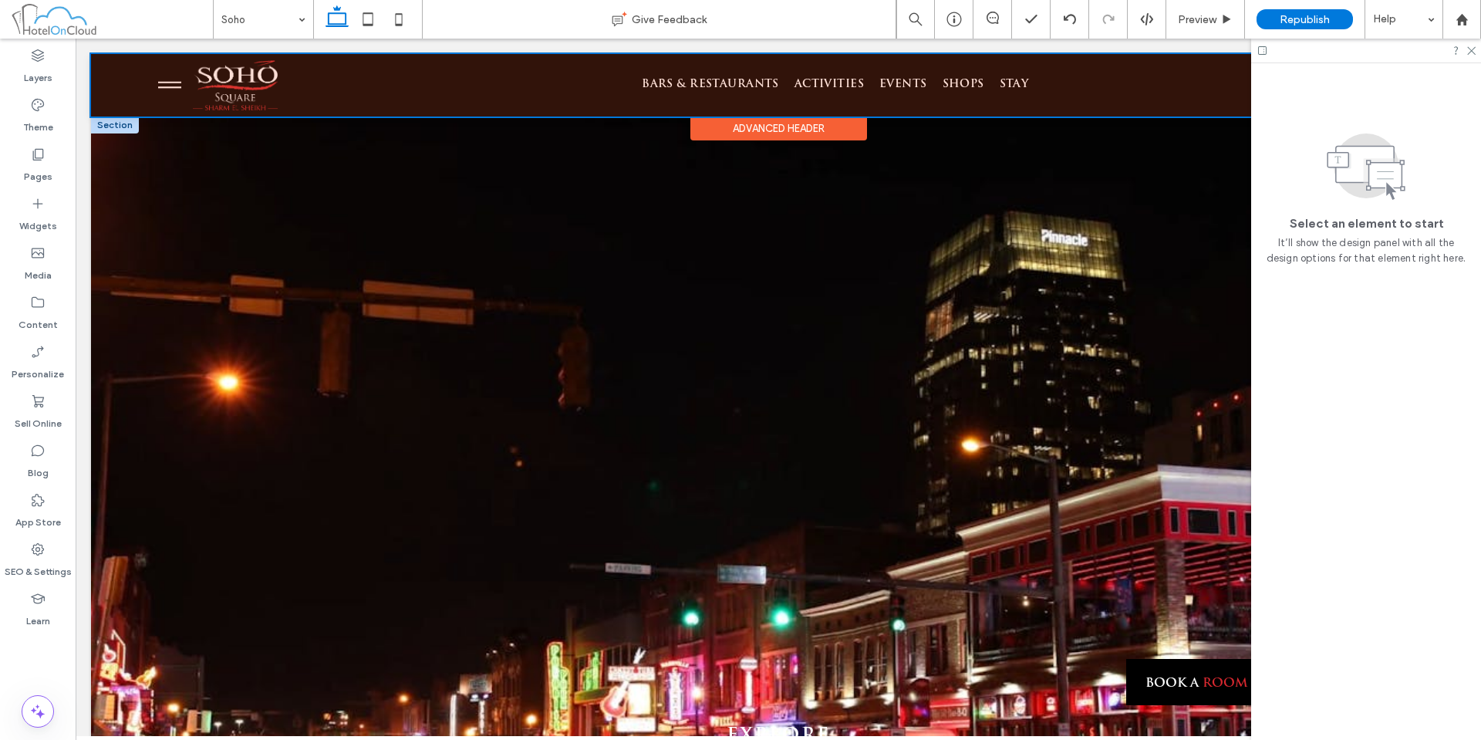
click at [175, 83] on div at bounding box center [778, 85] width 1375 height 62
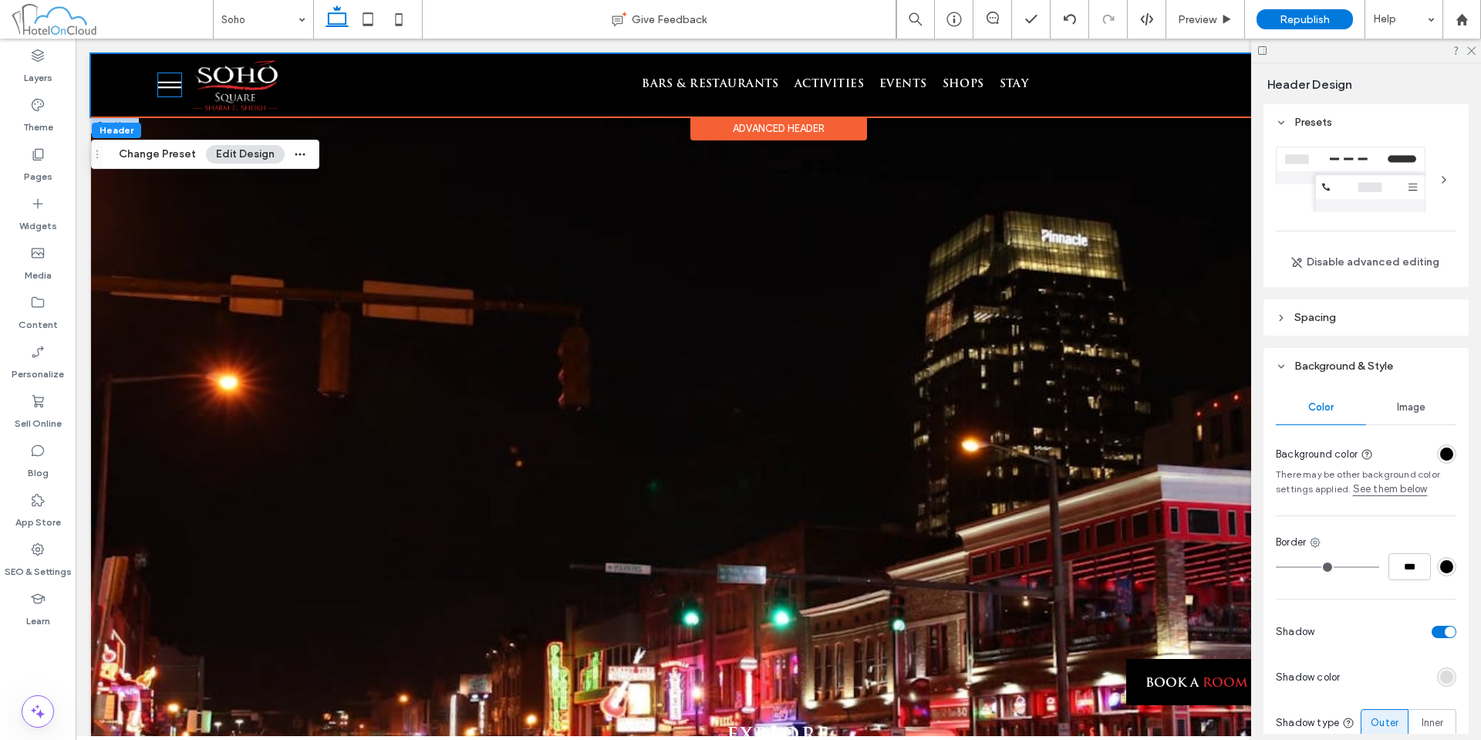
click at [175, 83] on icon at bounding box center [169, 83] width 23 height 2
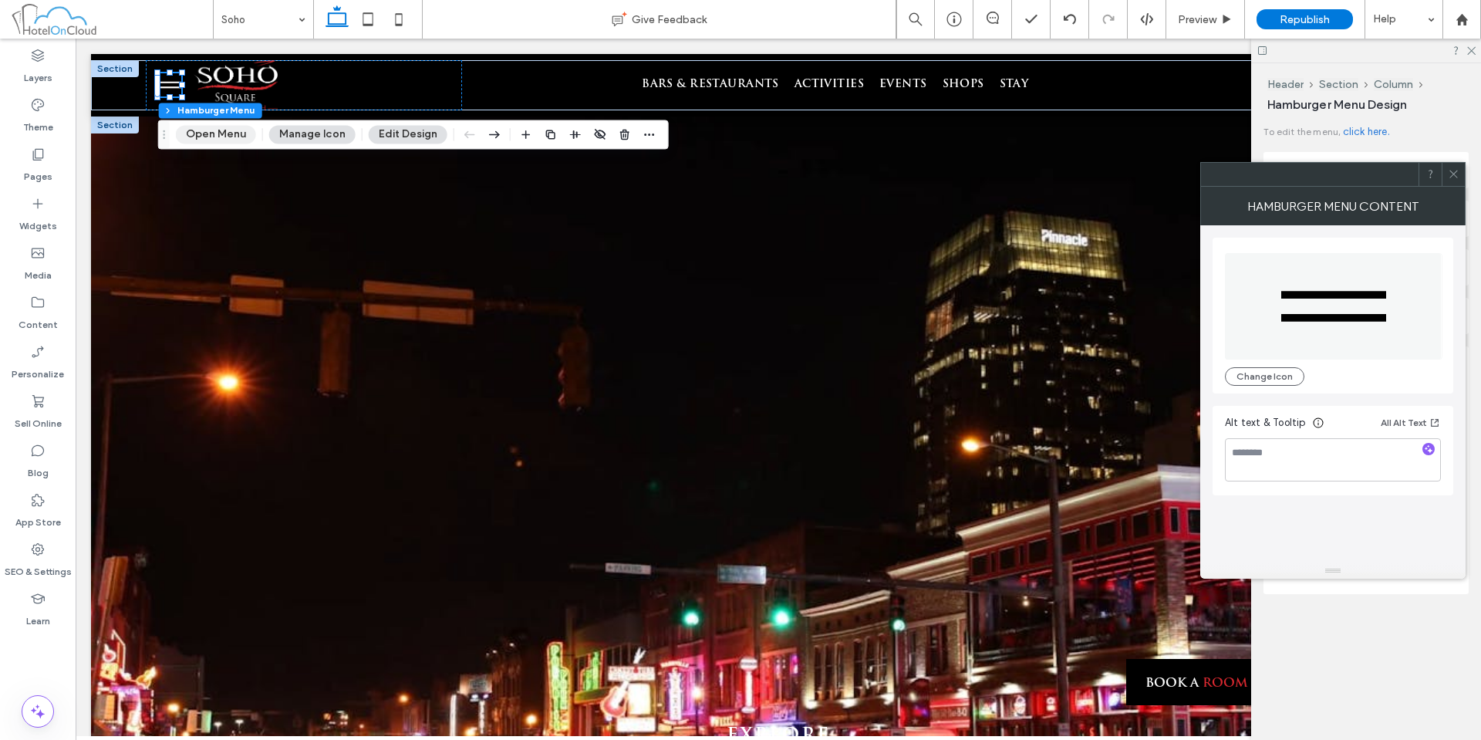
click at [211, 141] on button "Open Menu" at bounding box center [216, 134] width 80 height 19
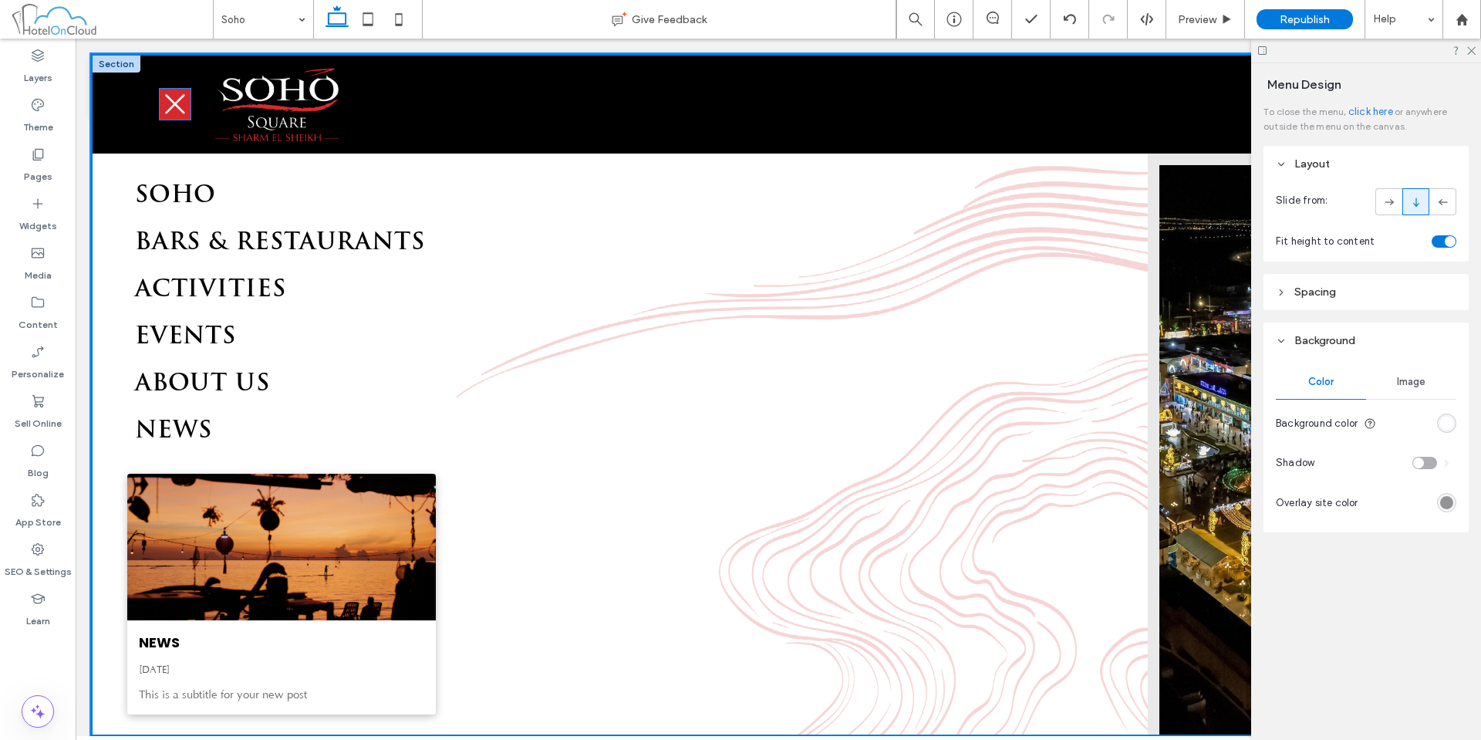
click at [171, 95] on icon at bounding box center [175, 104] width 25 height 25
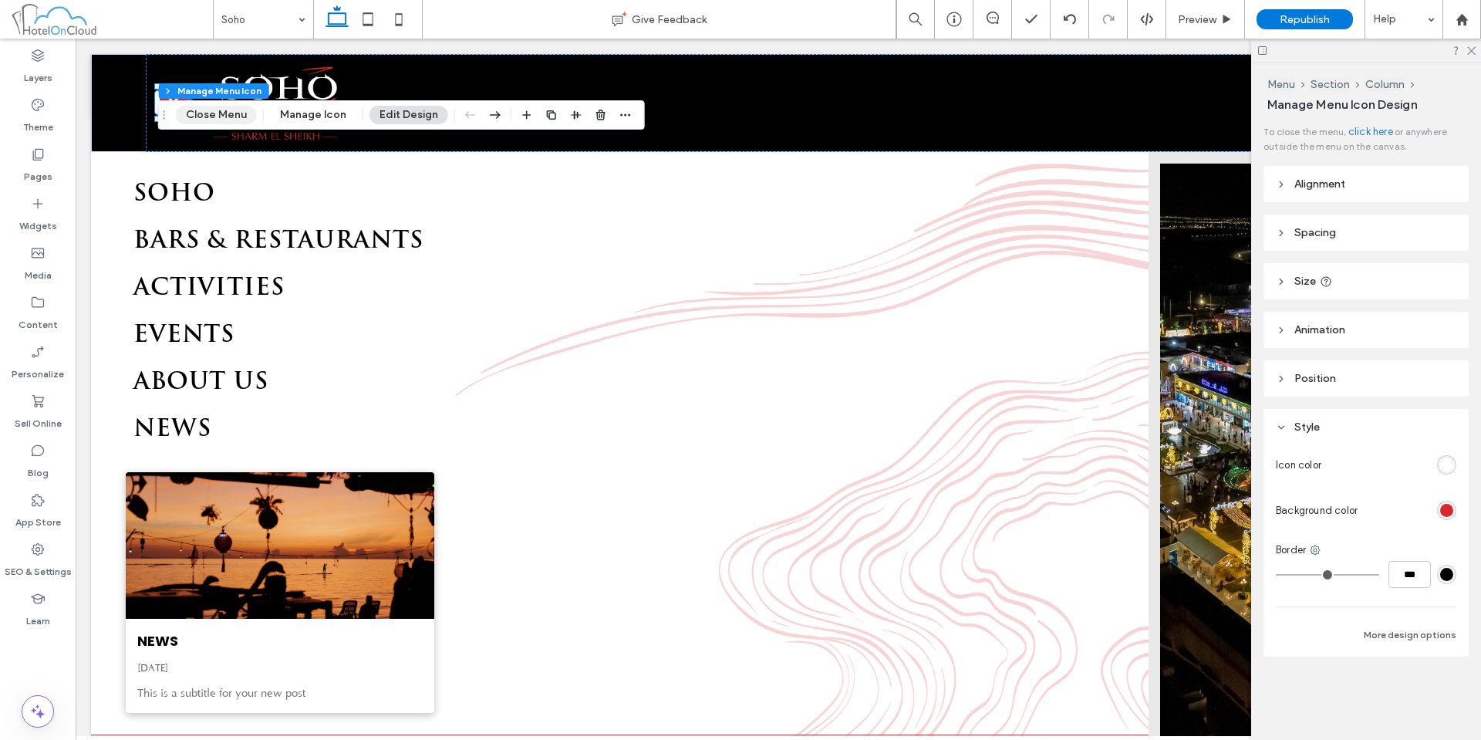
click at [228, 106] on button "Close Menu" at bounding box center [216, 115] width 81 height 19
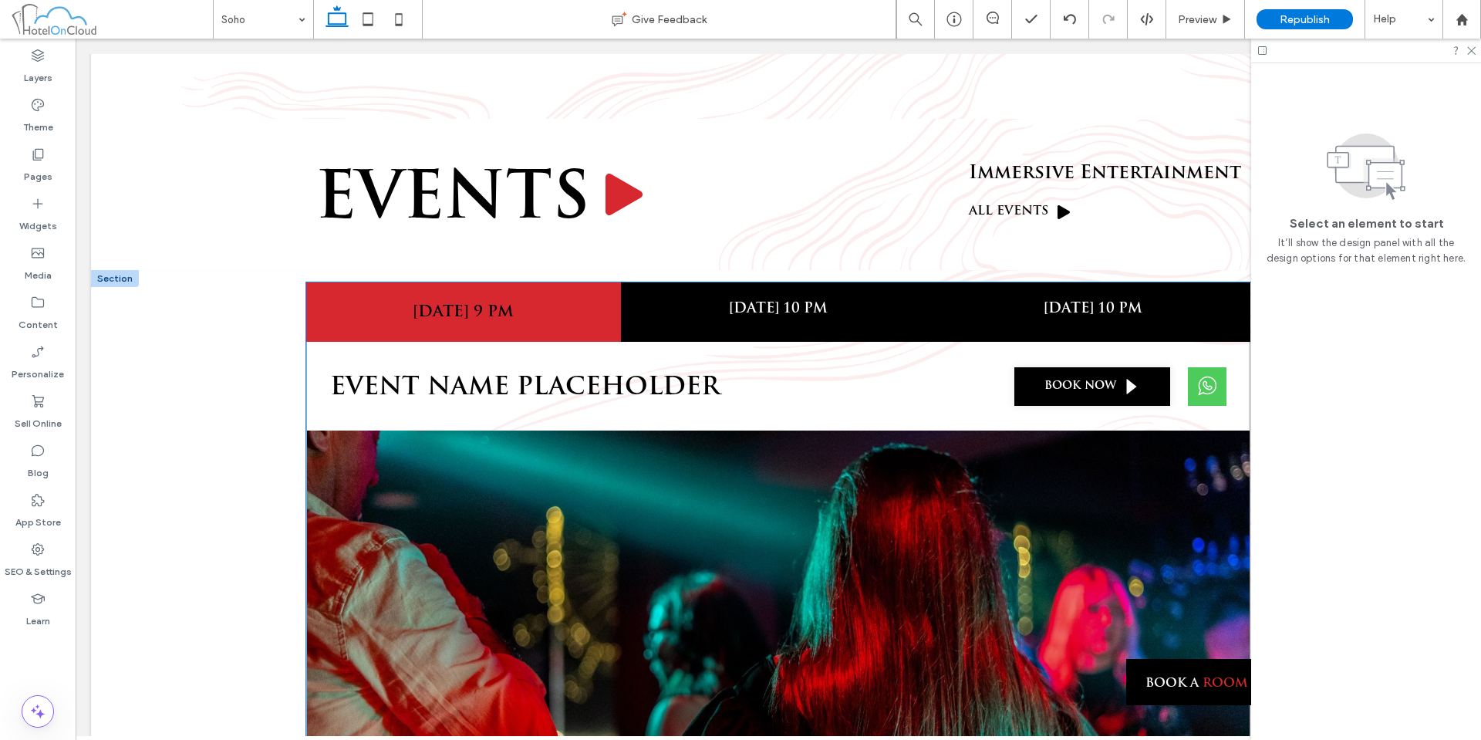
scroll to position [3343, 0]
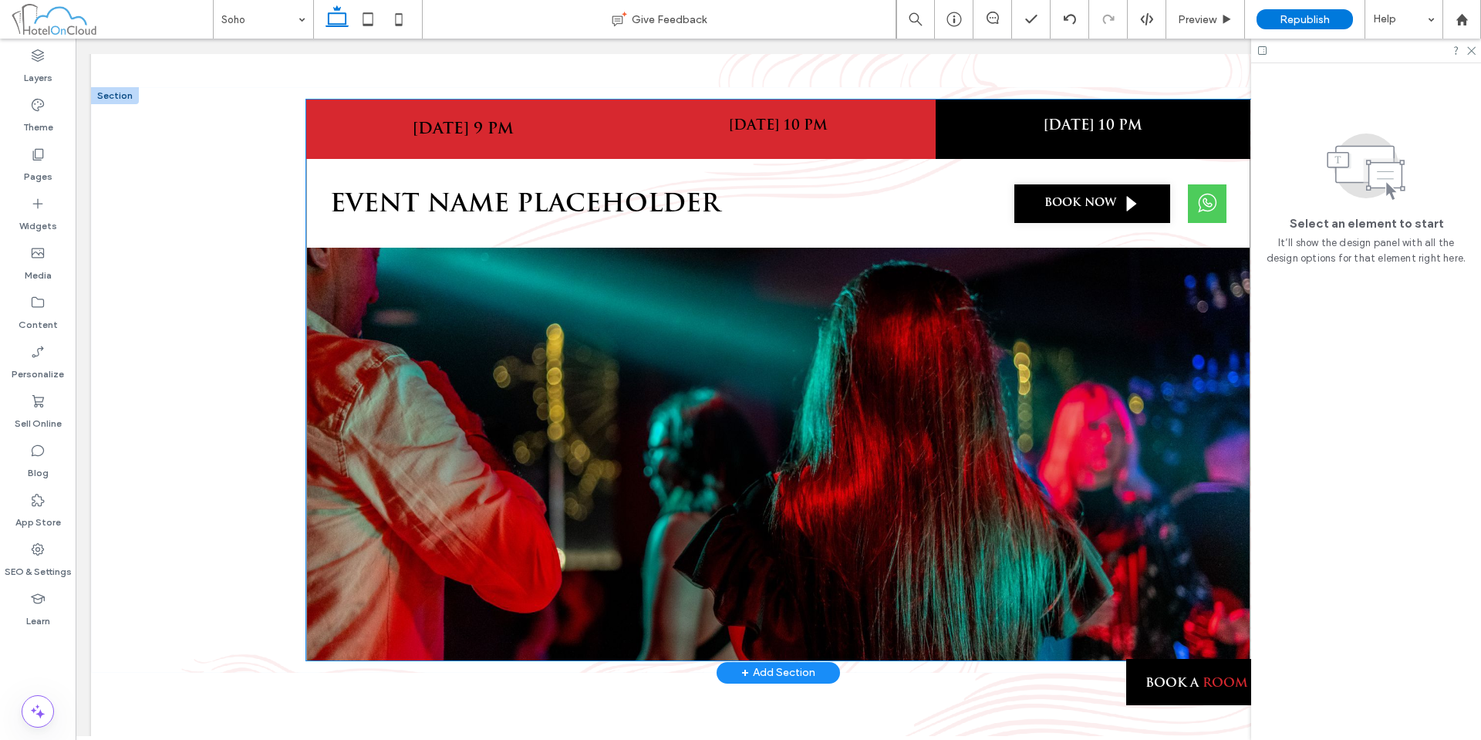
click at [811, 118] on h4 "[DATE] 10 PM" at bounding box center [778, 126] width 296 height 17
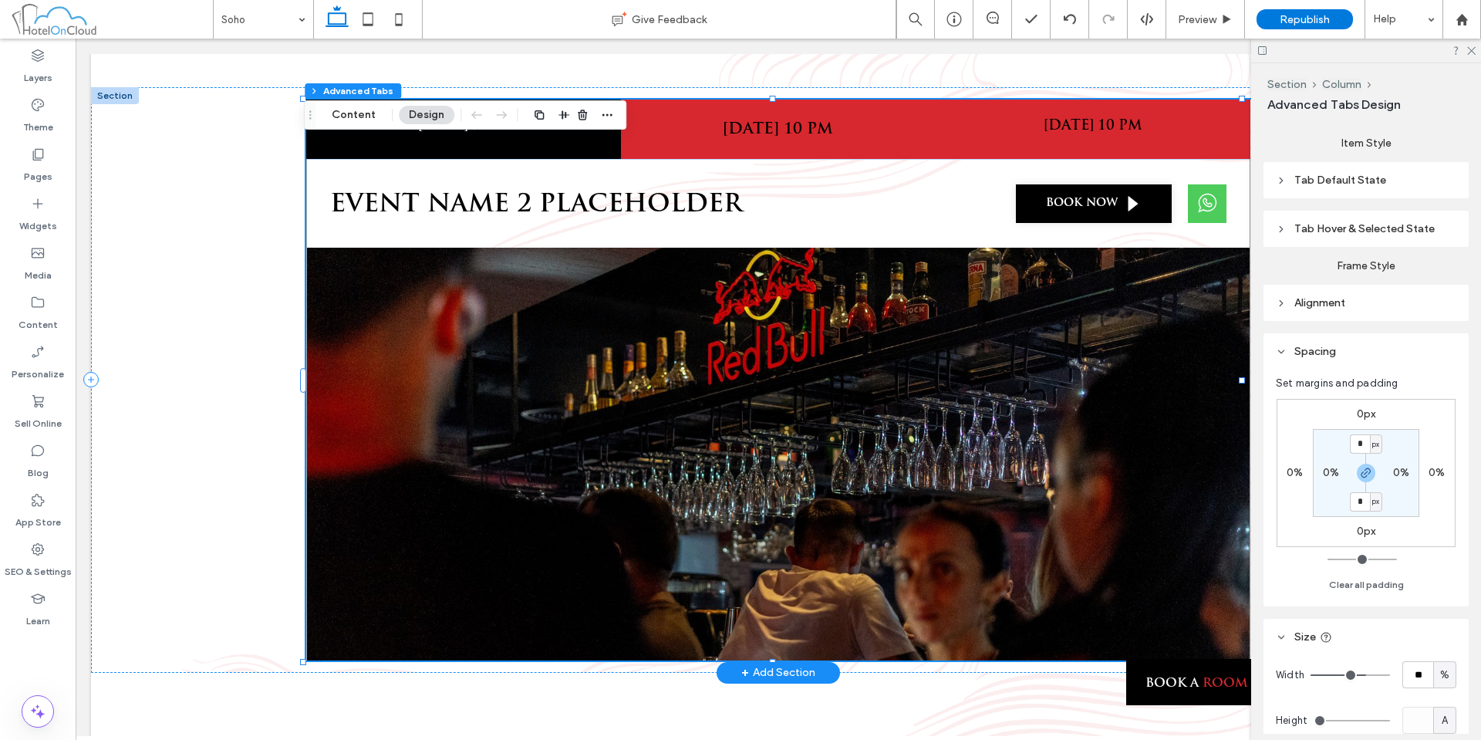
click at [1042, 100] on div "[DATE] 10 PM" at bounding box center [1093, 129] width 315 height 59
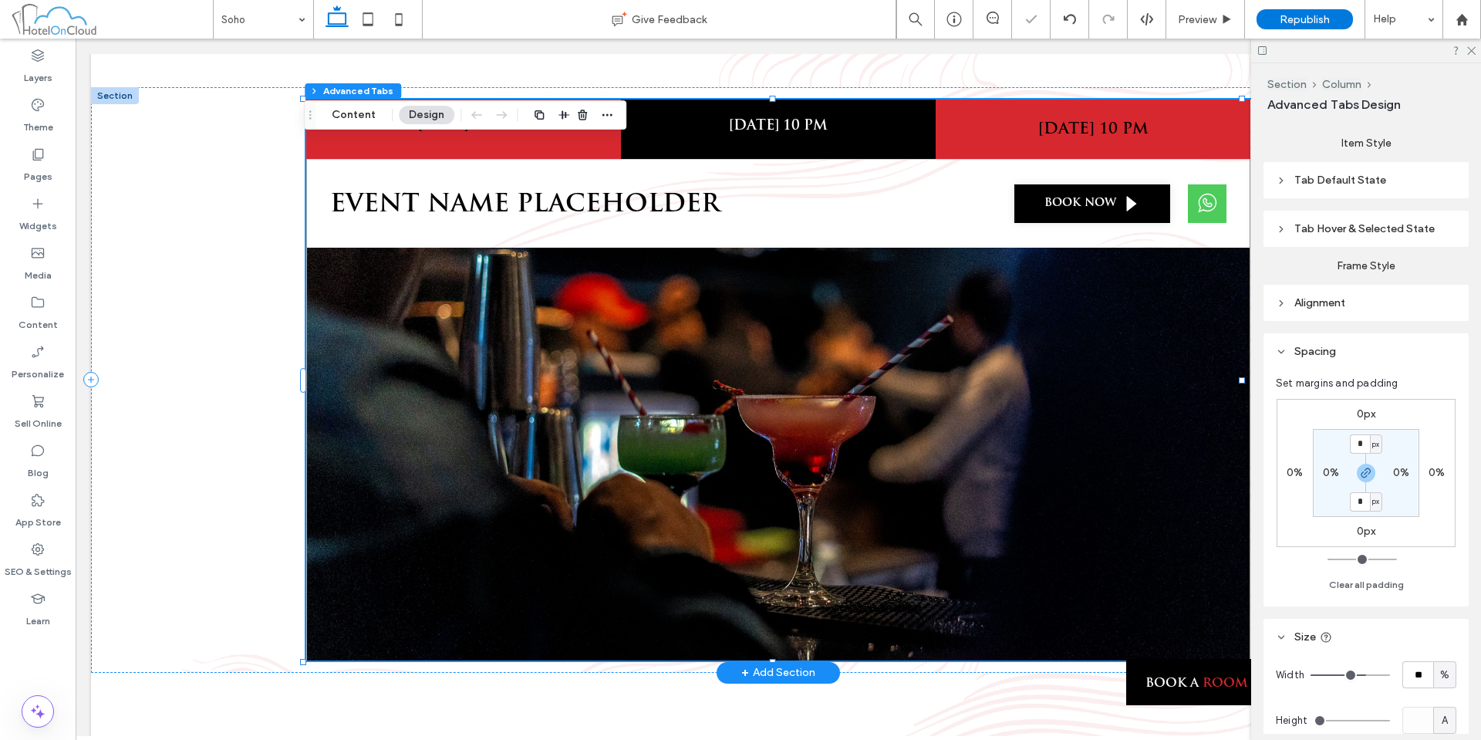
click at [572, 100] on div "[DATE] 9 PM" at bounding box center [463, 129] width 315 height 59
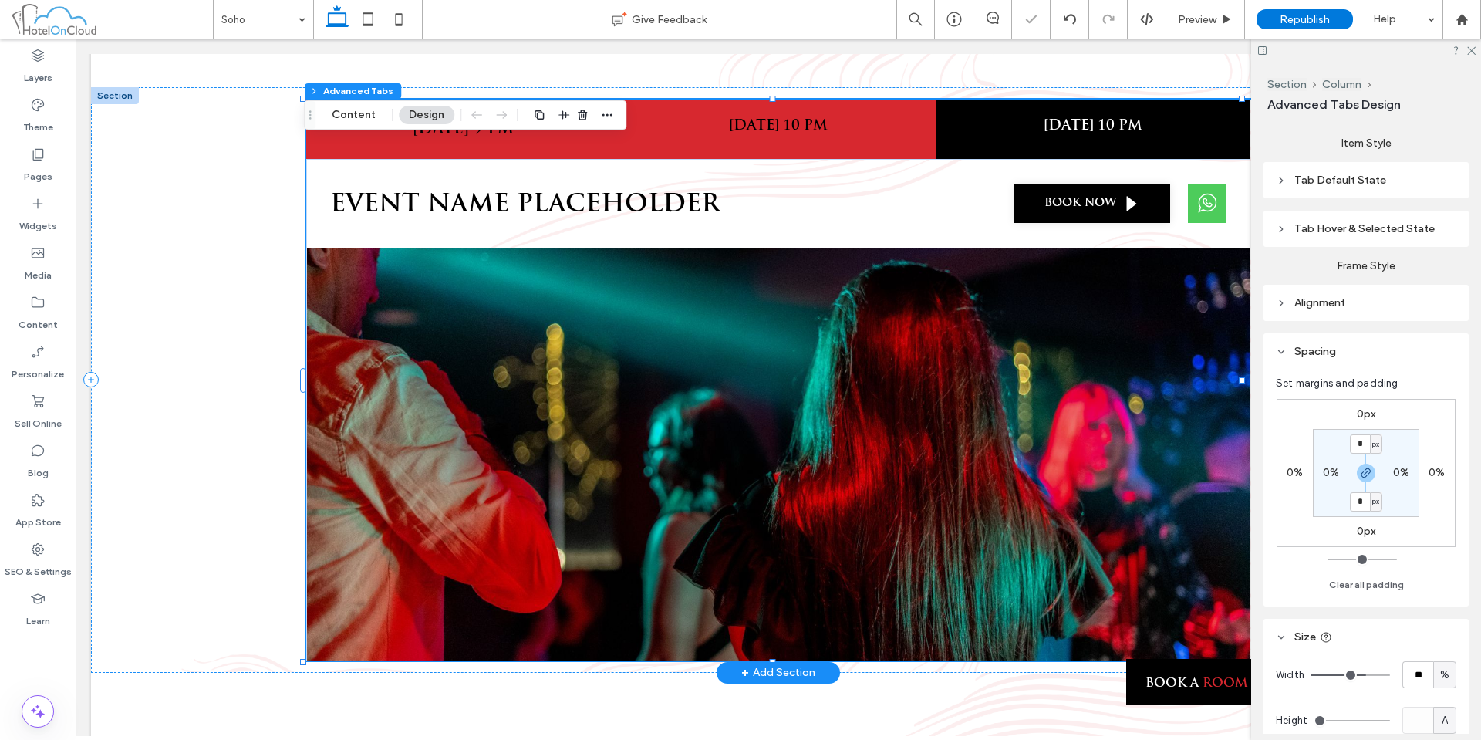
click at [730, 118] on h4 "[DATE] 10 PM" at bounding box center [778, 126] width 296 height 17
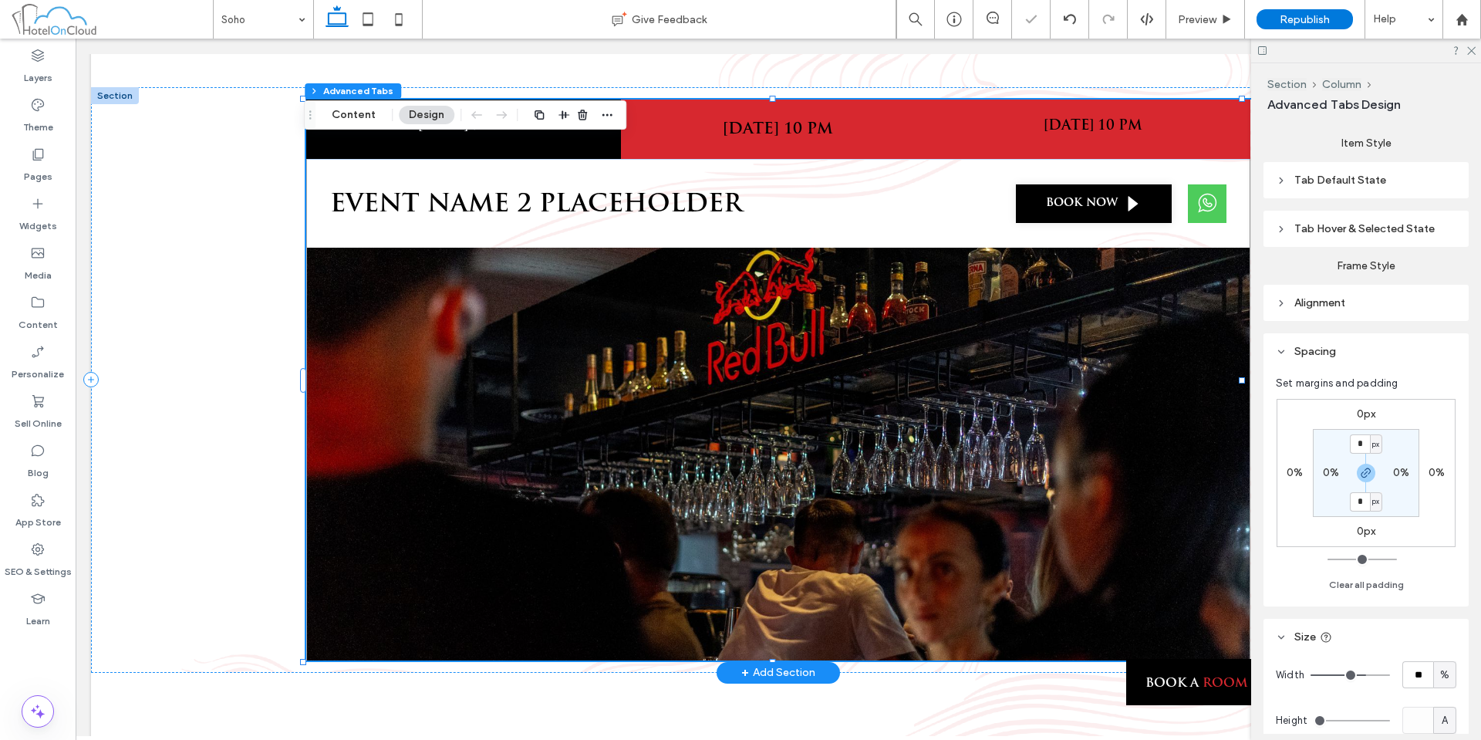
click at [1030, 118] on h4 "[DATE] 10 PM" at bounding box center [1093, 126] width 296 height 17
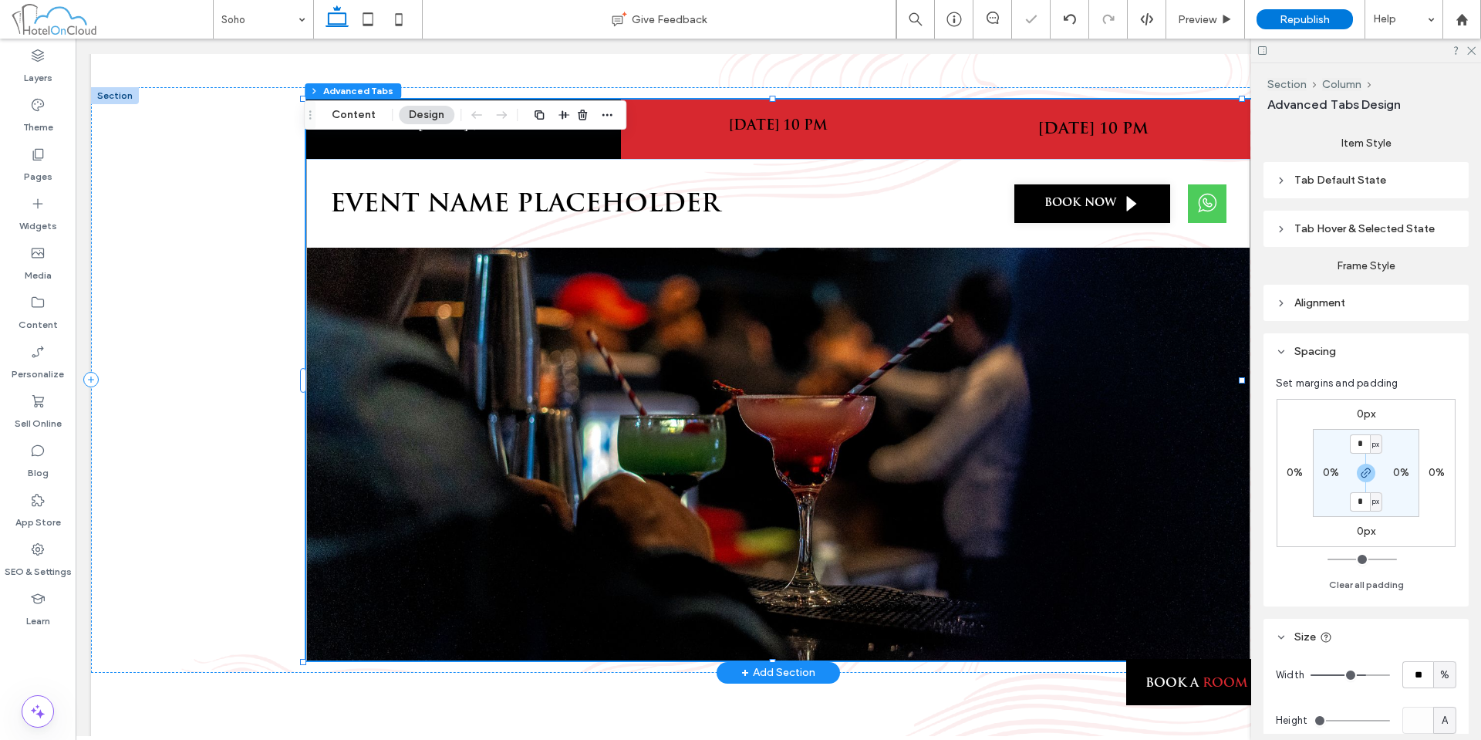
click at [890, 118] on h4 "[DATE] 10 PM" at bounding box center [778, 126] width 296 height 17
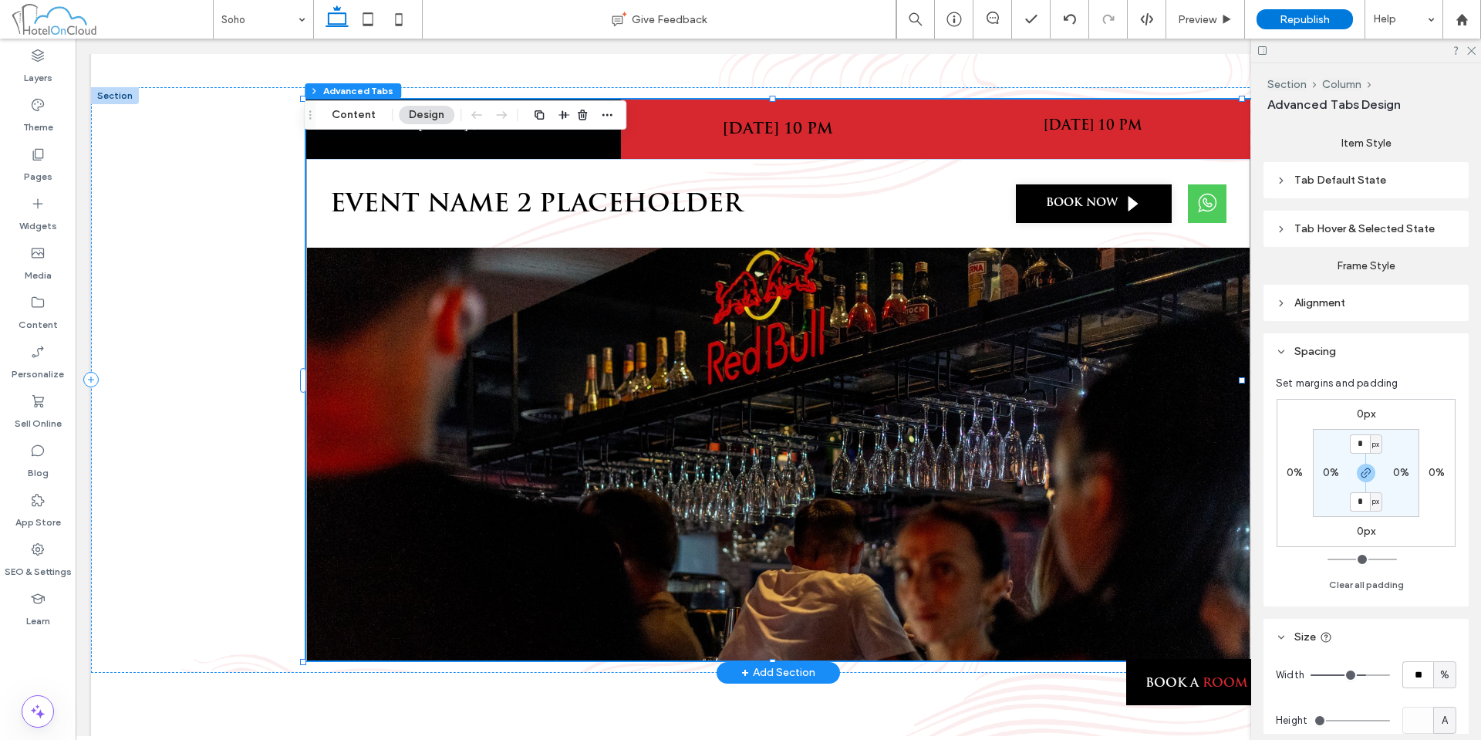
click at [1051, 118] on h4 "[DATE] 10 PM" at bounding box center [1093, 126] width 296 height 17
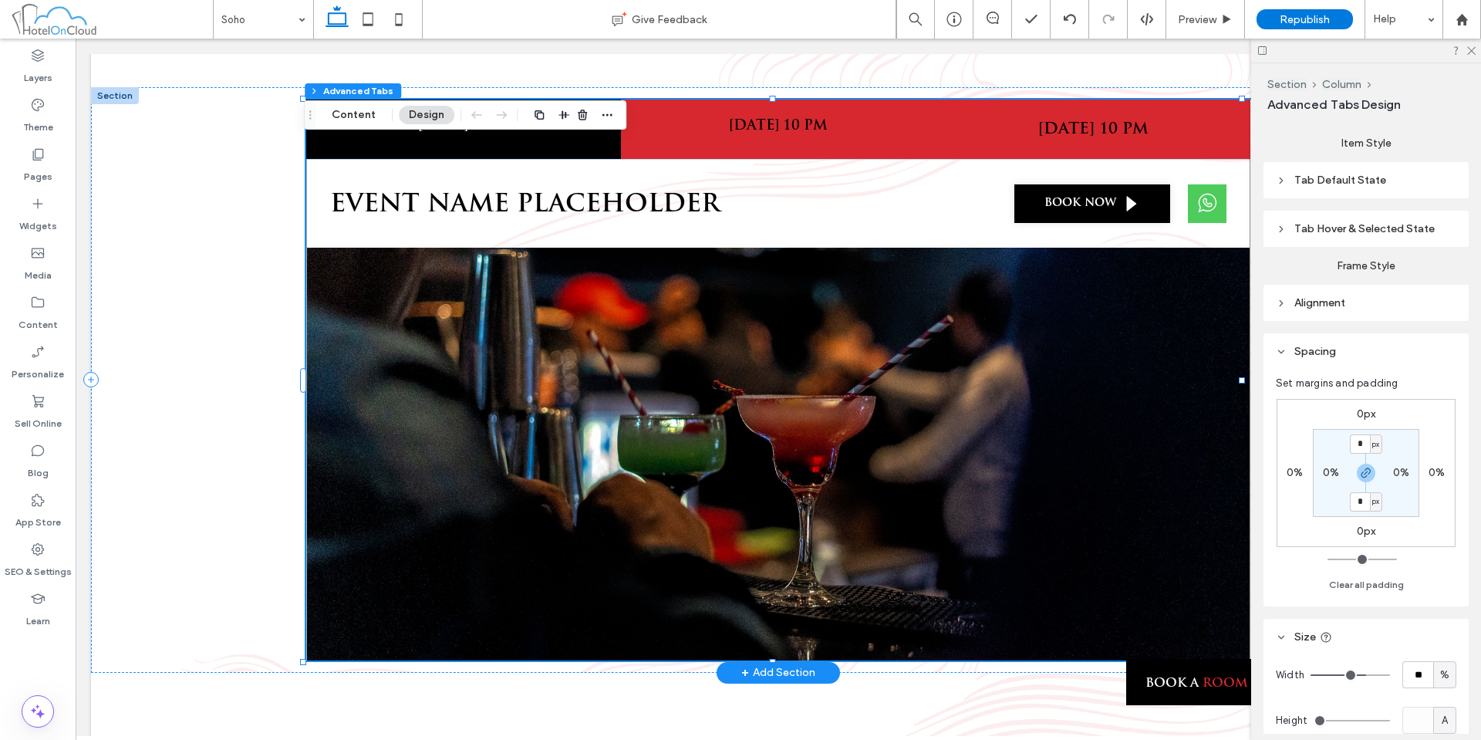
click at [868, 106] on div "[DATE] 10 PM" at bounding box center [778, 129] width 315 height 59
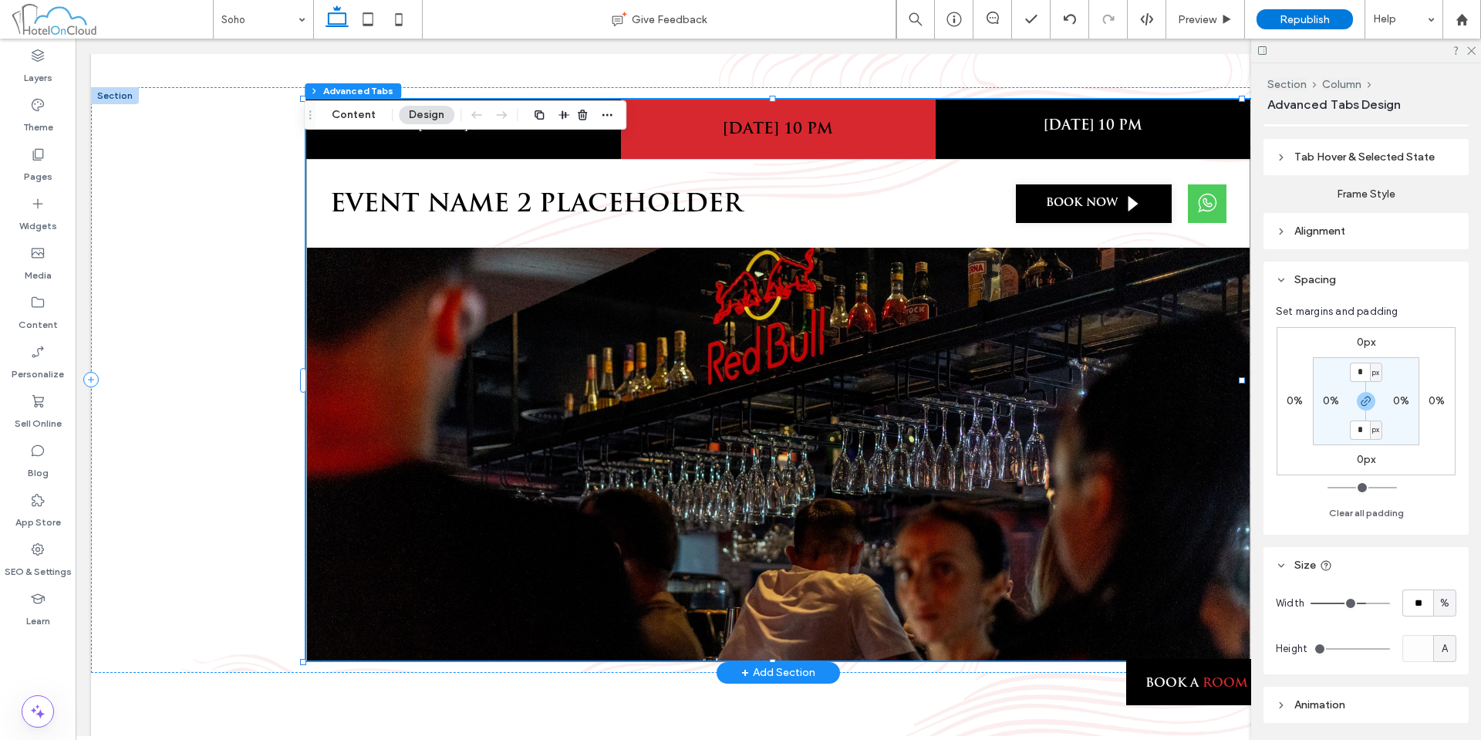
scroll to position [0, 0]
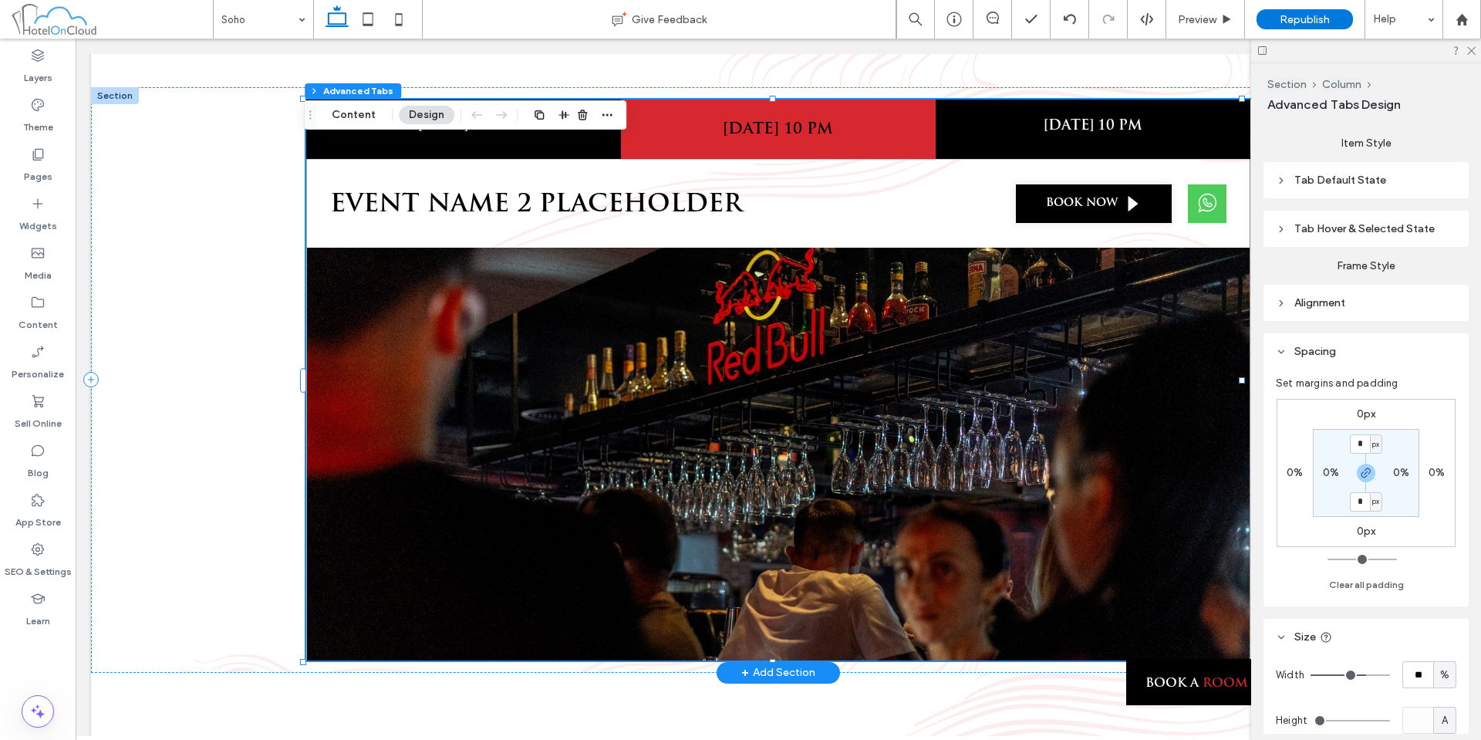
click at [1306, 176] on span "Tab Default State" at bounding box center [1341, 180] width 92 height 13
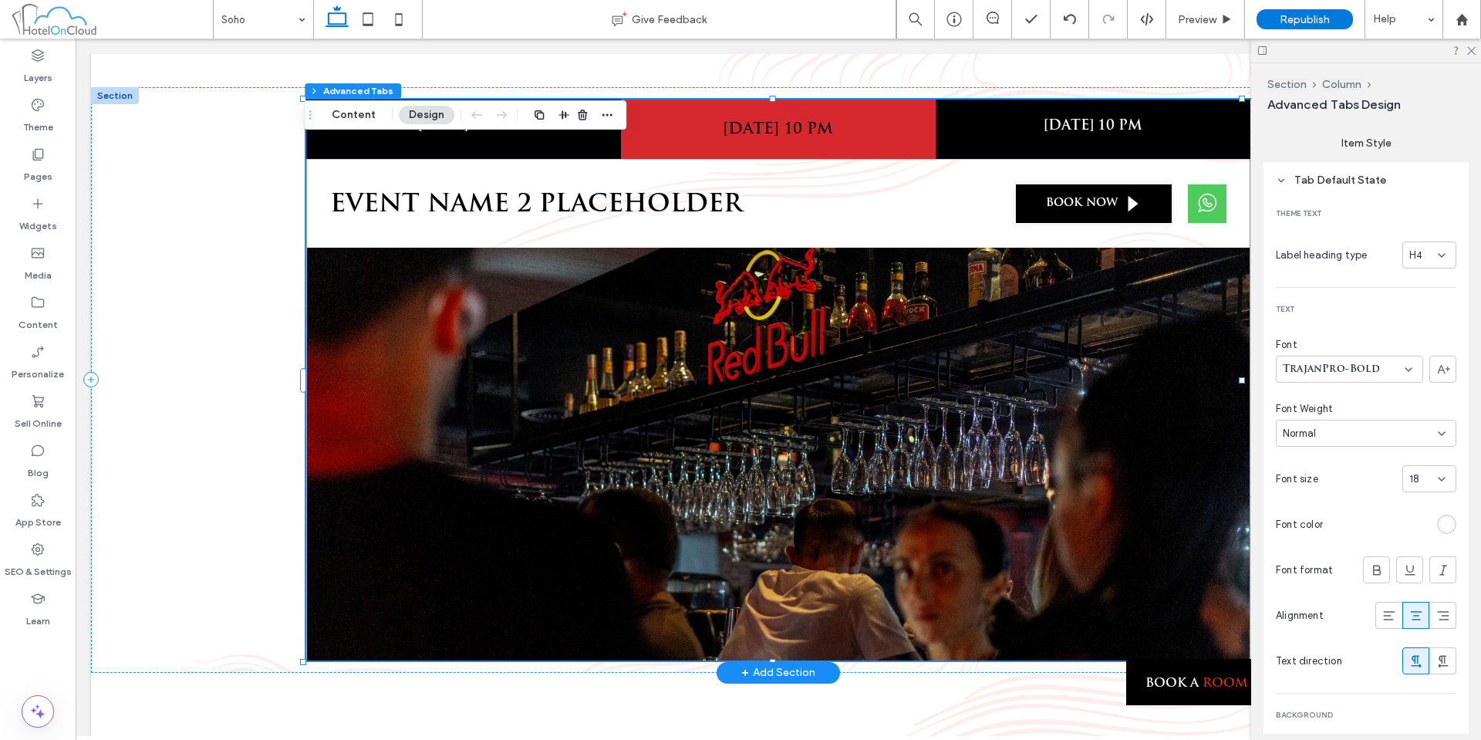
click at [1285, 186] on header "Tab Default State" at bounding box center [1366, 180] width 205 height 36
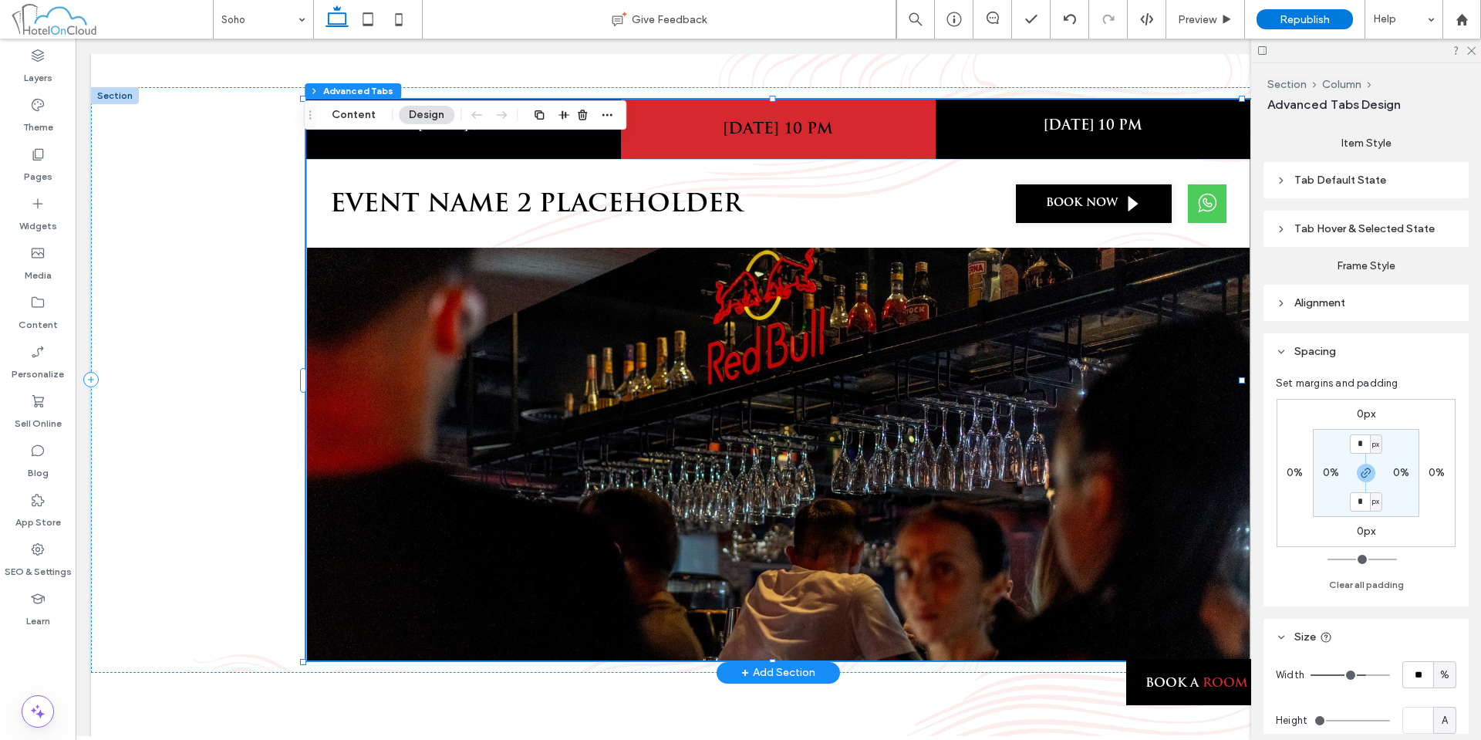
click at [1290, 230] on header "Tab Hover & Selected State" at bounding box center [1366, 229] width 205 height 36
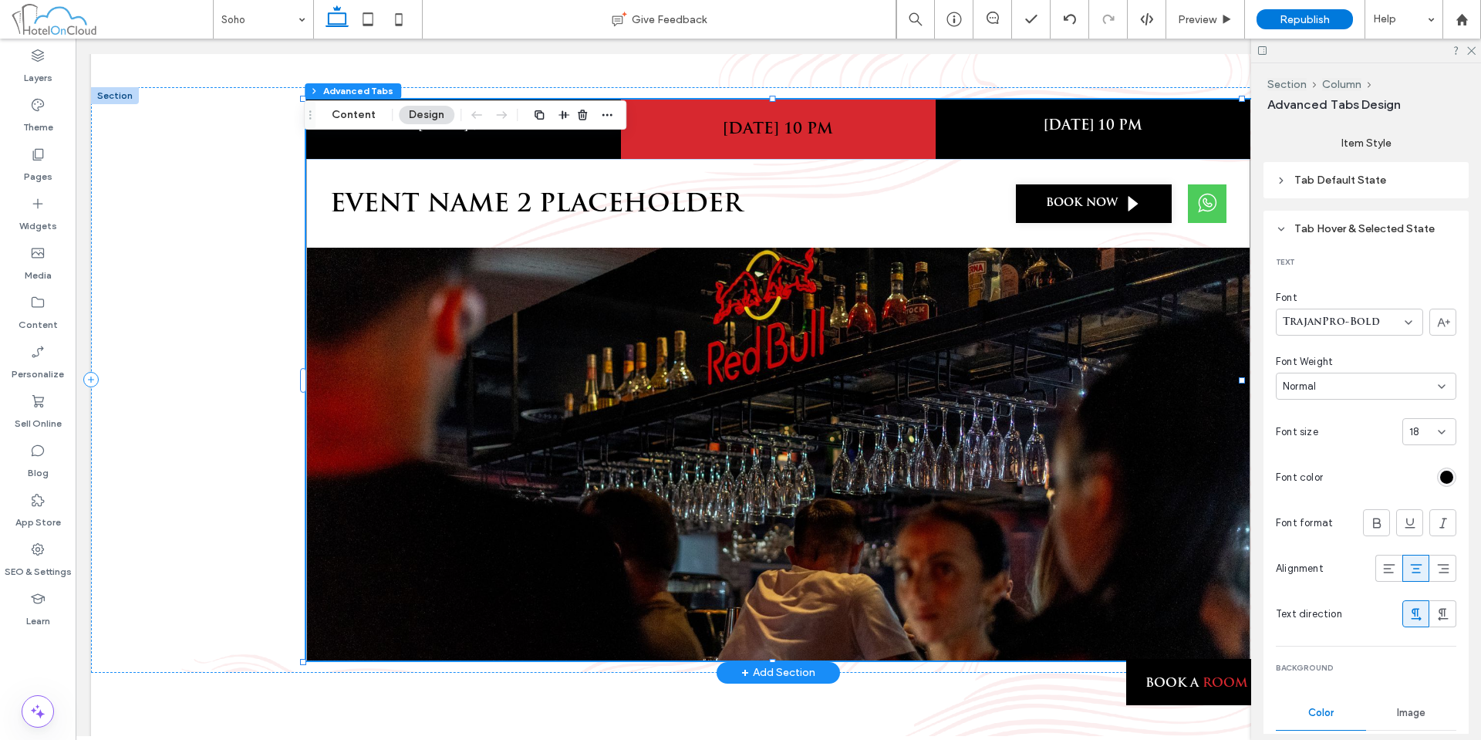
click at [1285, 178] on icon at bounding box center [1281, 180] width 11 height 11
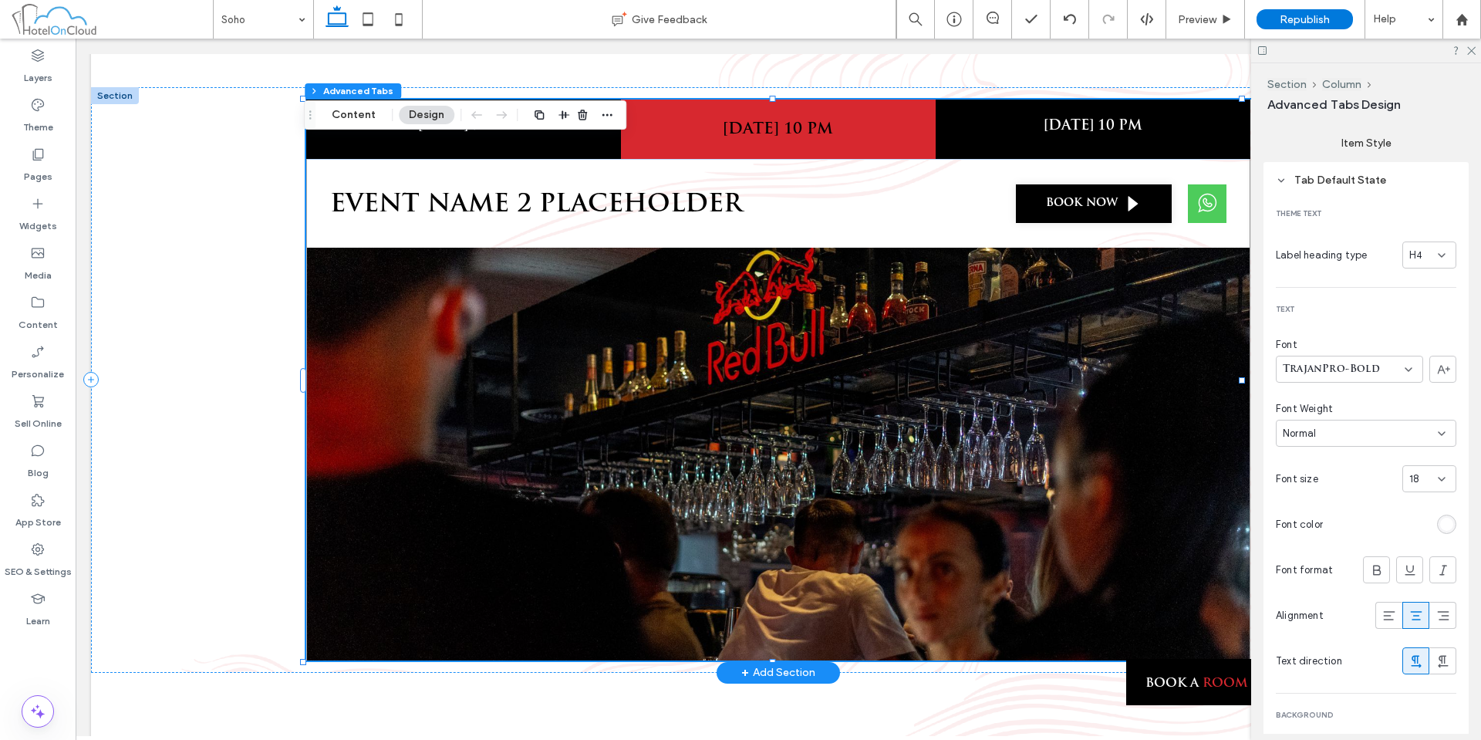
click at [1277, 175] on icon at bounding box center [1281, 180] width 11 height 11
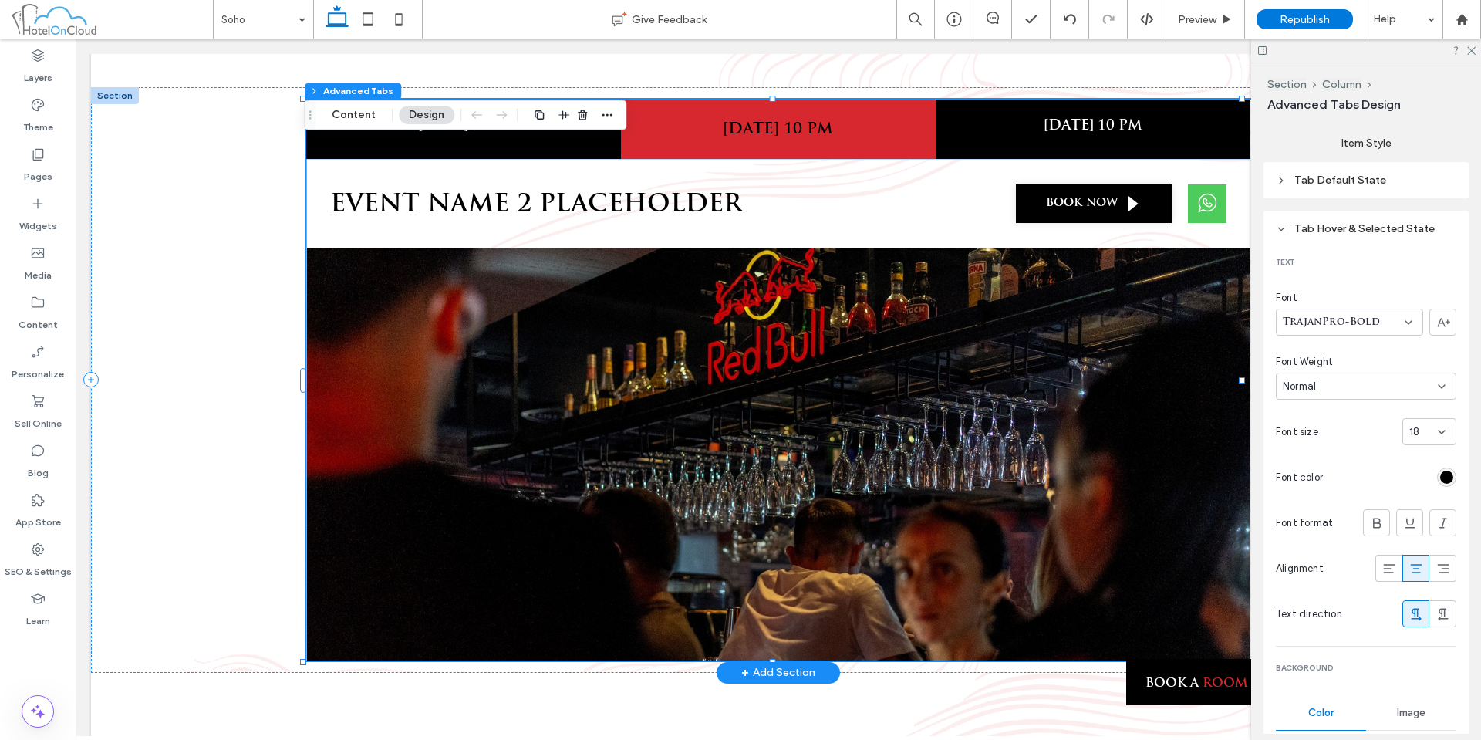
click at [1279, 236] on header "Tab Hover & Selected State" at bounding box center [1366, 229] width 205 height 36
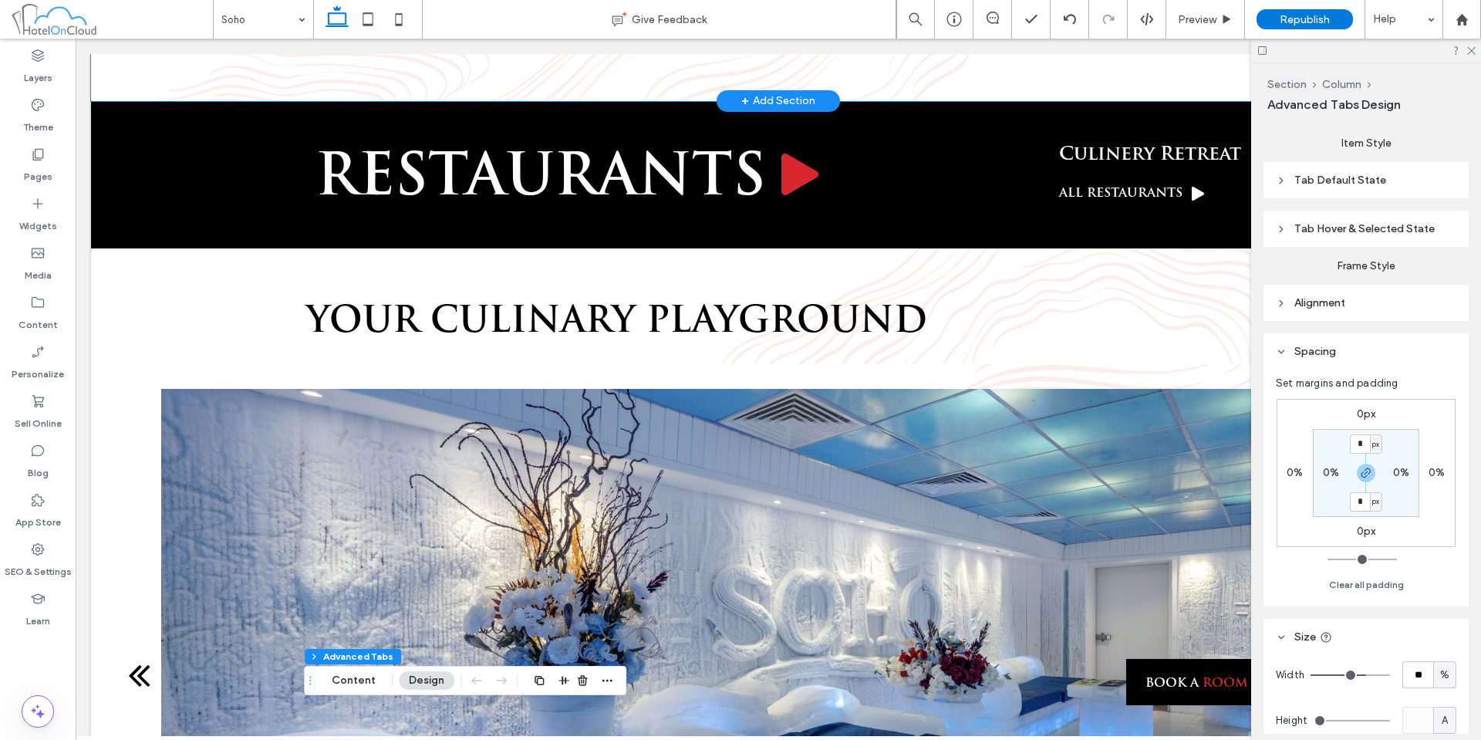
scroll to position [1859, 0]
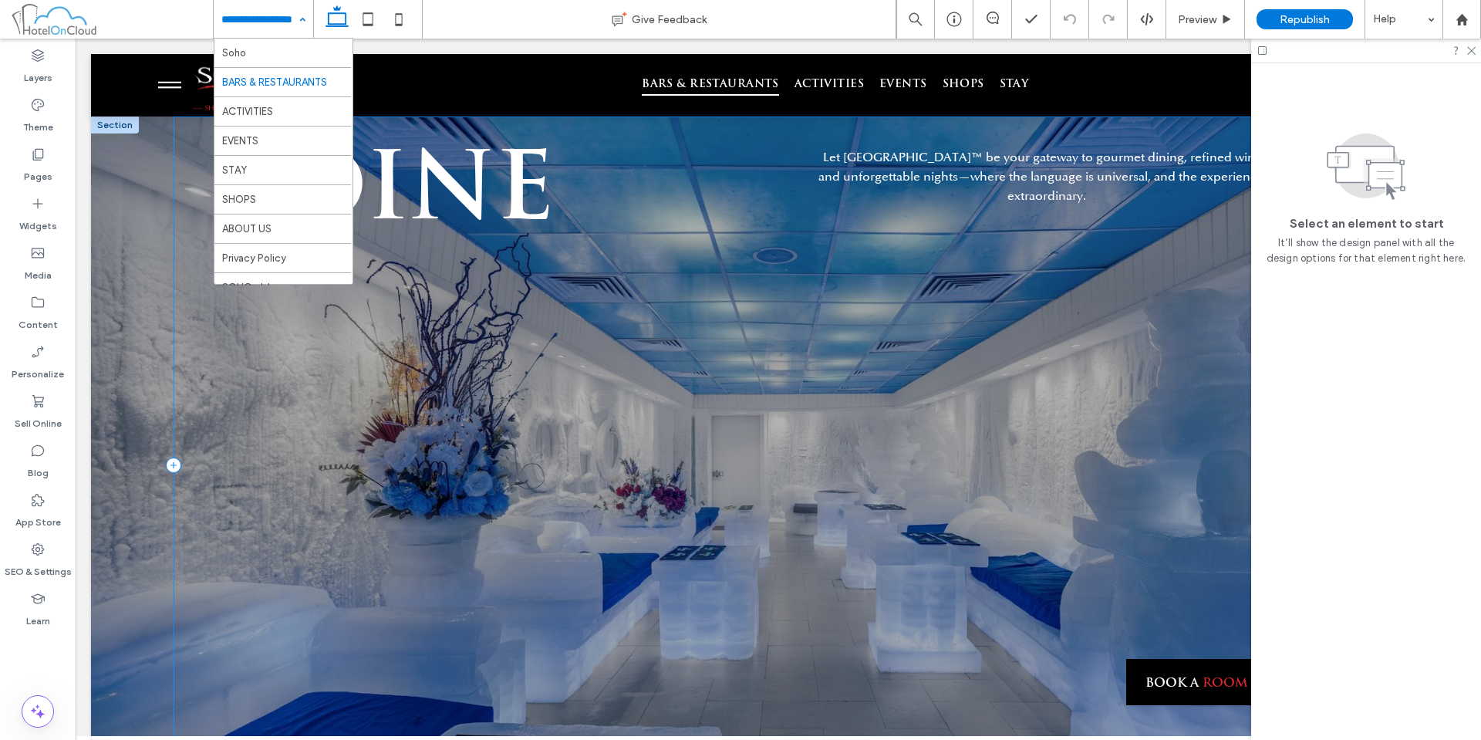
click at [742, 166] on div "DINE Let [GEOGRAPHIC_DATA]™ be your gateway to gourmet dining, refined wines, a…" at bounding box center [779, 465] width 1210 height 697
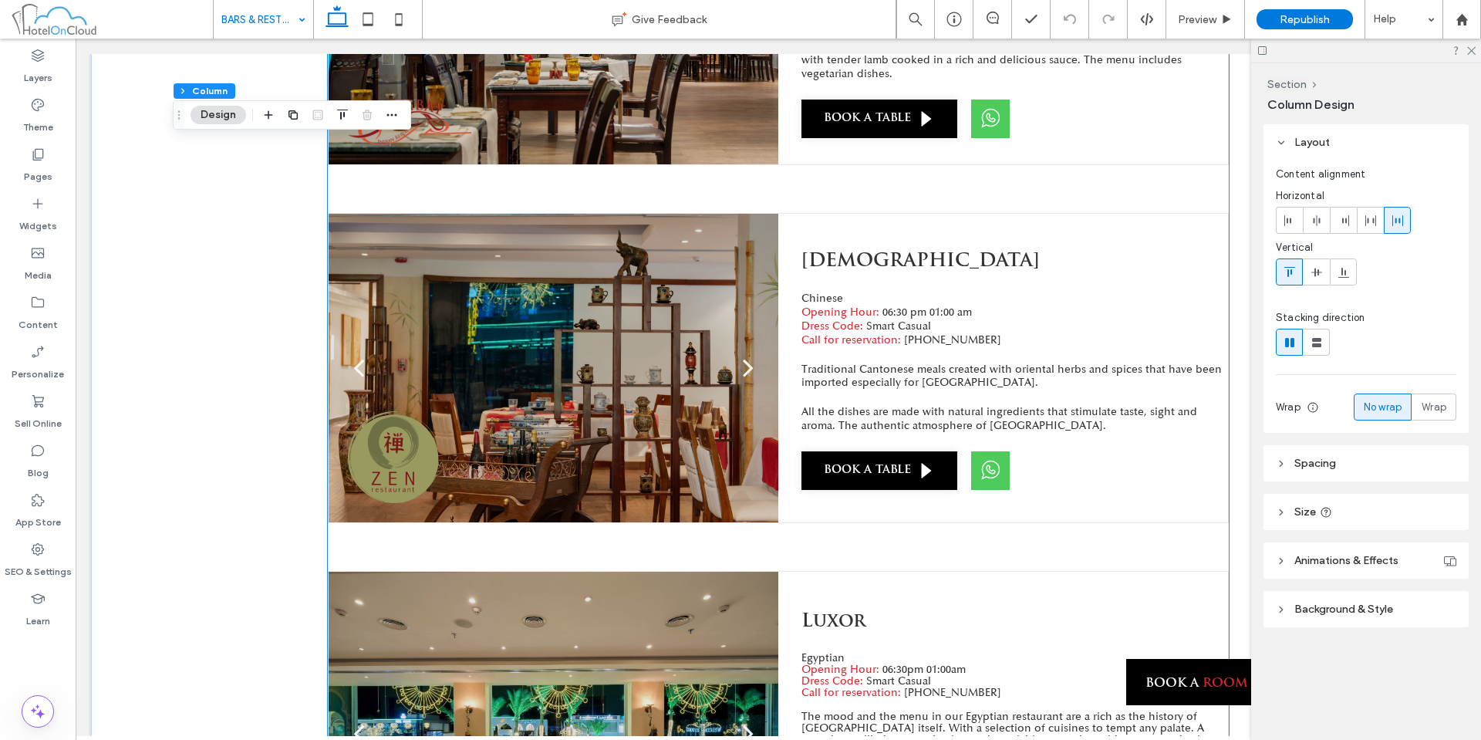
scroll to position [2443, 0]
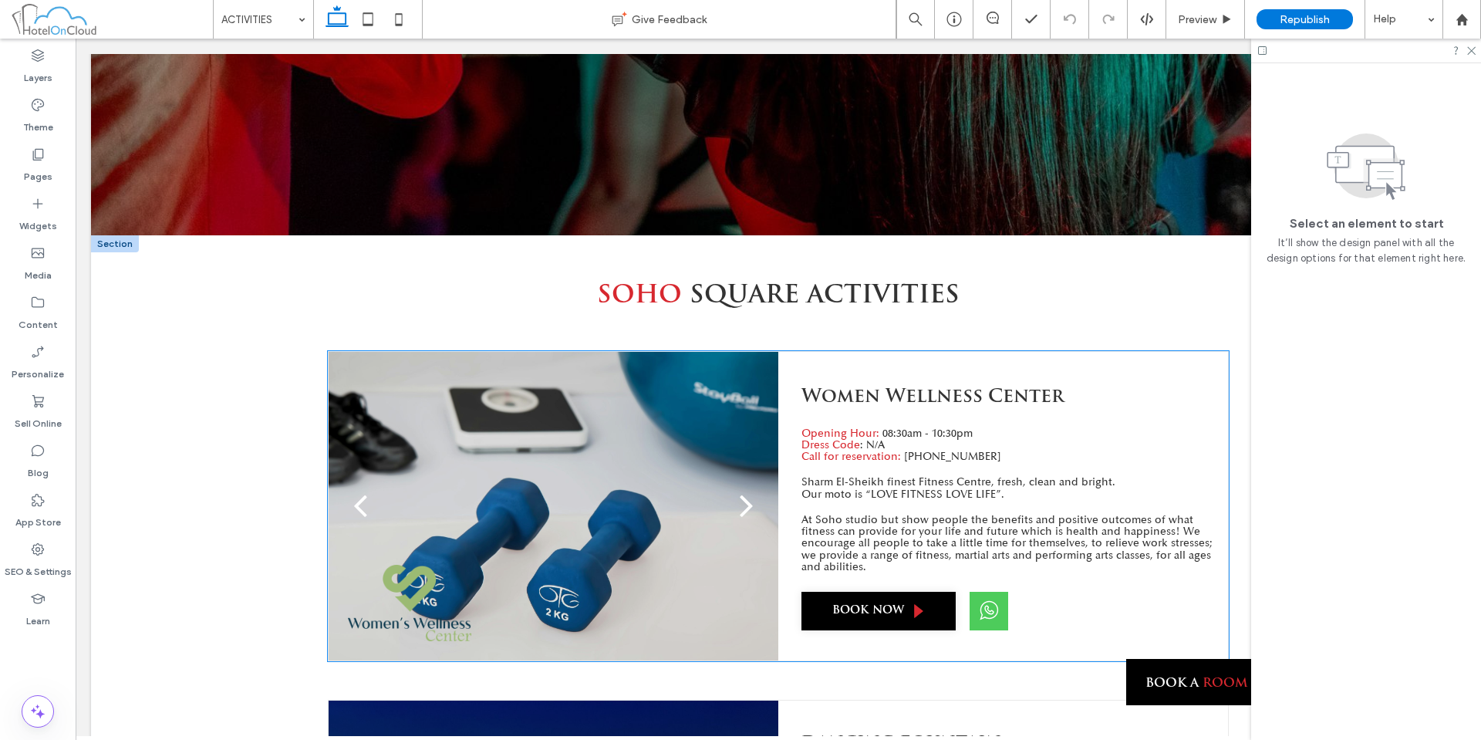
scroll to position [515, 0]
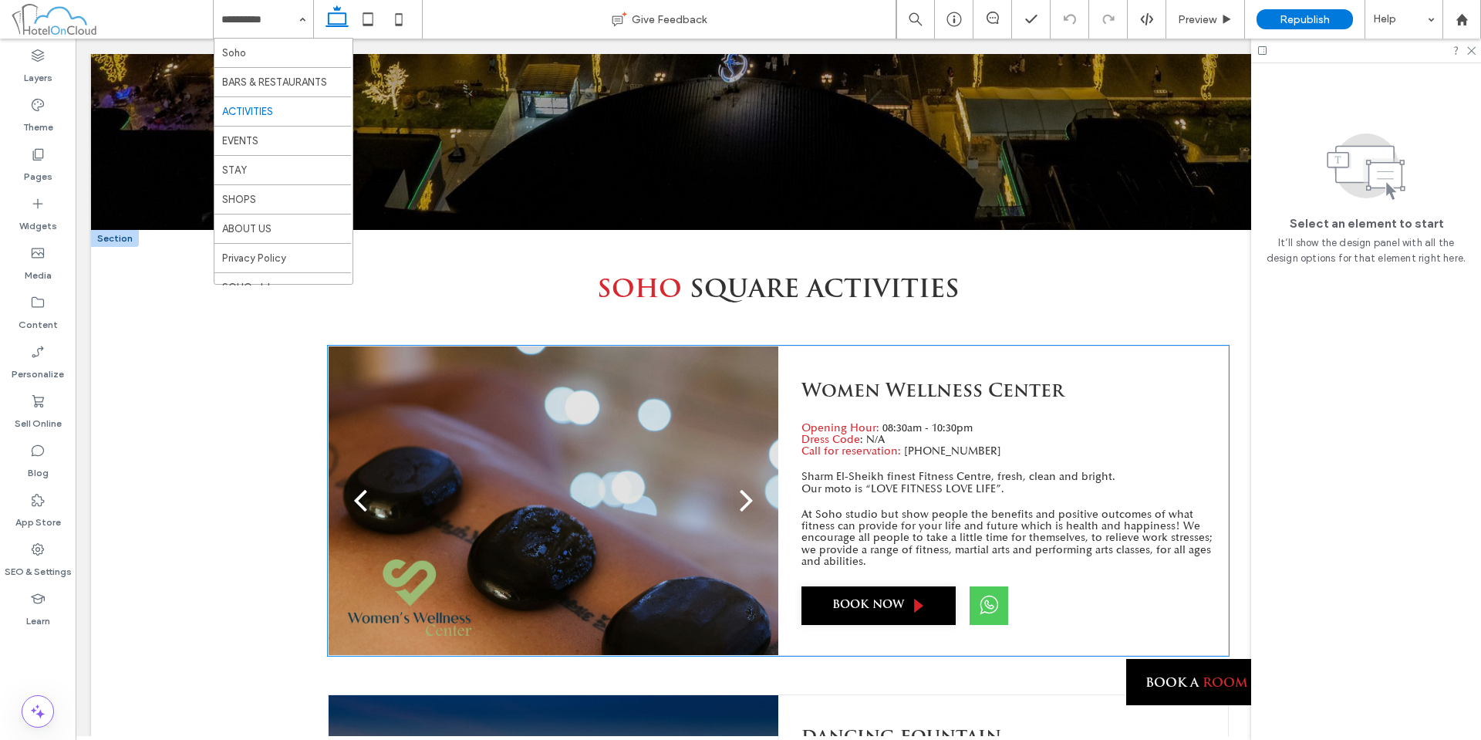
scroll to position [643, 0]
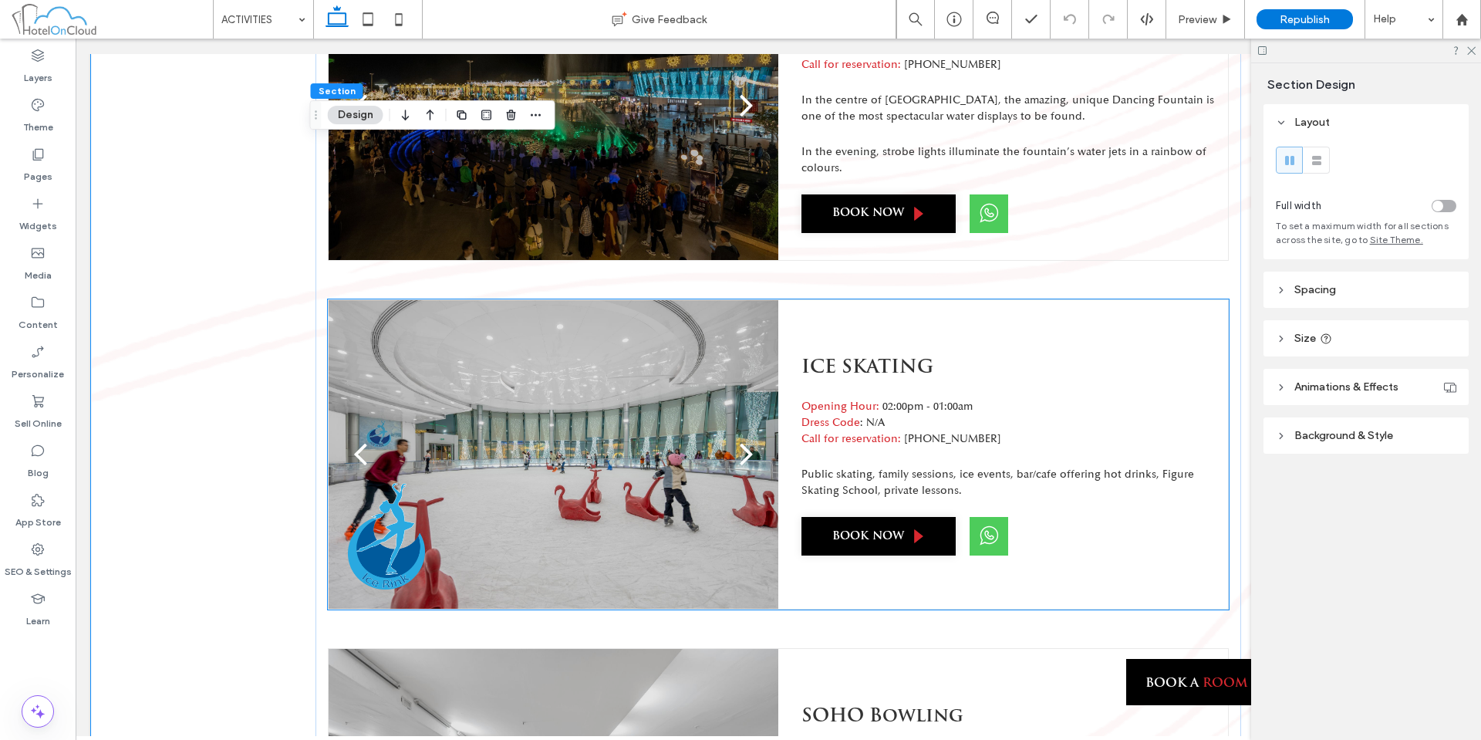
scroll to position [1157, 0]
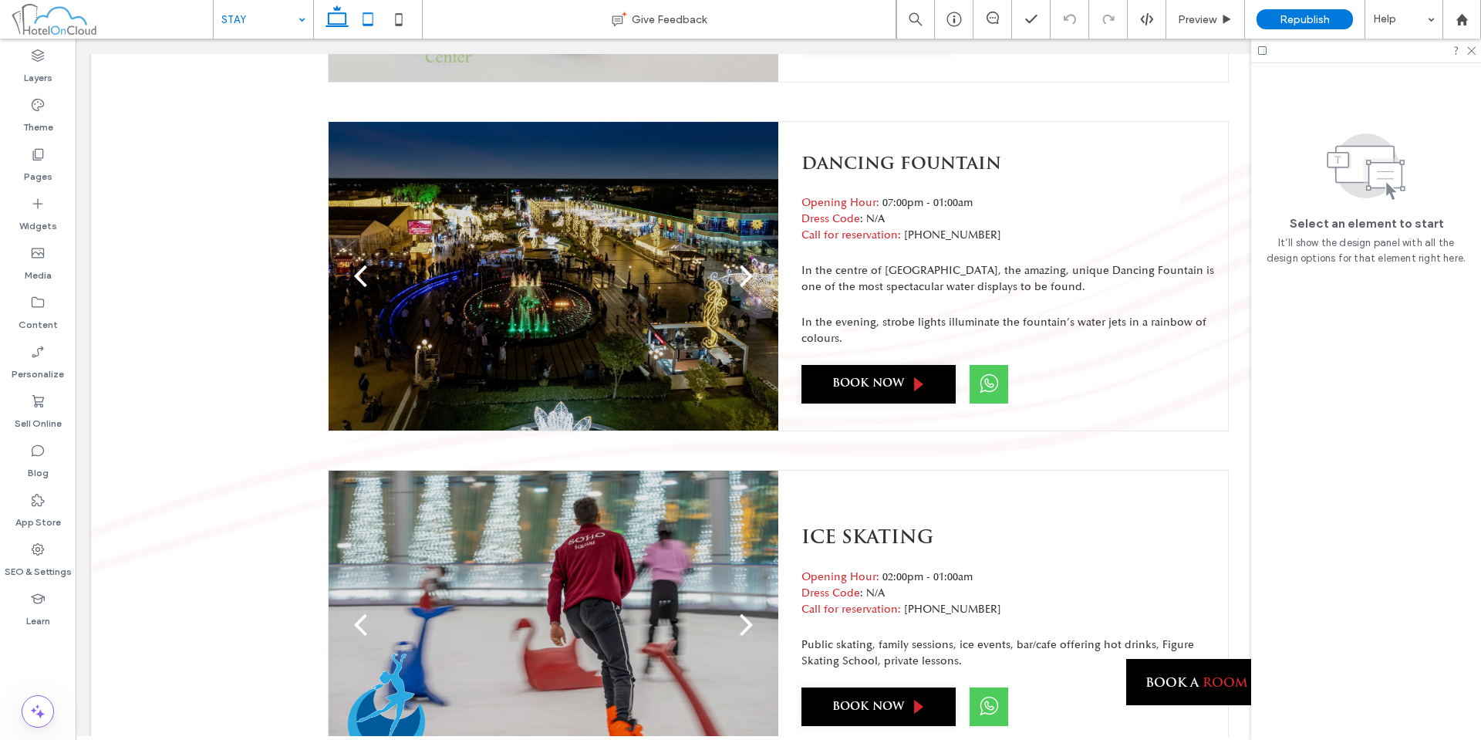
click at [370, 12] on icon at bounding box center [368, 19] width 31 height 31
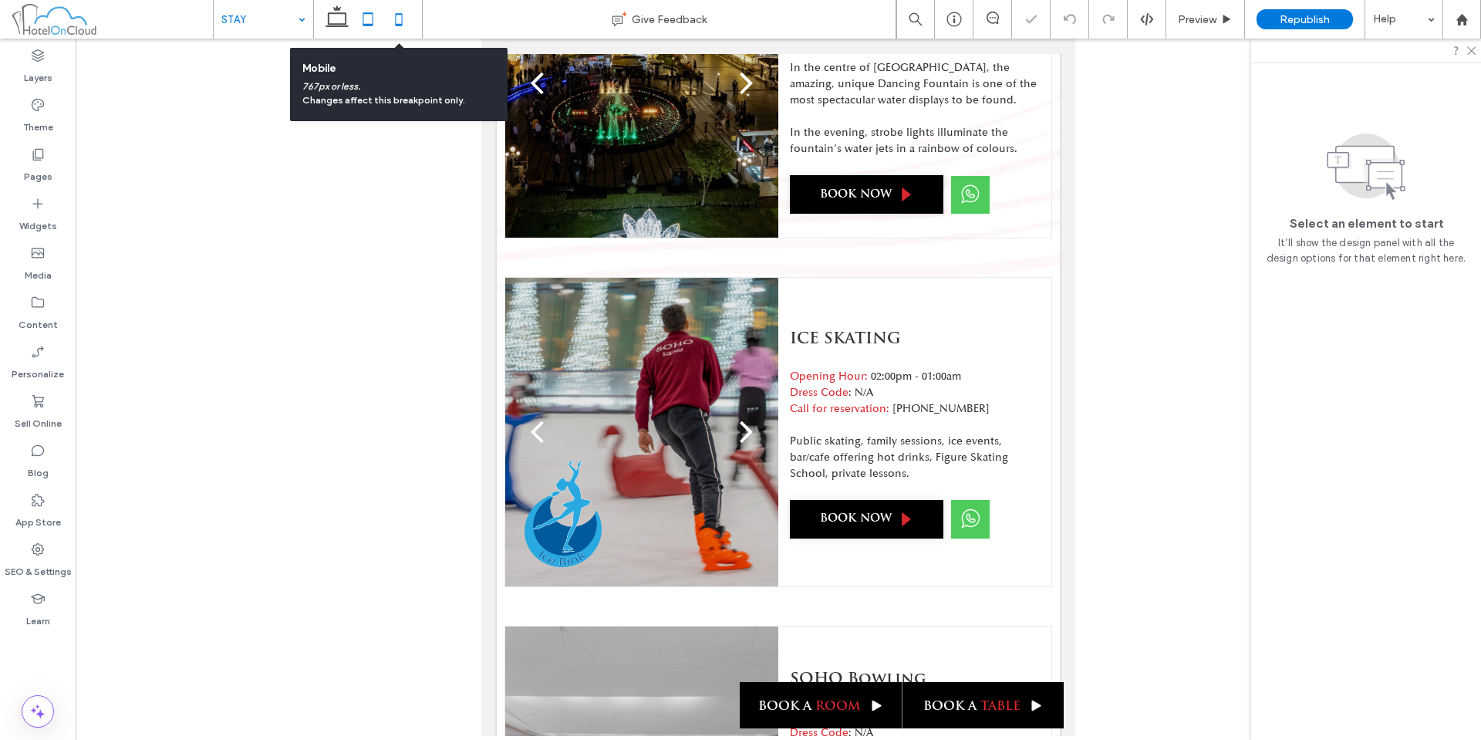
click at [394, 15] on icon at bounding box center [398, 19] width 31 height 31
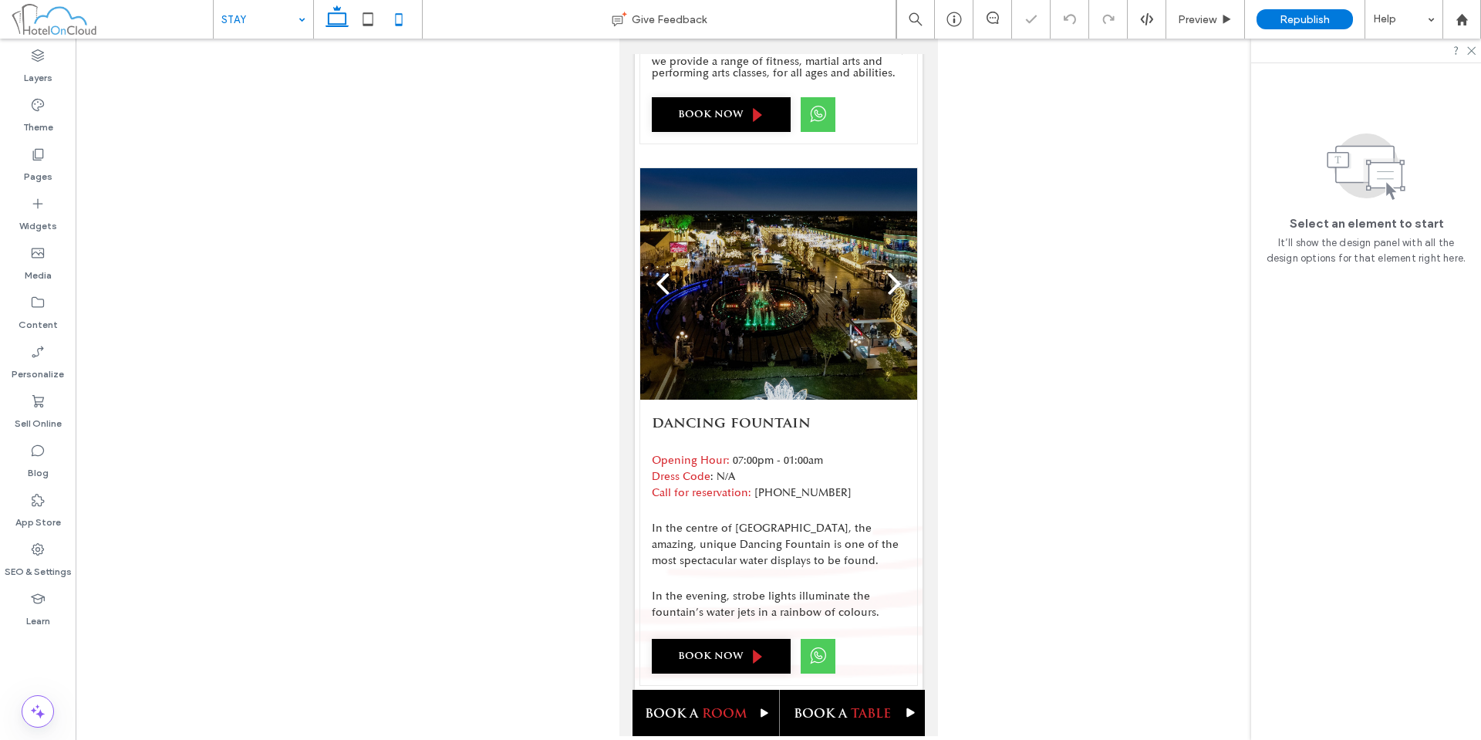
click at [333, 16] on icon at bounding box center [337, 19] width 31 height 31
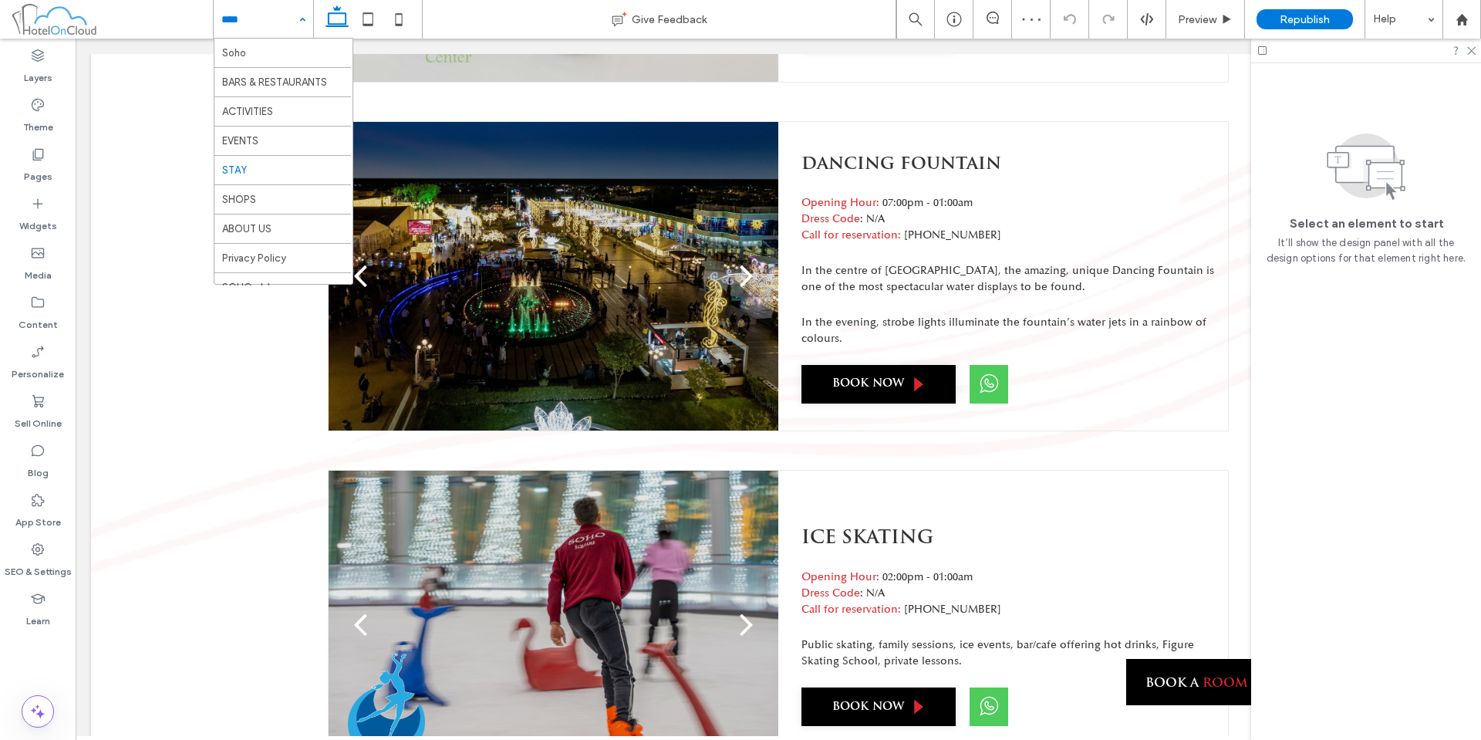
scroll to position [129, 0]
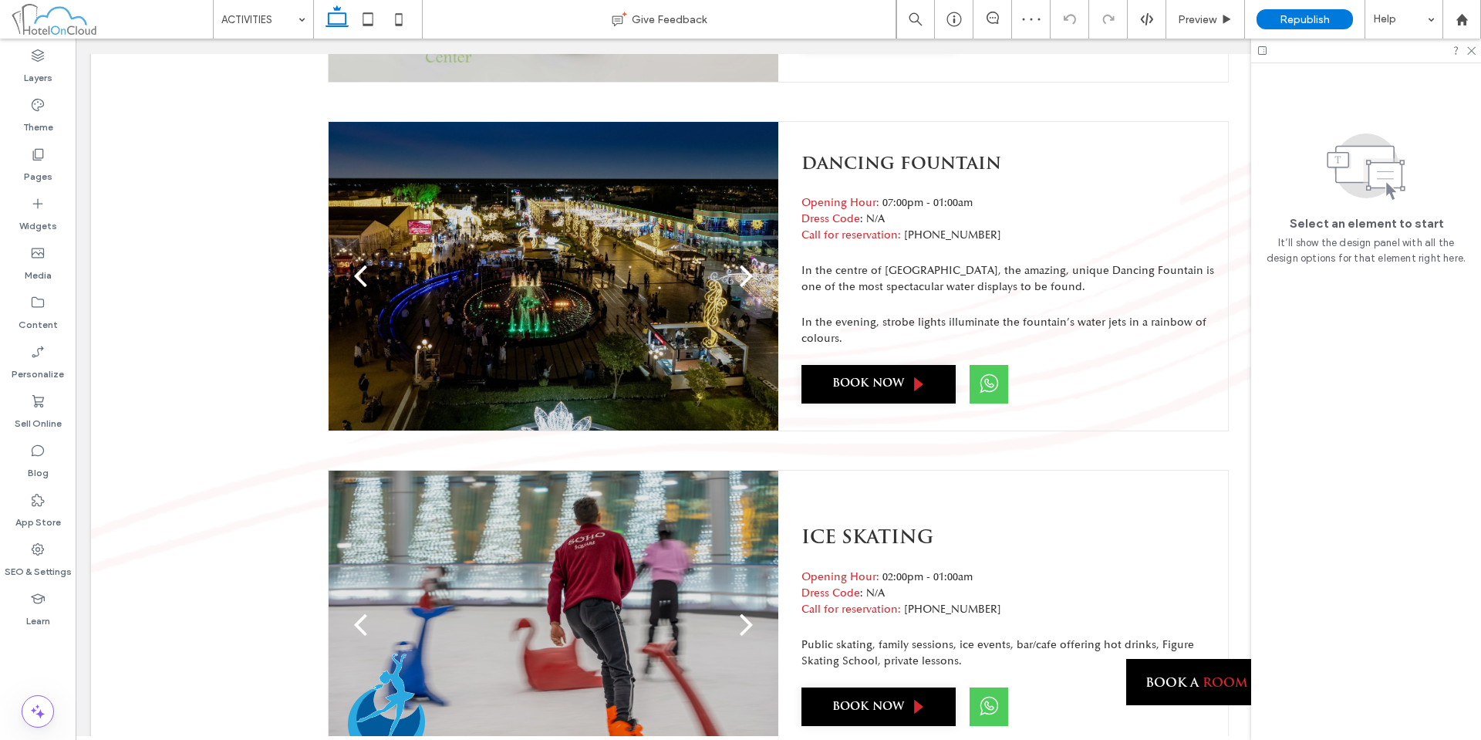
click at [242, 12] on input at bounding box center [259, 19] width 76 height 39
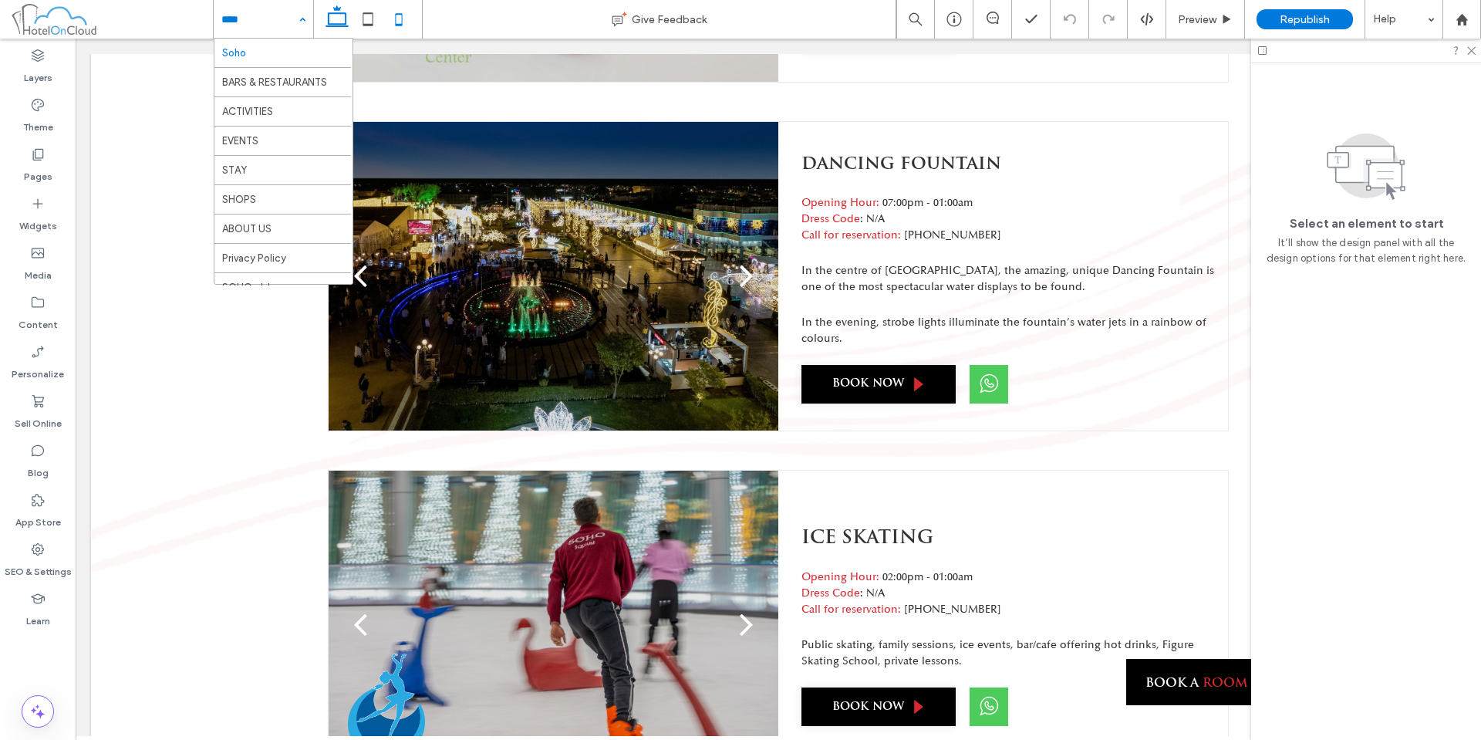
click at [392, 16] on icon at bounding box center [398, 19] width 31 height 31
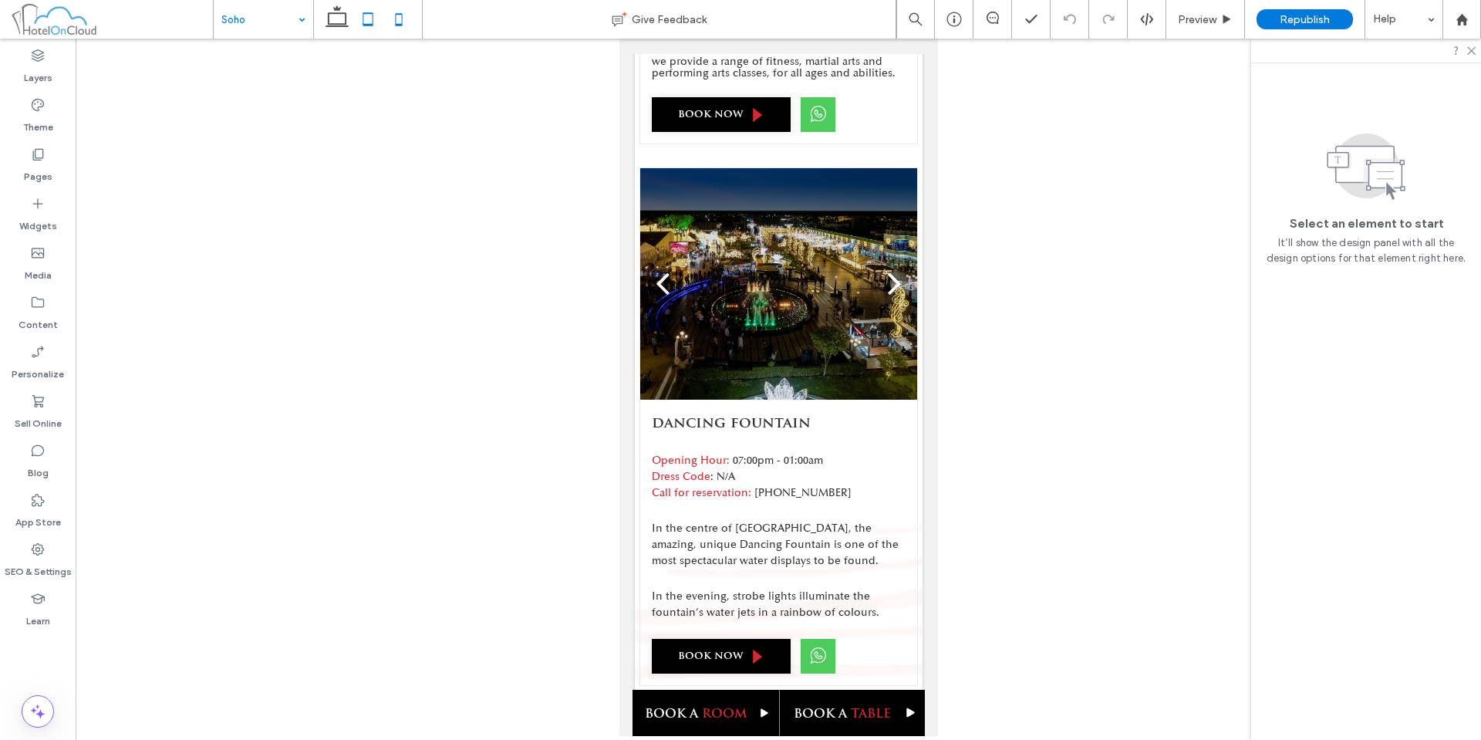
click at [379, 19] on icon at bounding box center [368, 19] width 31 height 31
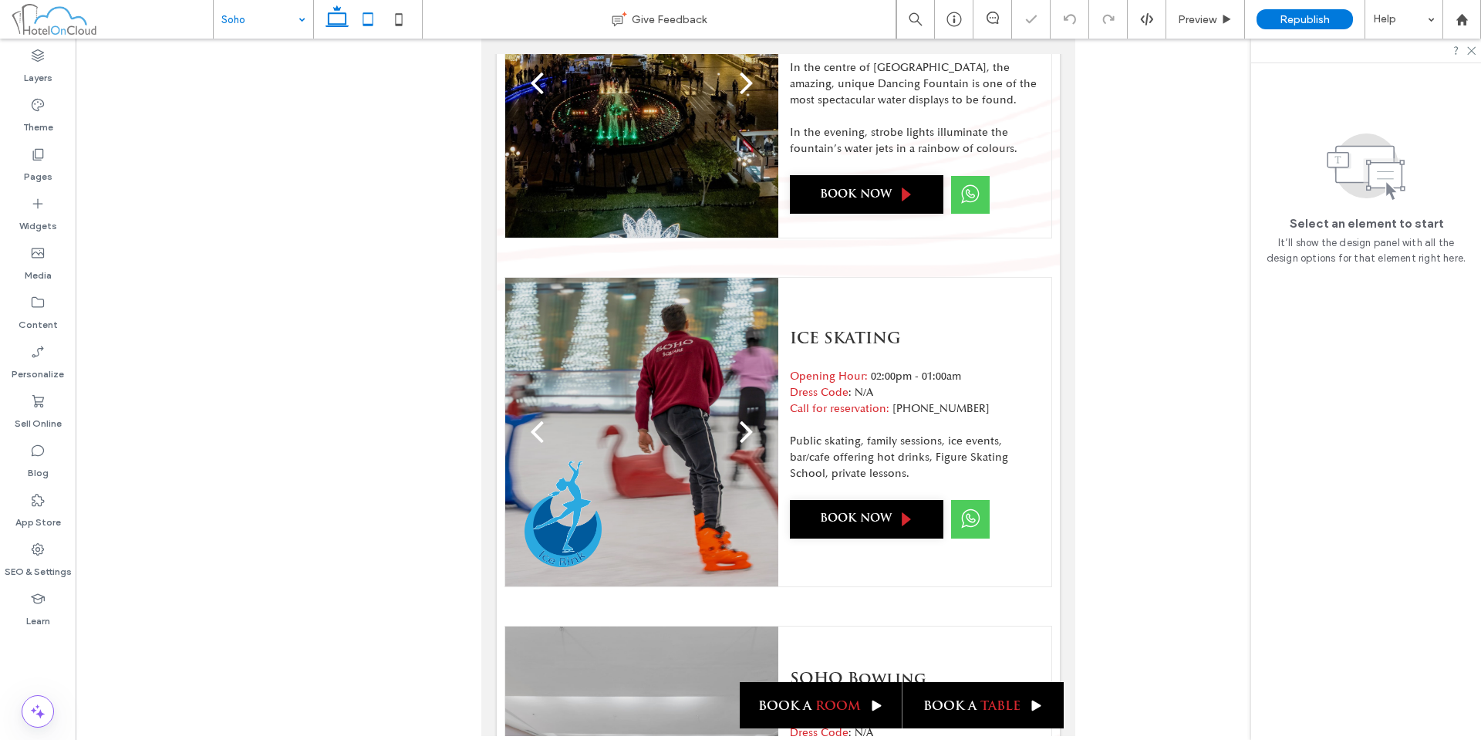
click at [339, 14] on use at bounding box center [337, 16] width 23 height 22
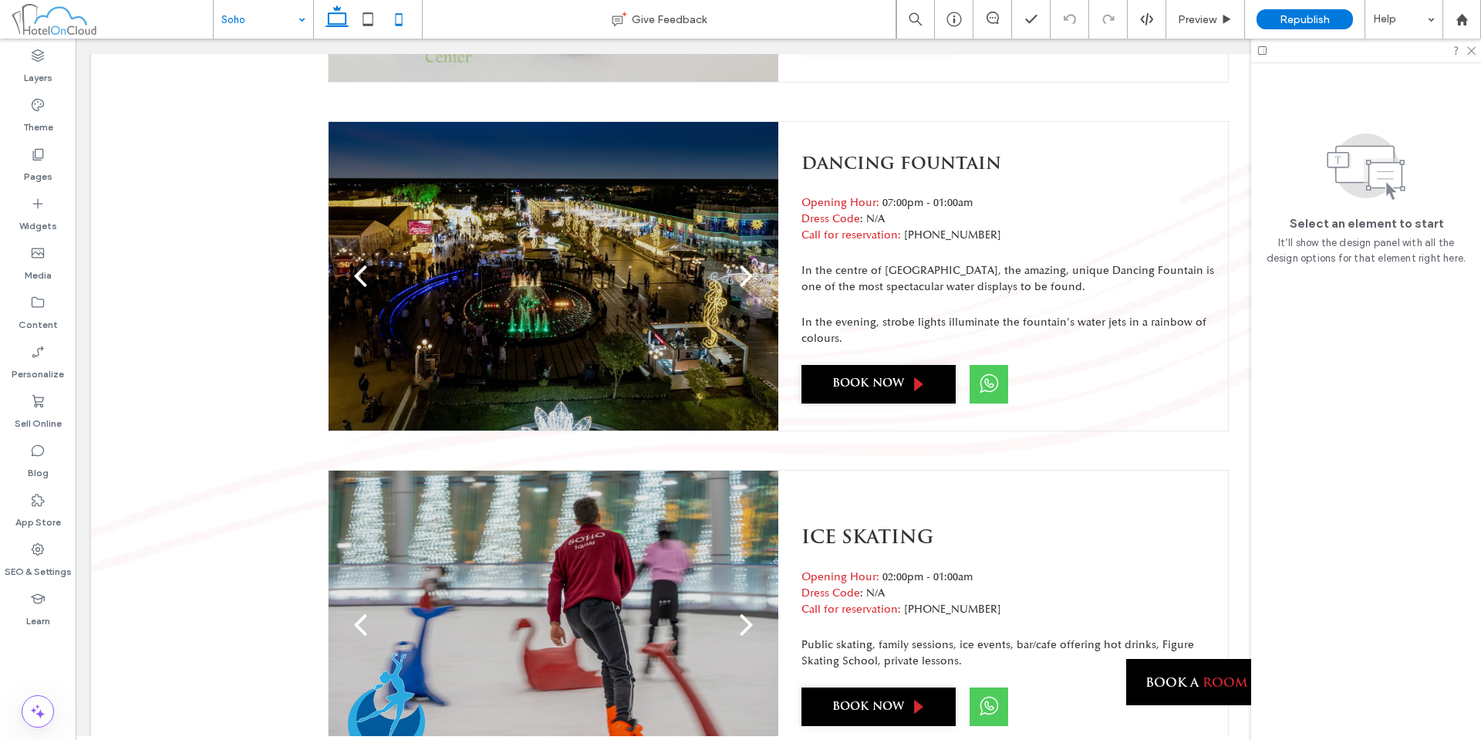
click at [391, 10] on icon at bounding box center [398, 19] width 31 height 31
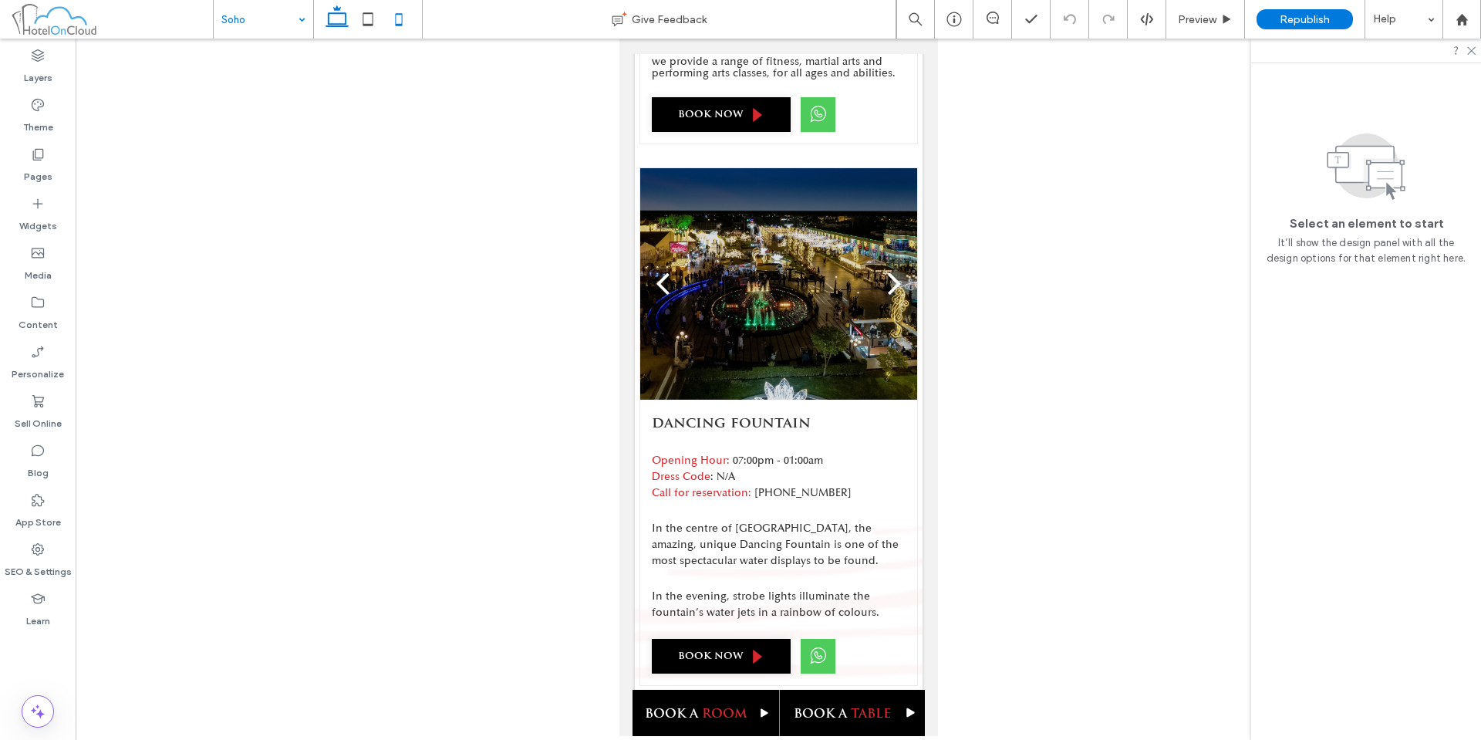
click at [339, 19] on icon at bounding box center [337, 19] width 31 height 31
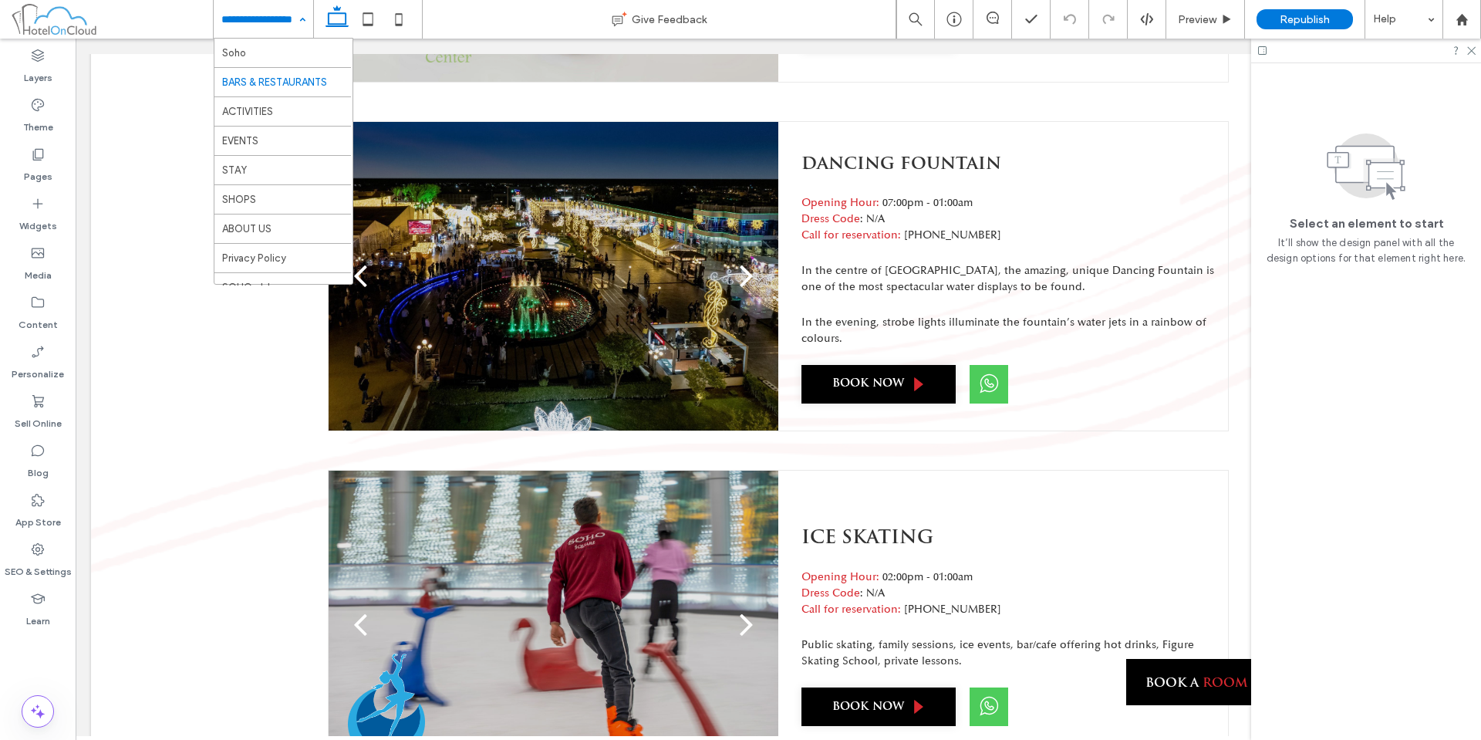
click at [272, 29] on input at bounding box center [259, 19] width 76 height 39
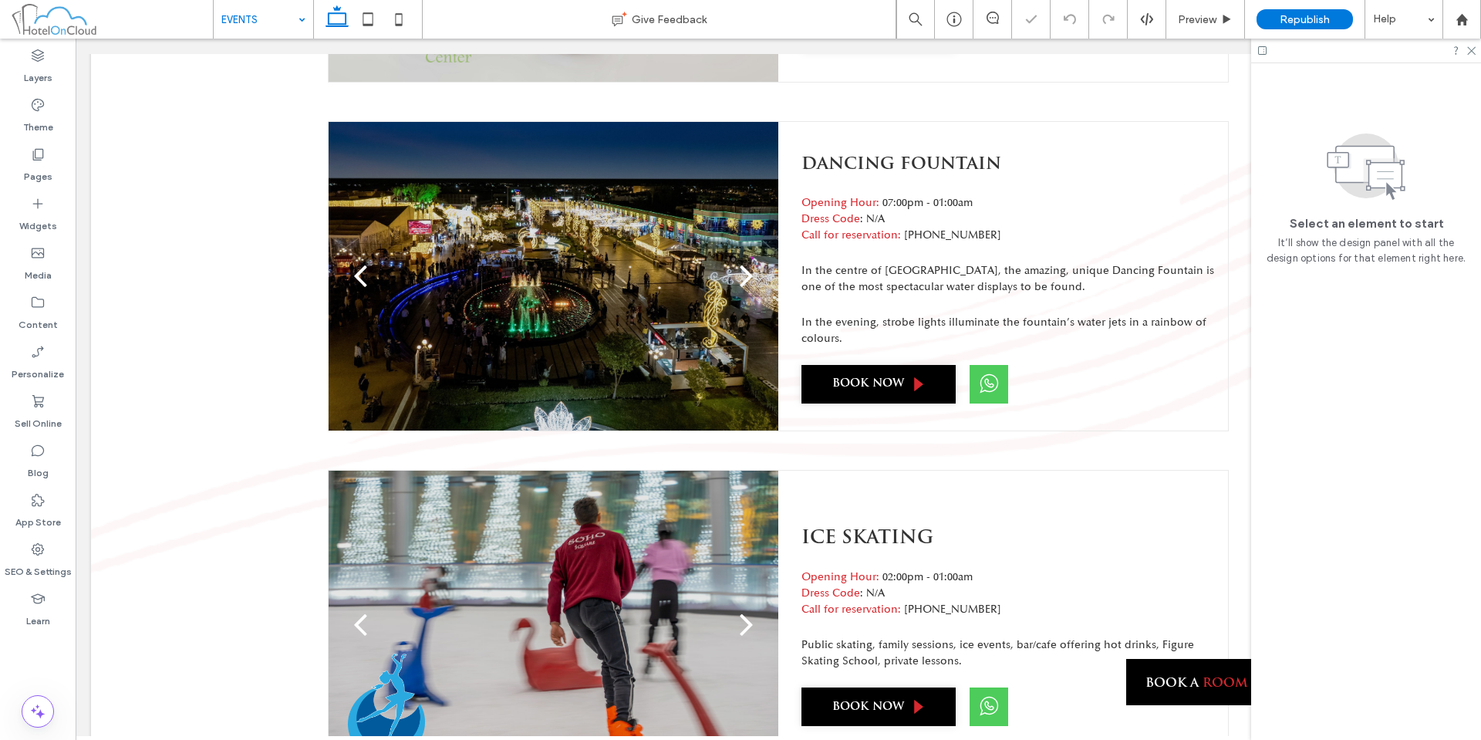
click at [302, 33] on div "EVENTS" at bounding box center [264, 19] width 100 height 39
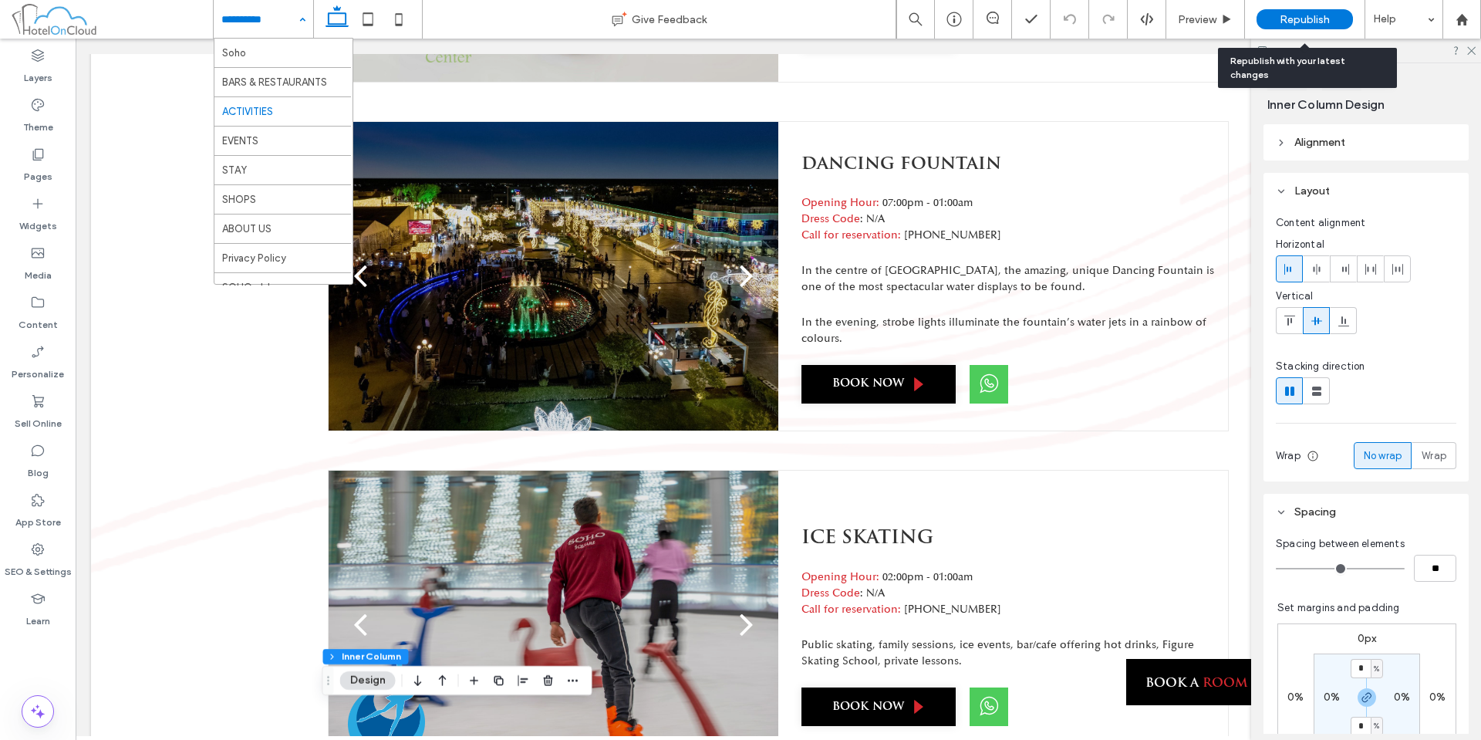
click at [1291, 16] on span "Republish" at bounding box center [1305, 19] width 50 height 13
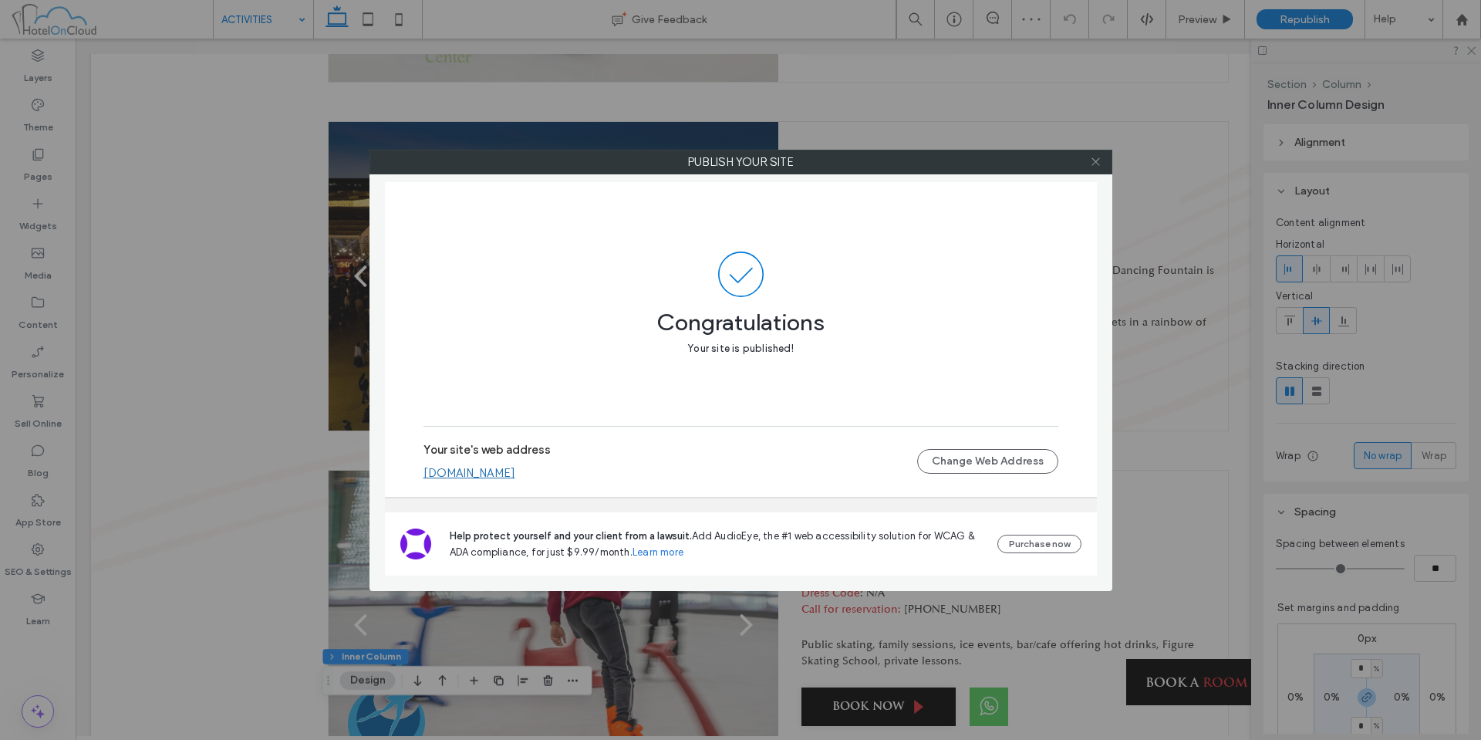
click at [1092, 155] on span at bounding box center [1096, 161] width 12 height 23
